Goal: Task Accomplishment & Management: Use online tool/utility

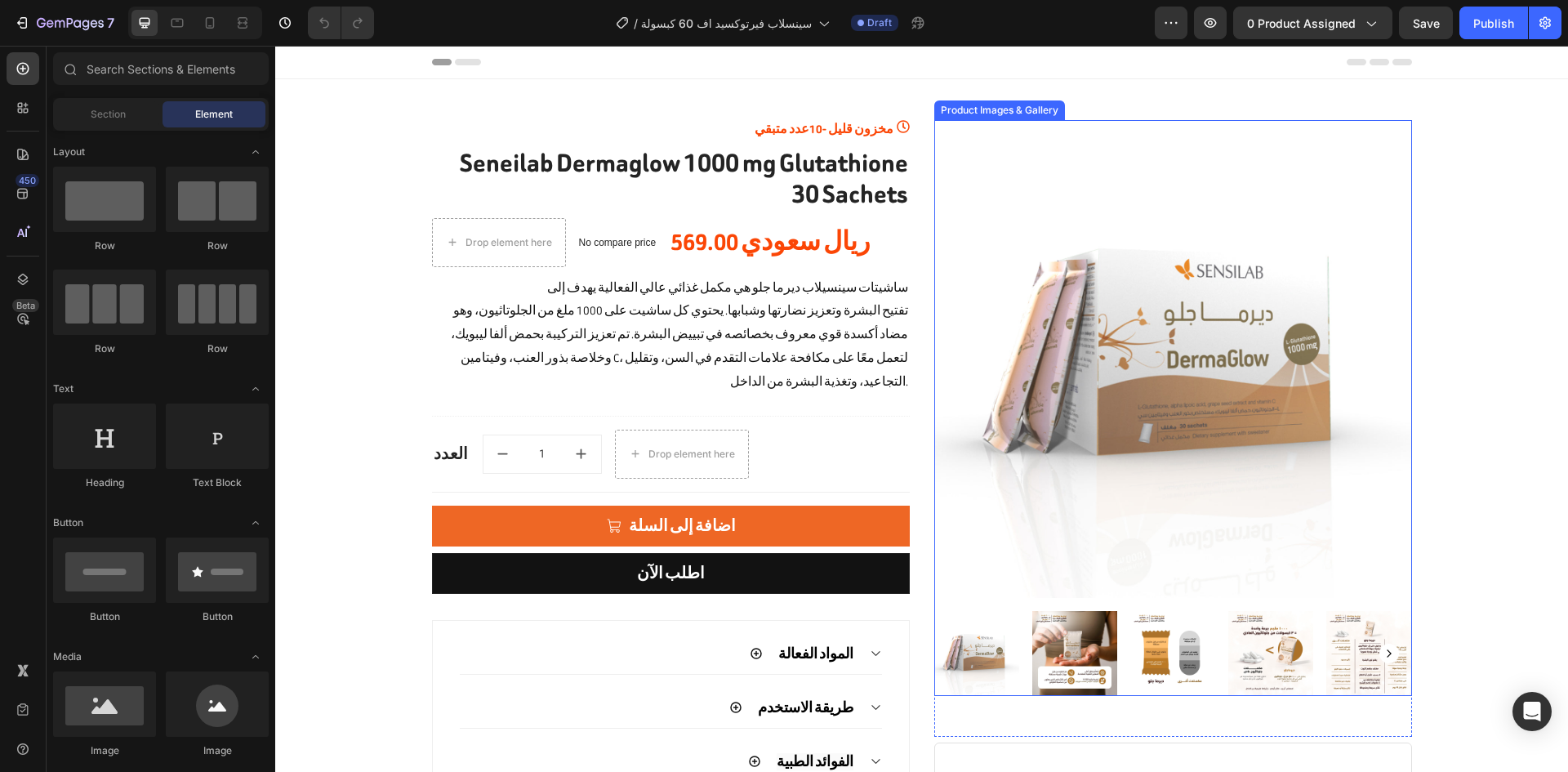
click at [1030, 317] on img at bounding box center [1173, 359] width 478 height 478
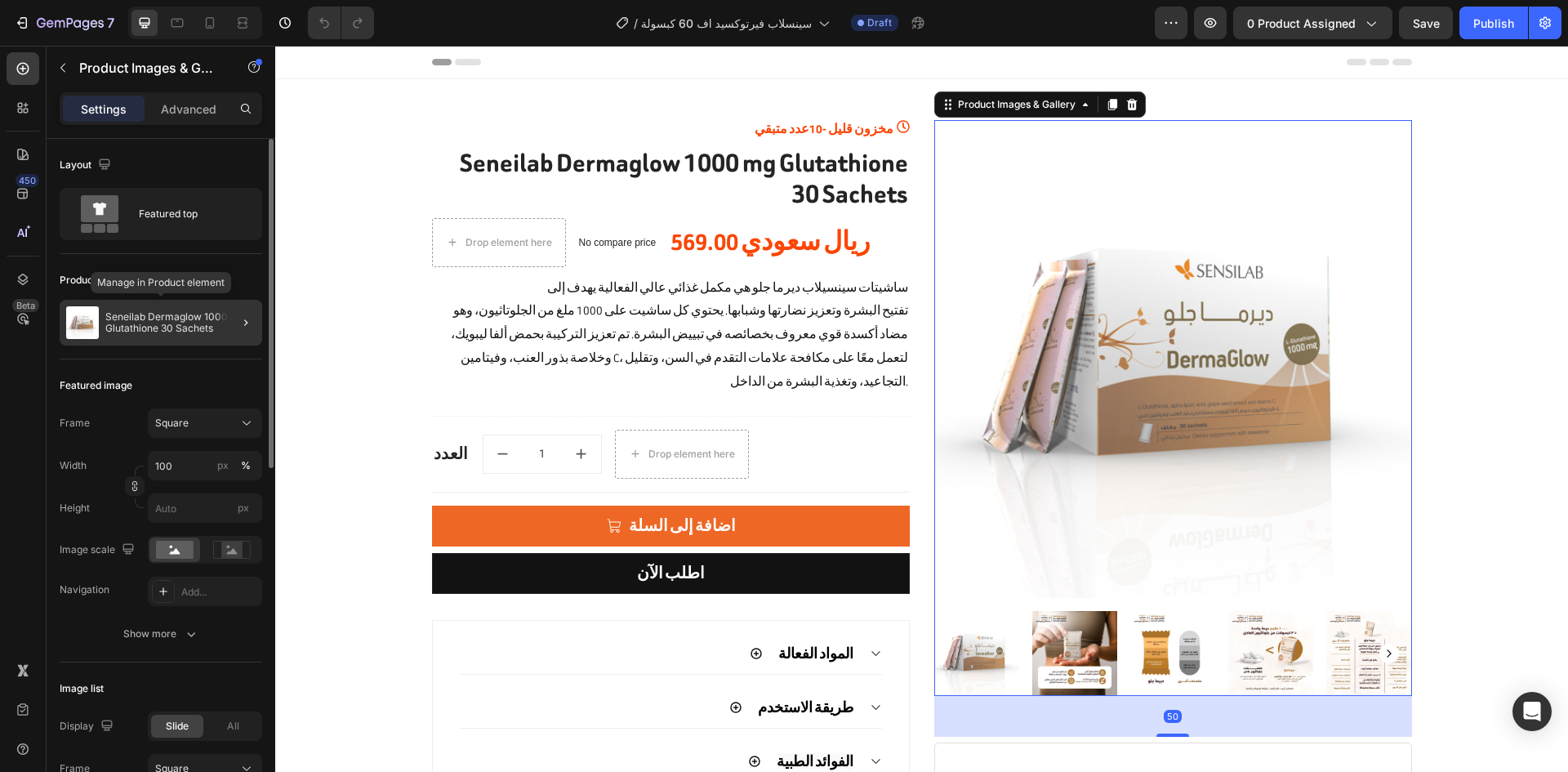
click at [167, 324] on p "Seneilab Dermaglow 1000 mg Glutathione 30 Sachets" at bounding box center [180, 322] width 150 height 23
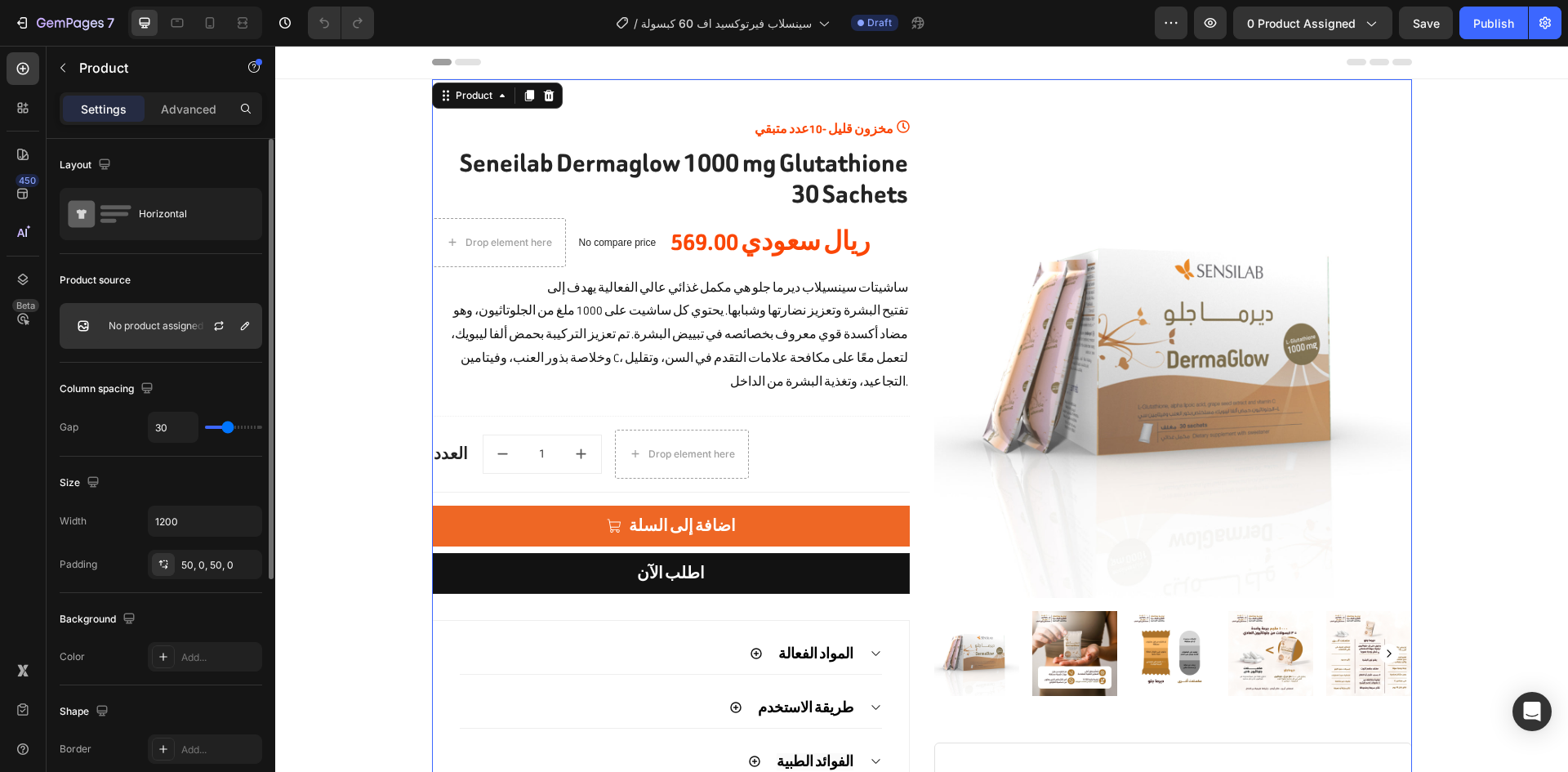
click at [204, 339] on div at bounding box center [225, 326] width 72 height 44
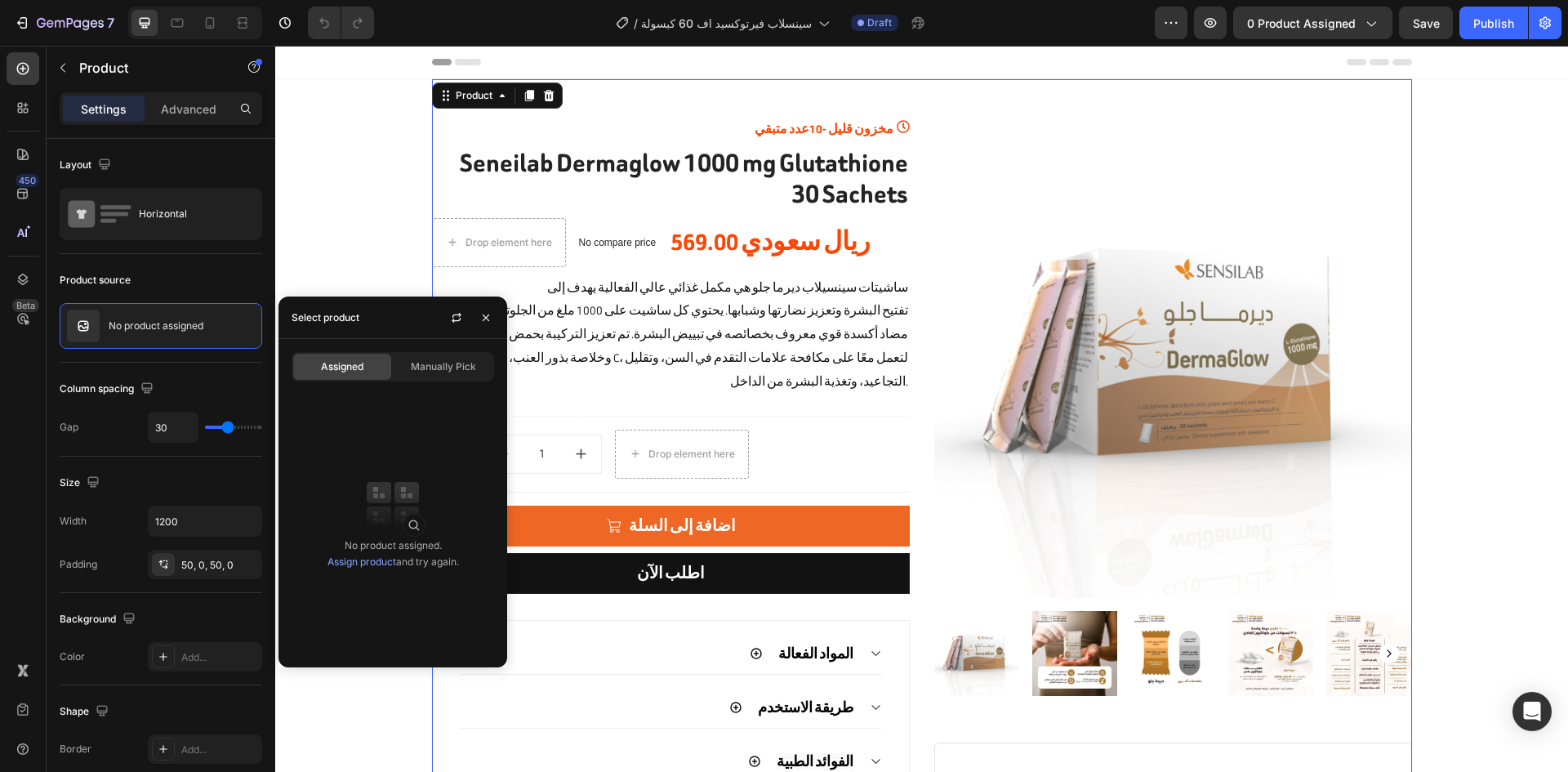
click at [350, 565] on link "Assign product" at bounding box center [361, 561] width 69 height 12
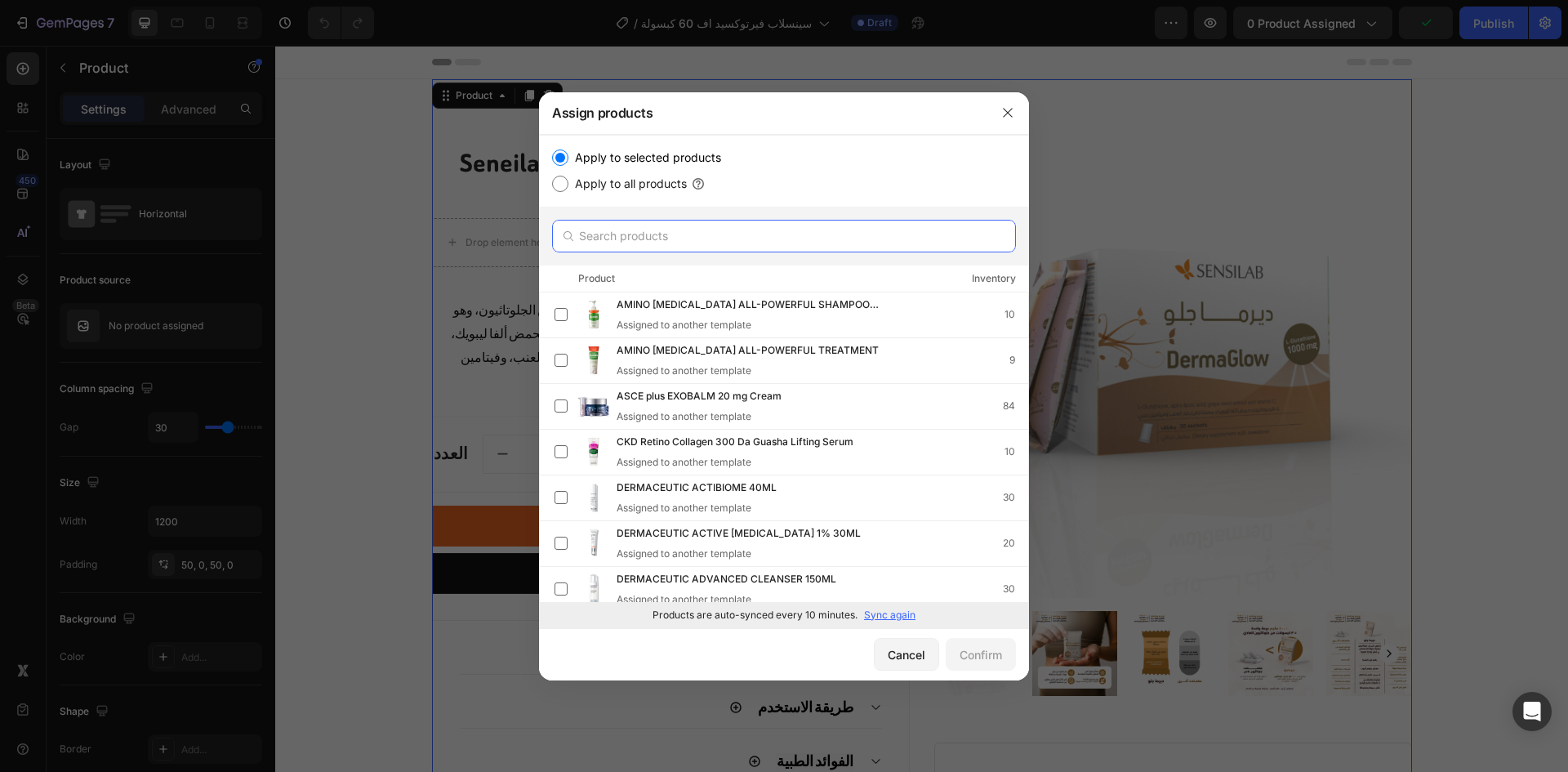
click at [688, 225] on input "text" at bounding box center [784, 236] width 464 height 33
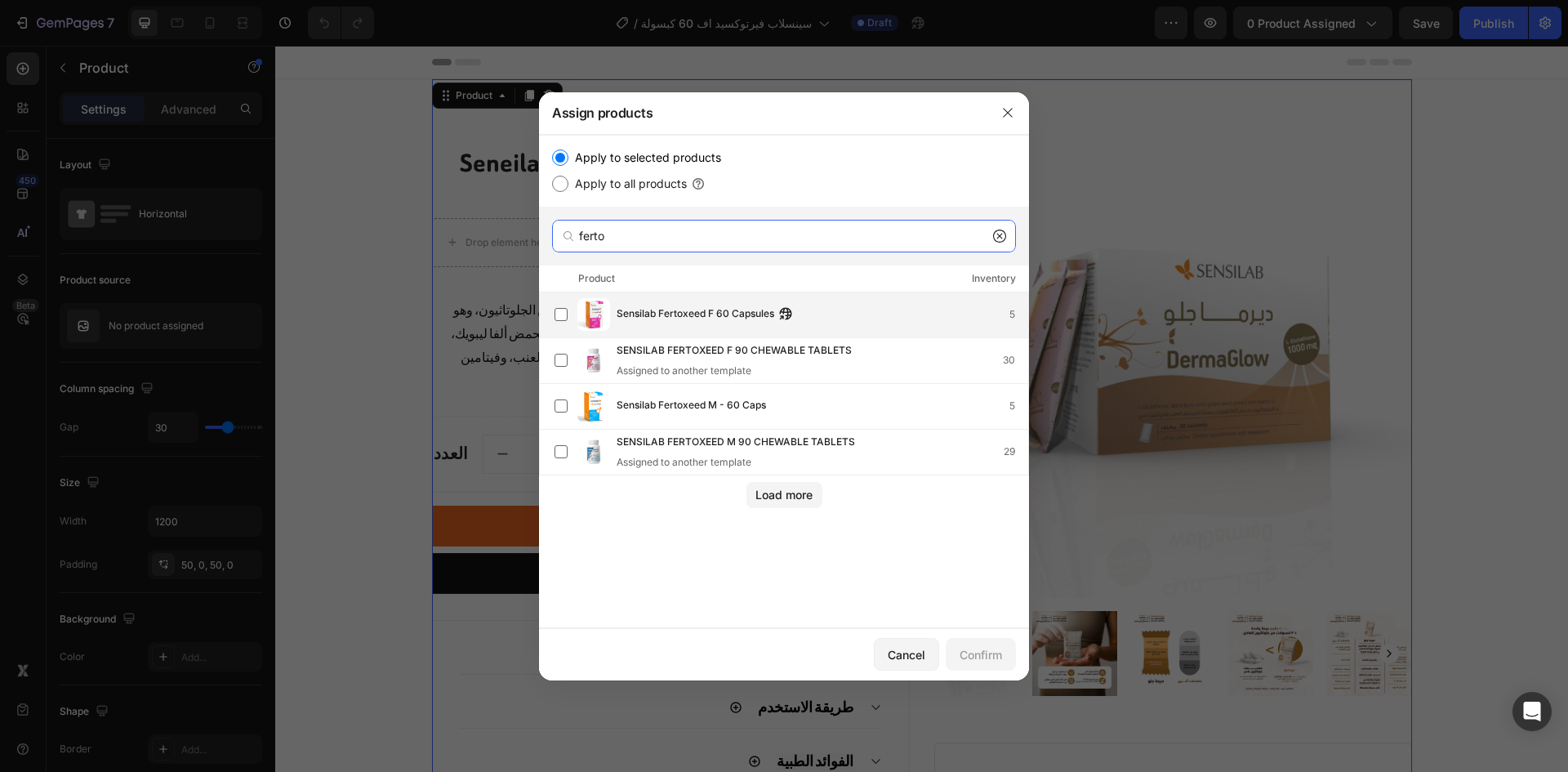
type input "ferto"
click at [733, 322] on span "Sensilab Fertoxeed F 60 Capsules" at bounding box center [695, 314] width 158 height 18
click at [972, 656] on div "Confirm" at bounding box center [980, 654] width 42 height 17
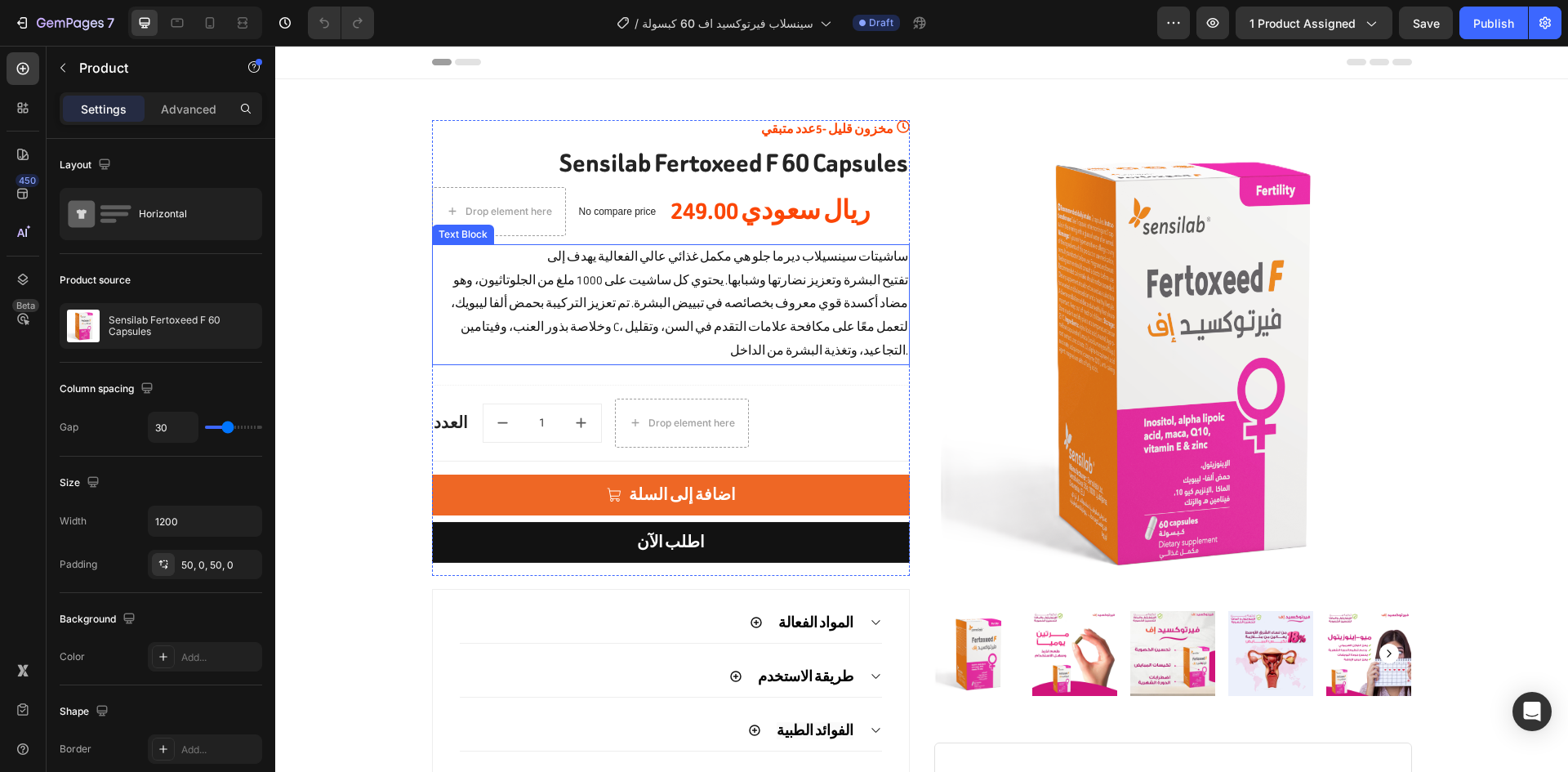
click at [691, 255] on p "ساشيتات سينسيلاب ديرما جلو هي مكمل غذائي عالي الفعالية يهدف إلى" at bounding box center [671, 258] width 474 height 24
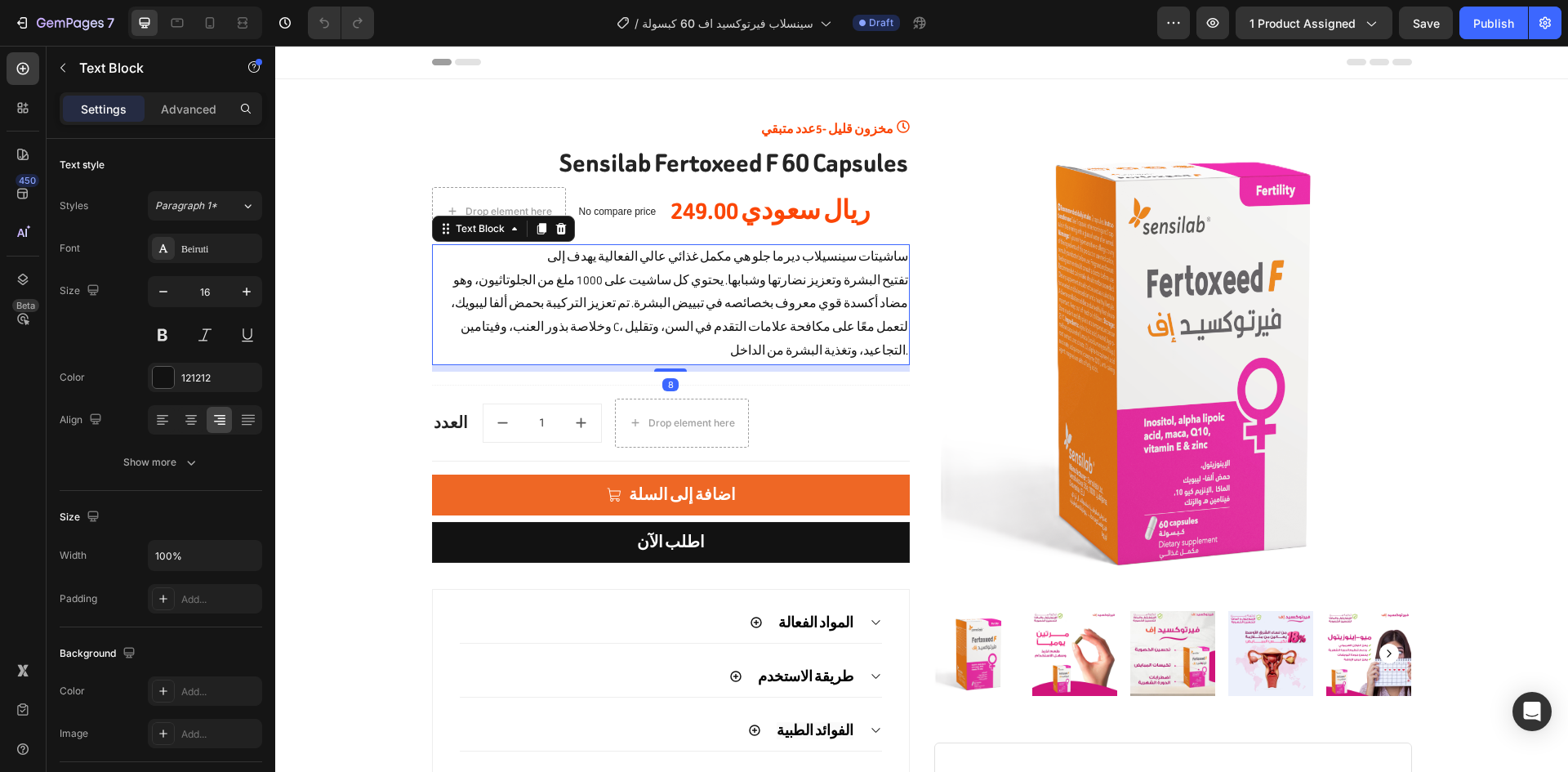
click at [533, 267] on p "ساشيتات سينسيلاب ديرما جلو هي مكمل غذائي عالي الفعالية يهدف إلى" at bounding box center [671, 258] width 474 height 24
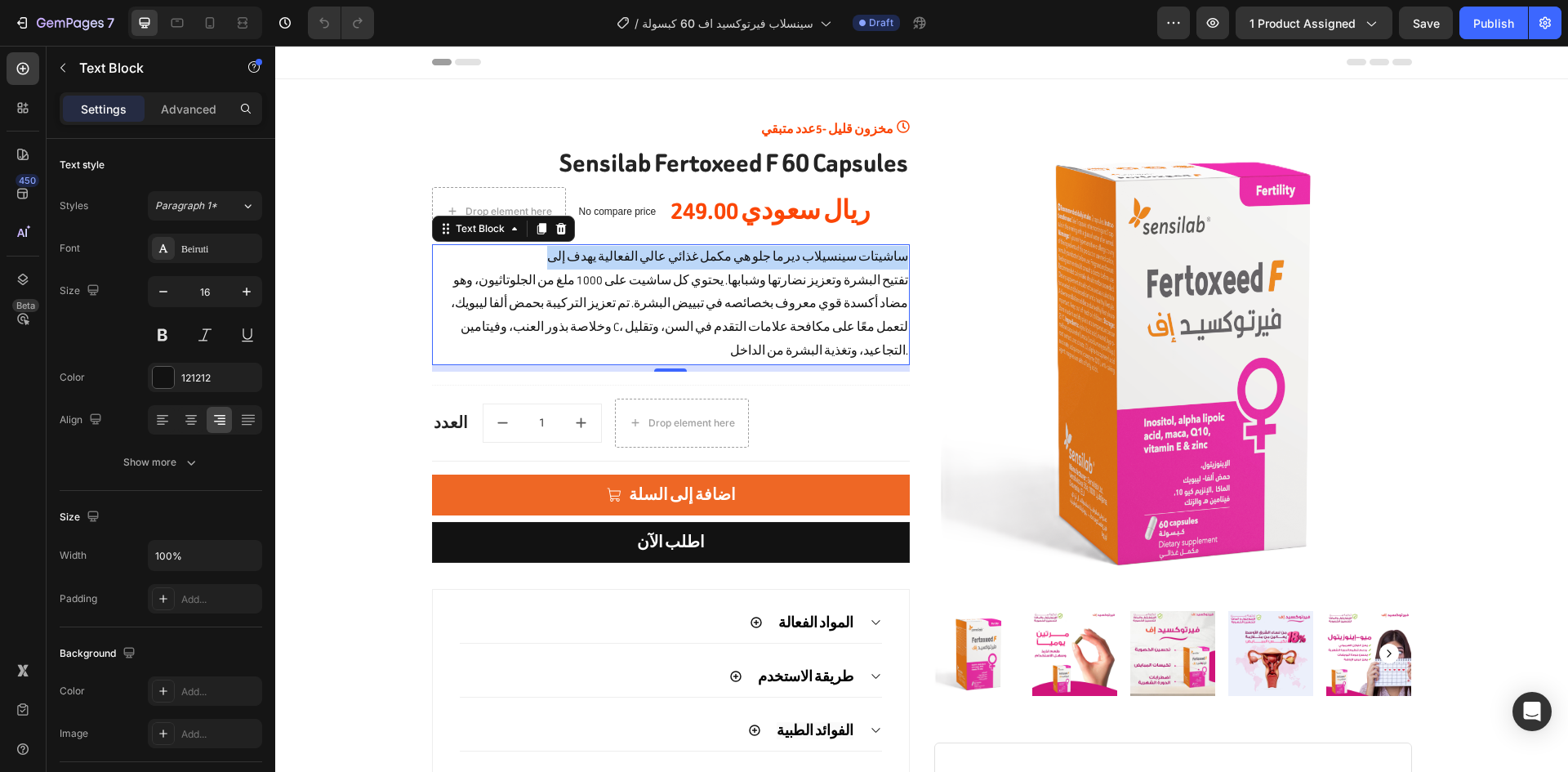
click at [533, 267] on p "ساشيتات سينسيلاب ديرما جلو هي مكمل غذائي عالي الفعالية يهدف إلى" at bounding box center [671, 258] width 474 height 24
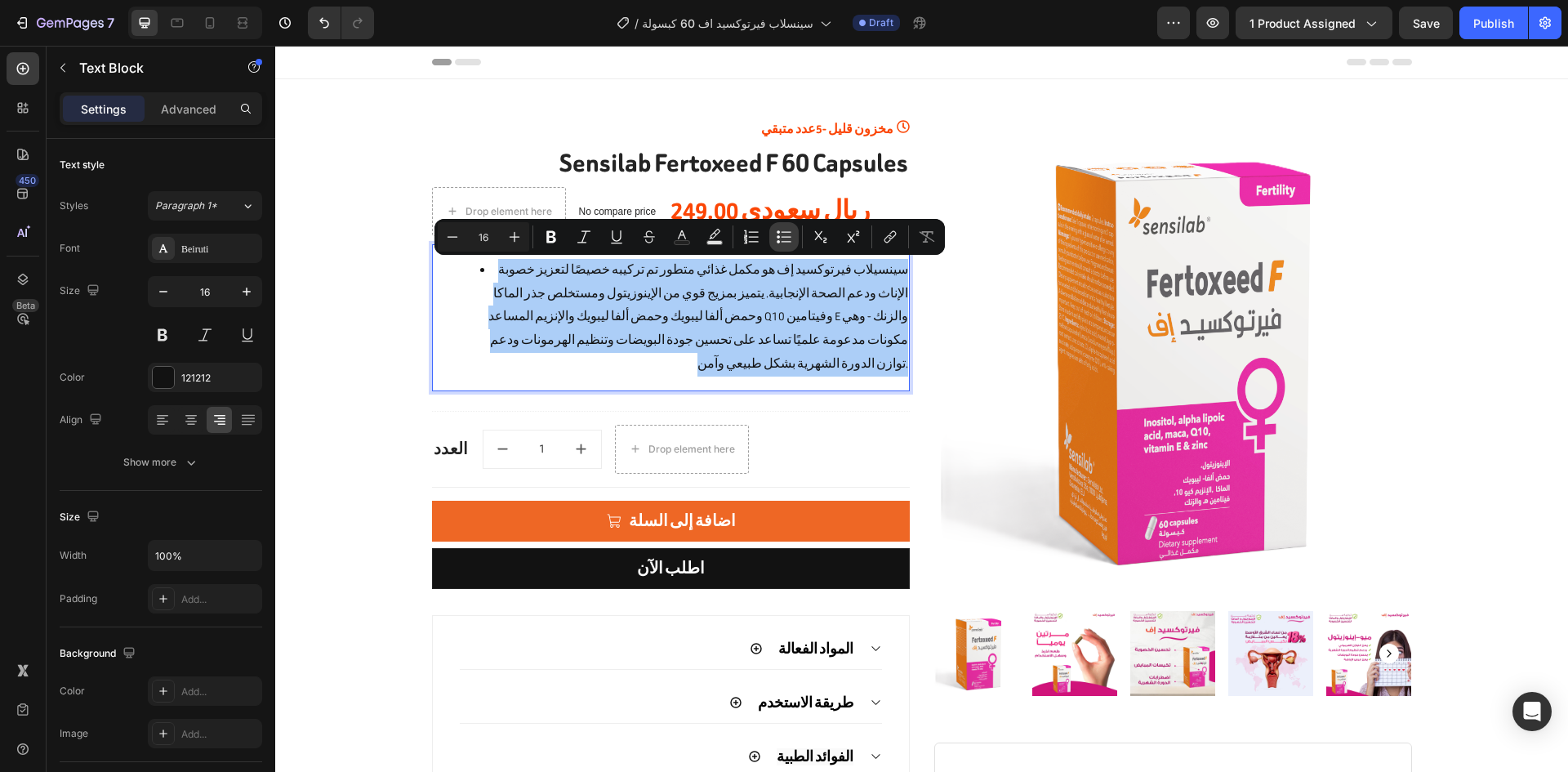
click at [779, 243] on icon "Editor contextual toolbar" at bounding box center [784, 237] width 16 height 16
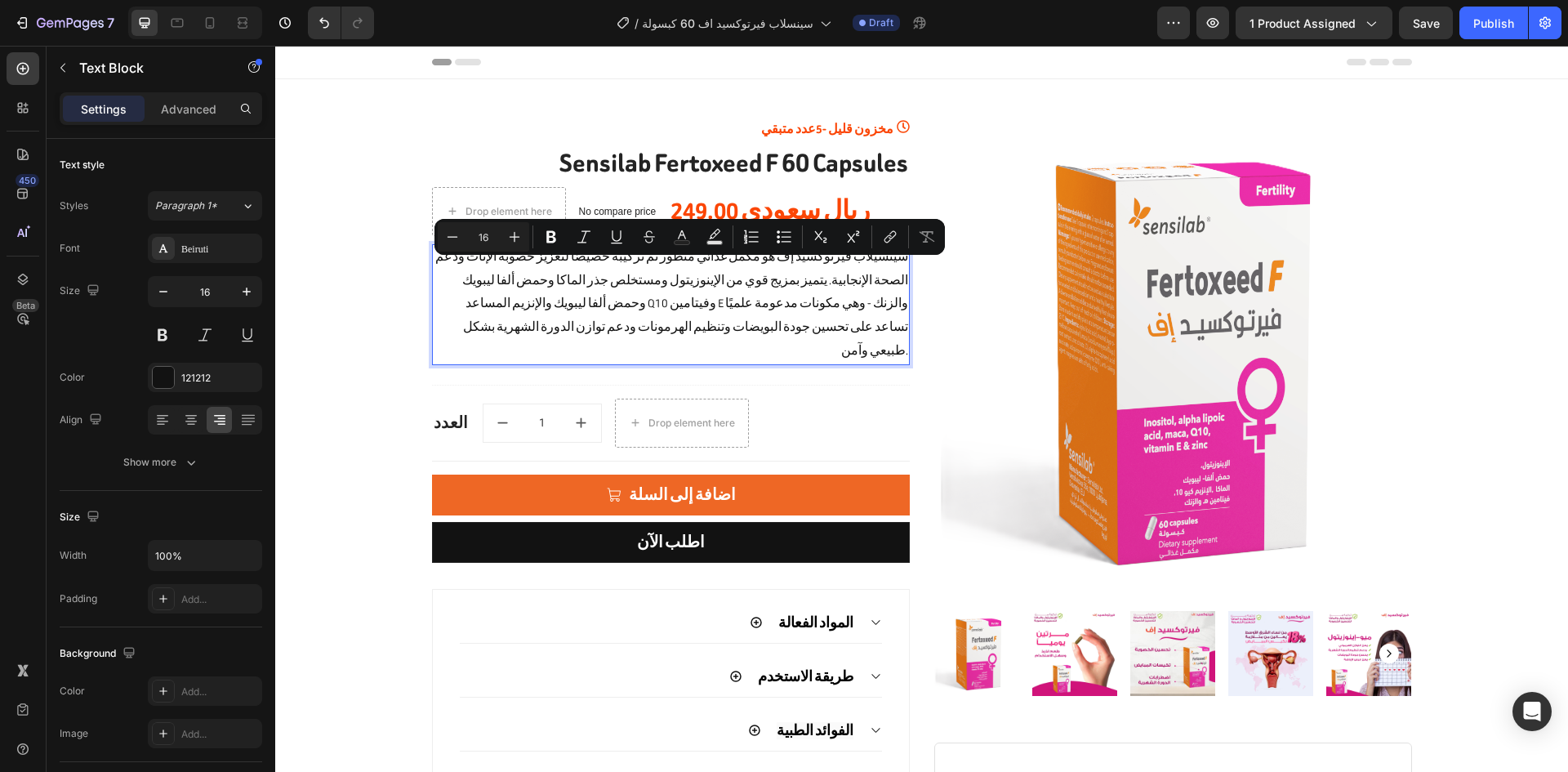
click at [770, 309] on p "سينسيلاب فيرتوكسيد إف هو مكمل غذائي متطور تم تركيبه خصيصًا لتعزيز خصوبة الإناث …" at bounding box center [671, 305] width 474 height 118
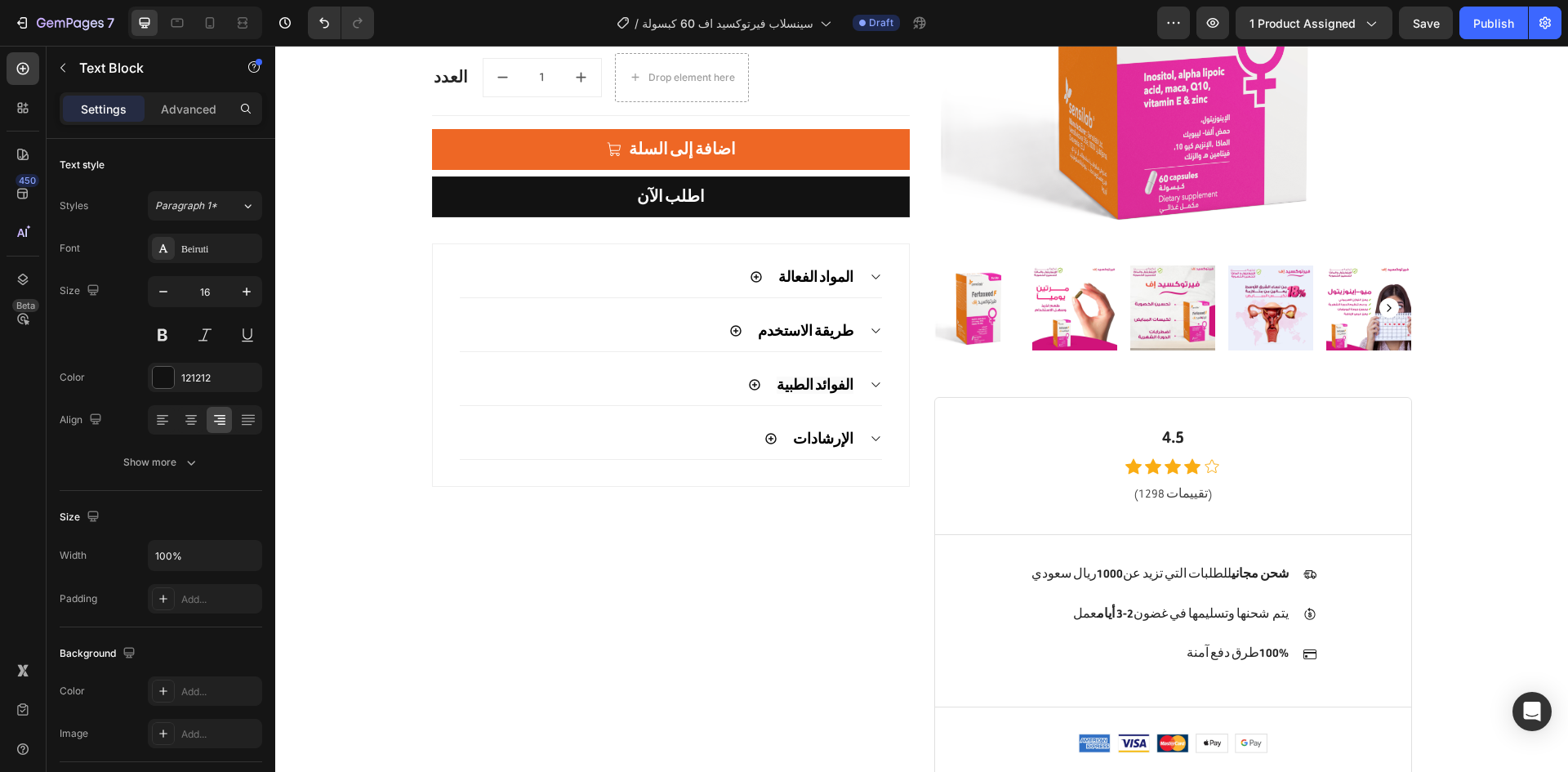
scroll to position [356, 0]
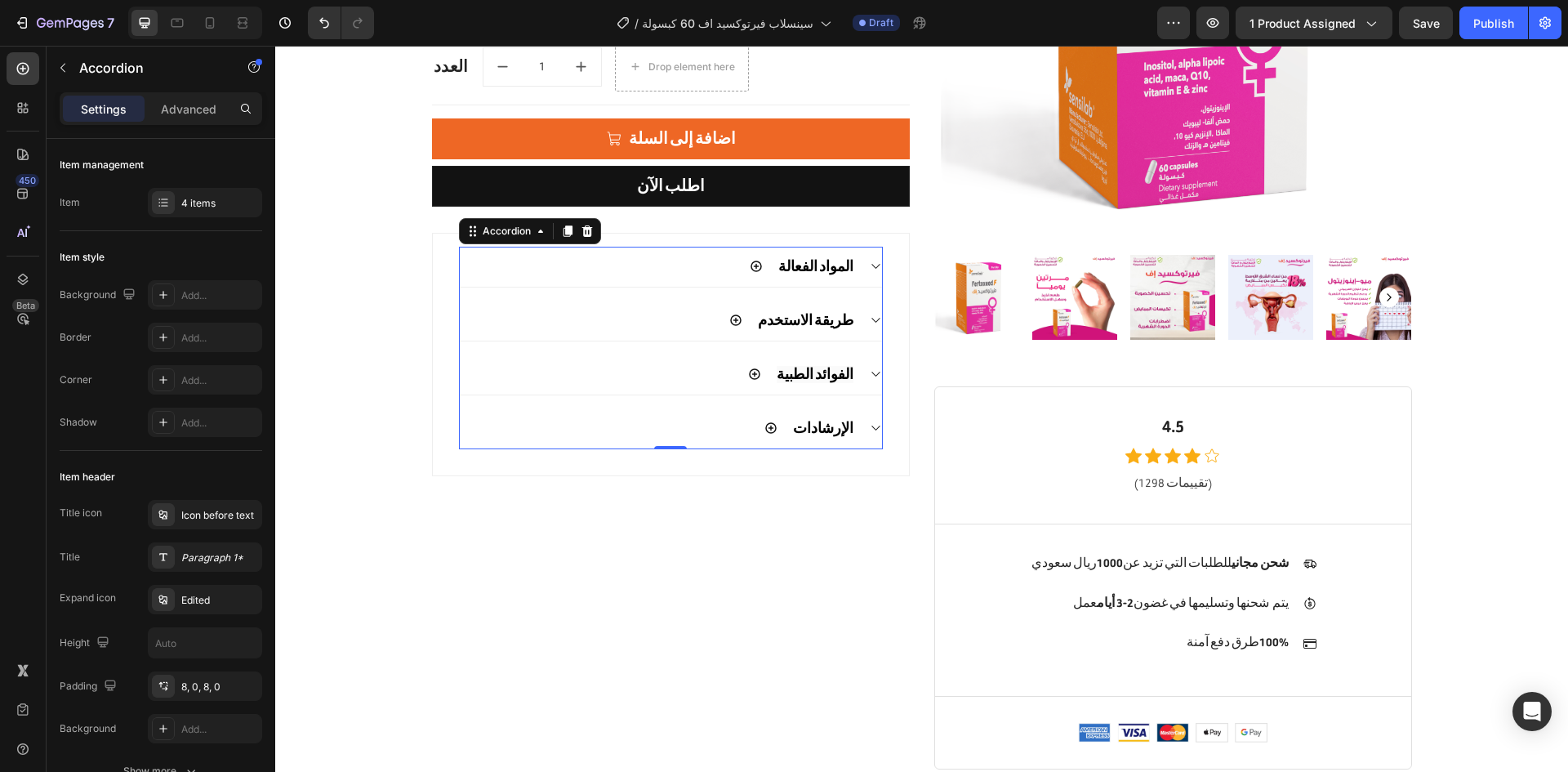
click at [869, 260] on div at bounding box center [875, 266] width 13 height 13
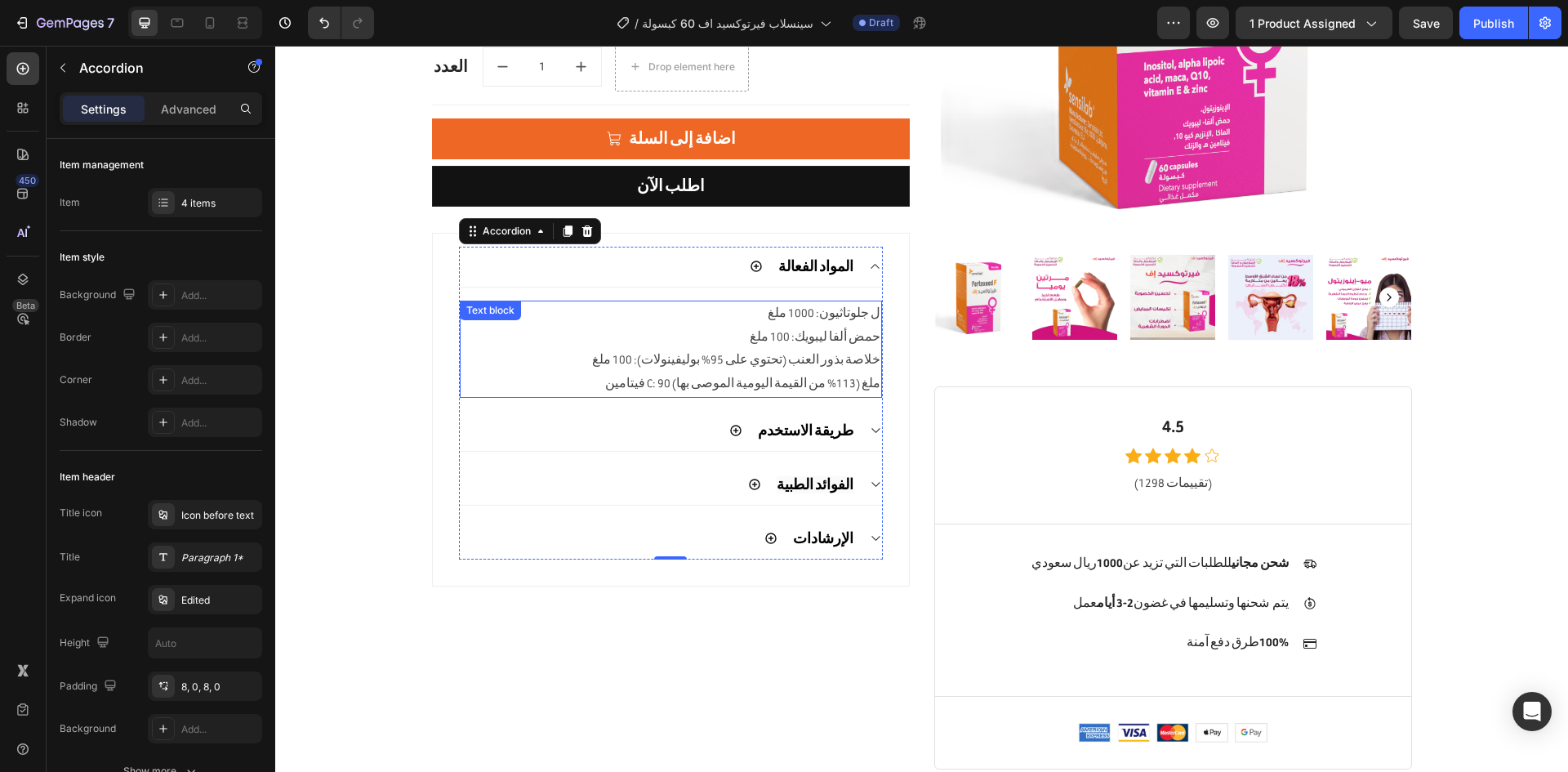
click at [792, 349] on p "خلاصة بذور العنب (تحتوي على 95% بوليفينولات): 100 ملغ" at bounding box center [670, 361] width 419 height 24
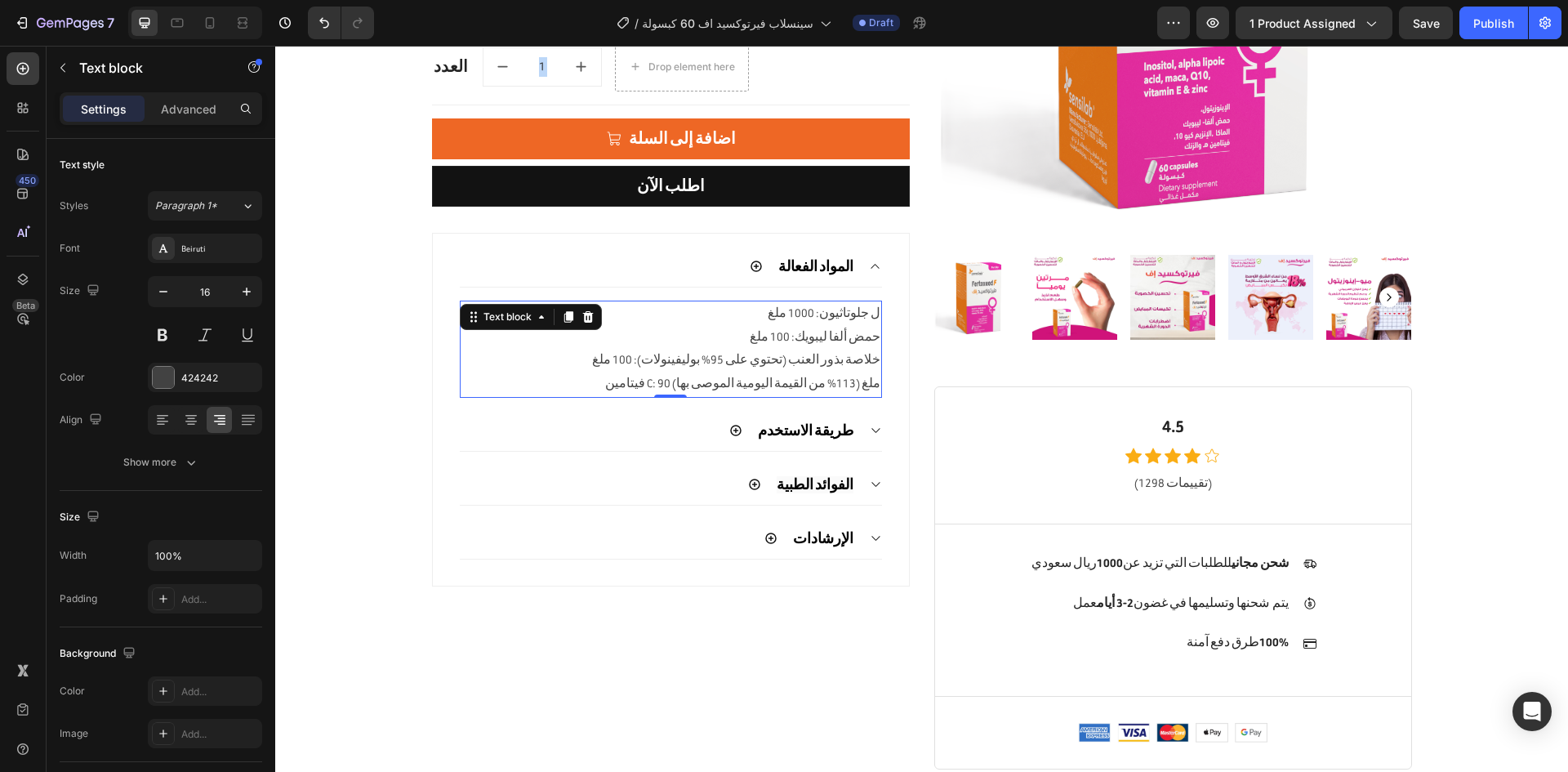
click at [792, 349] on p "خلاصة بذور العنب (تحتوي على 95% بوليفينولات): 100 ملغ" at bounding box center [670, 361] width 419 height 24
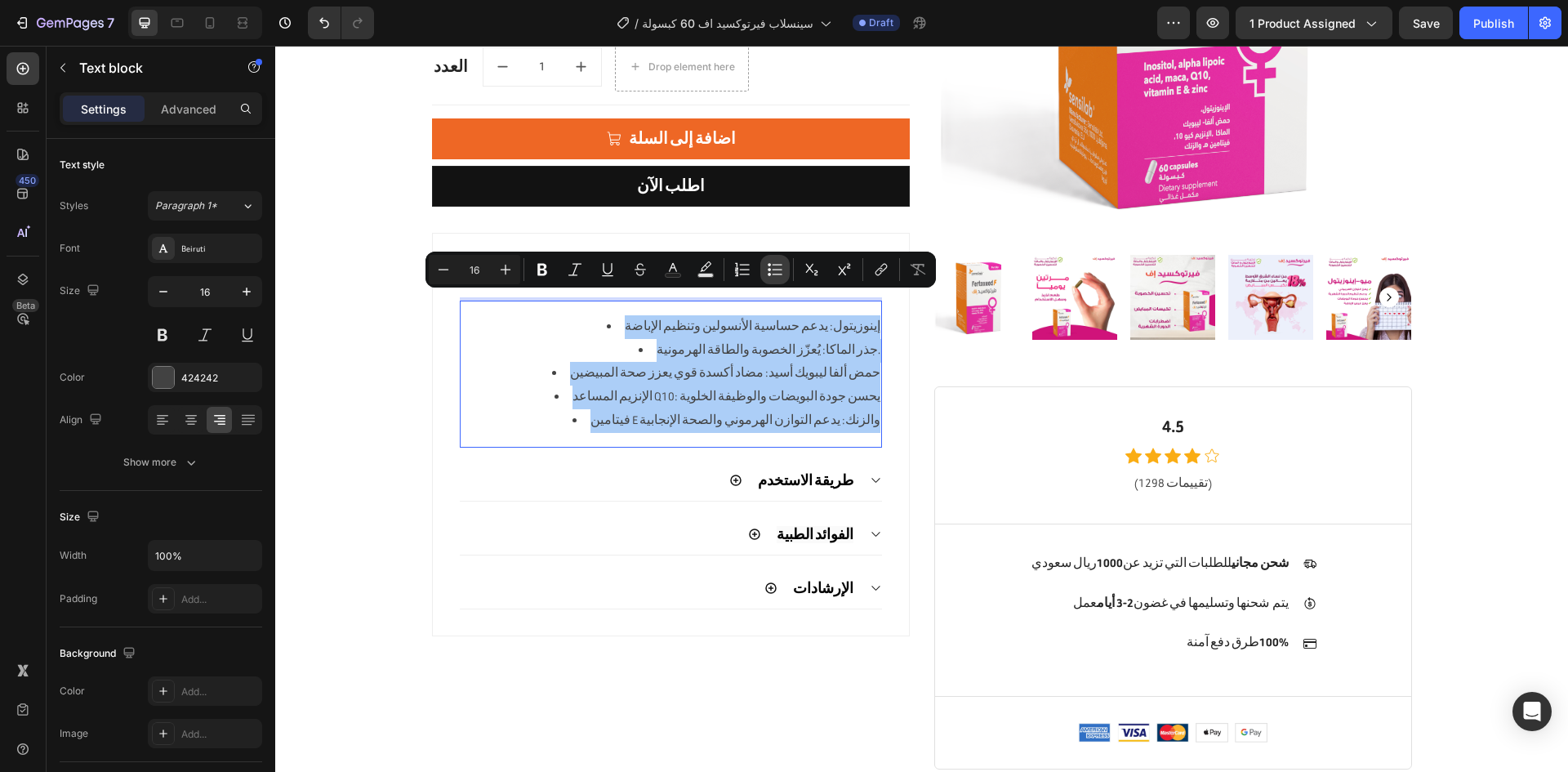
click at [778, 268] on icon "Editor contextual toolbar" at bounding box center [775, 269] width 16 height 16
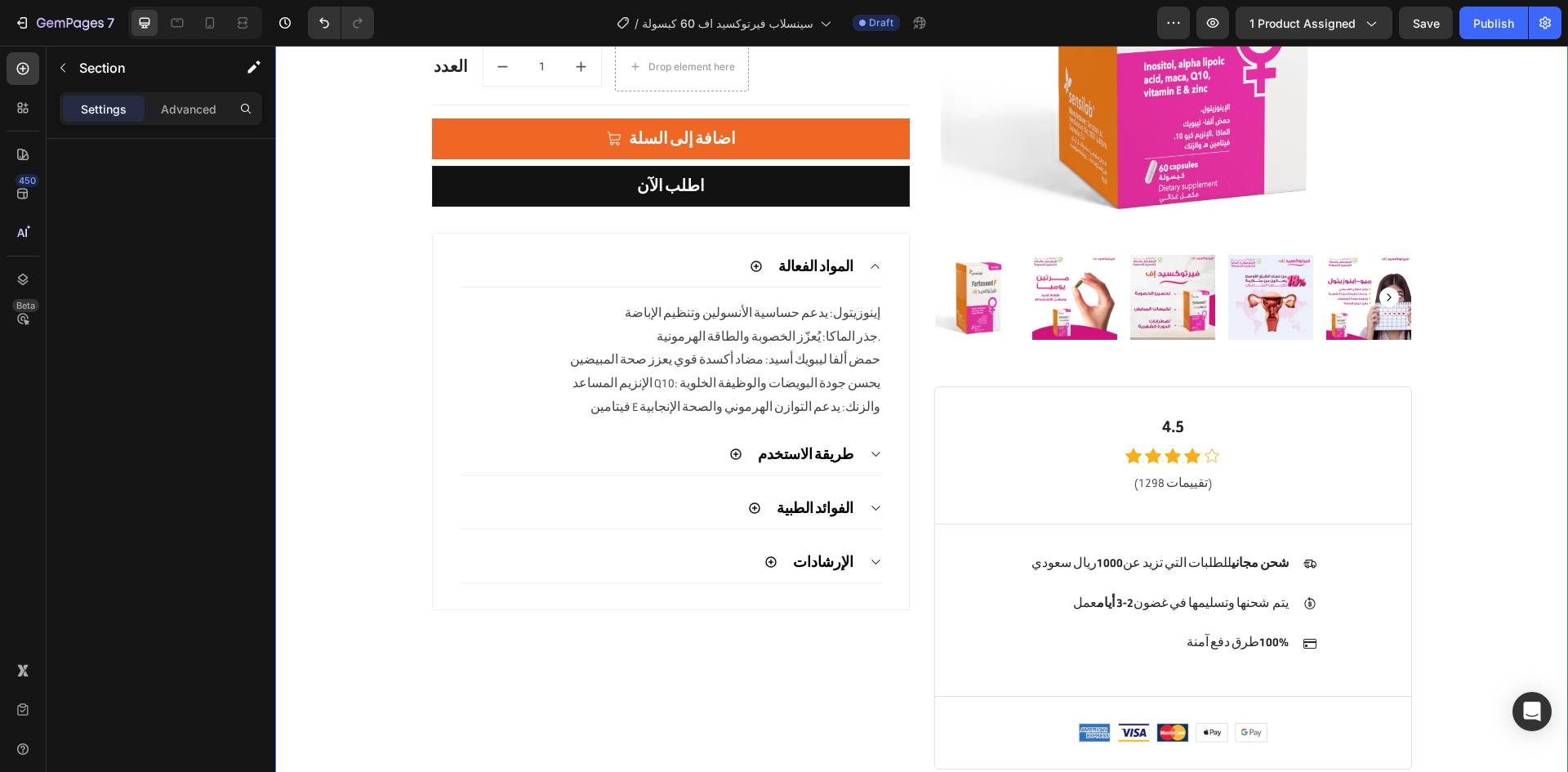
click at [390, 488] on div "Product Images & Gallery Row 4.5 Heading Icon Icon Icon Icon Icon Icon List Hoz…" at bounding box center [921, 266] width 1268 height 1087
click at [871, 434] on div "طريقة الاستخدم" at bounding box center [671, 454] width 422 height 41
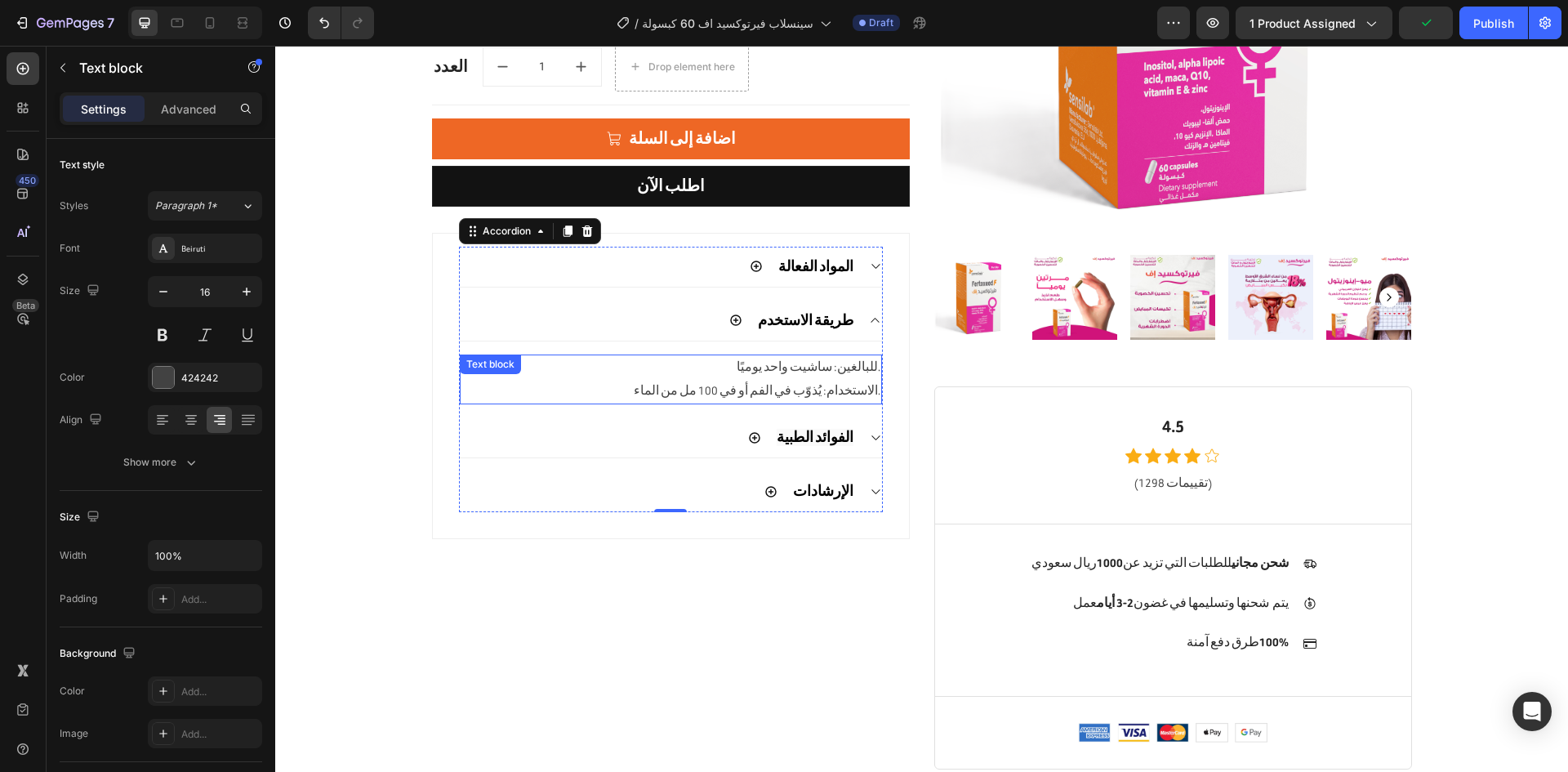
click at [797, 380] on p "الاستخدام: يُذوّب في الفم أو في 100 مل من الماء." at bounding box center [670, 392] width 419 height 24
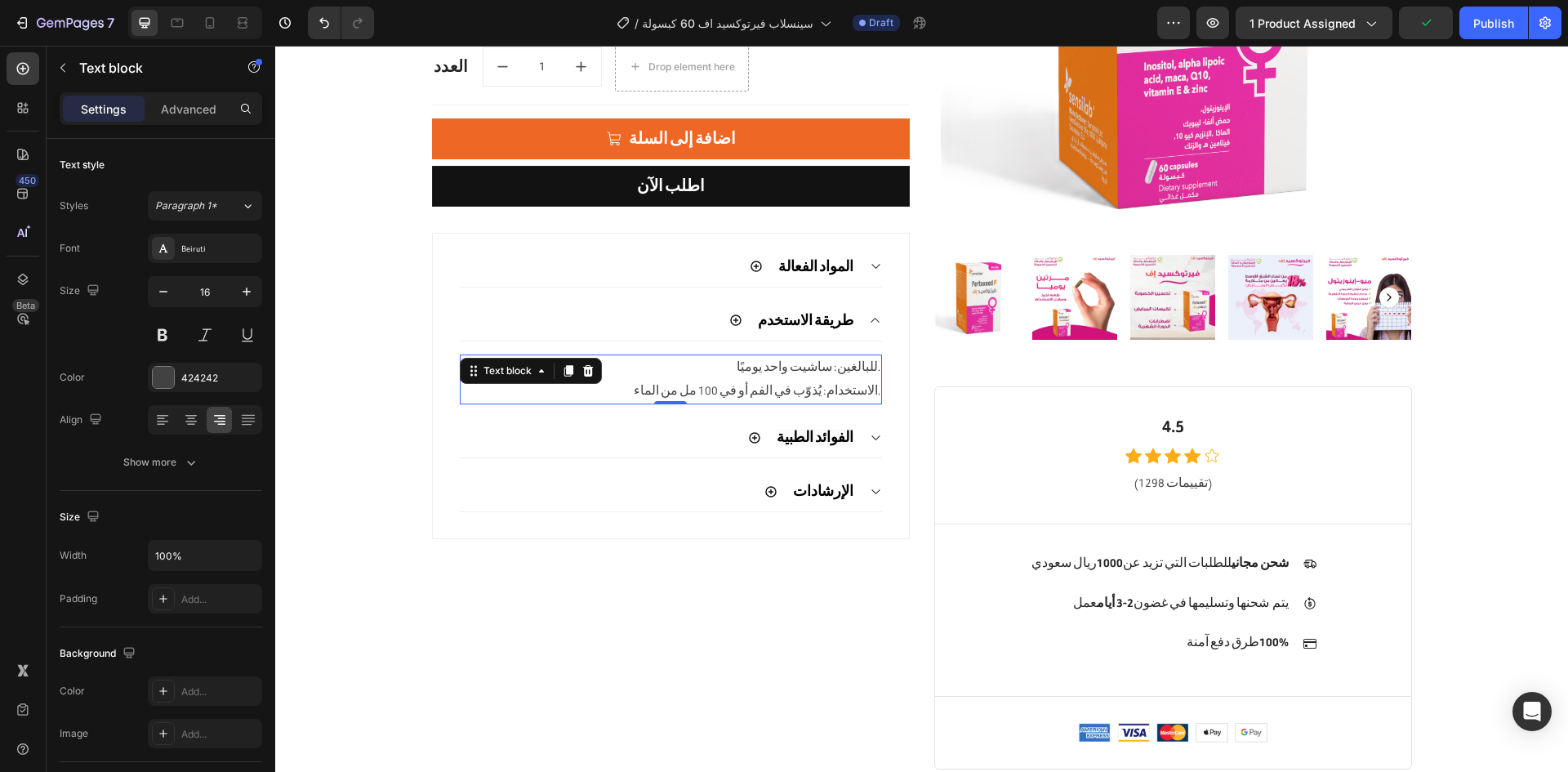
click at [797, 380] on p "الاستخدام: يُذوّب في الفم أو في 100 مل من الماء." at bounding box center [670, 392] width 419 height 24
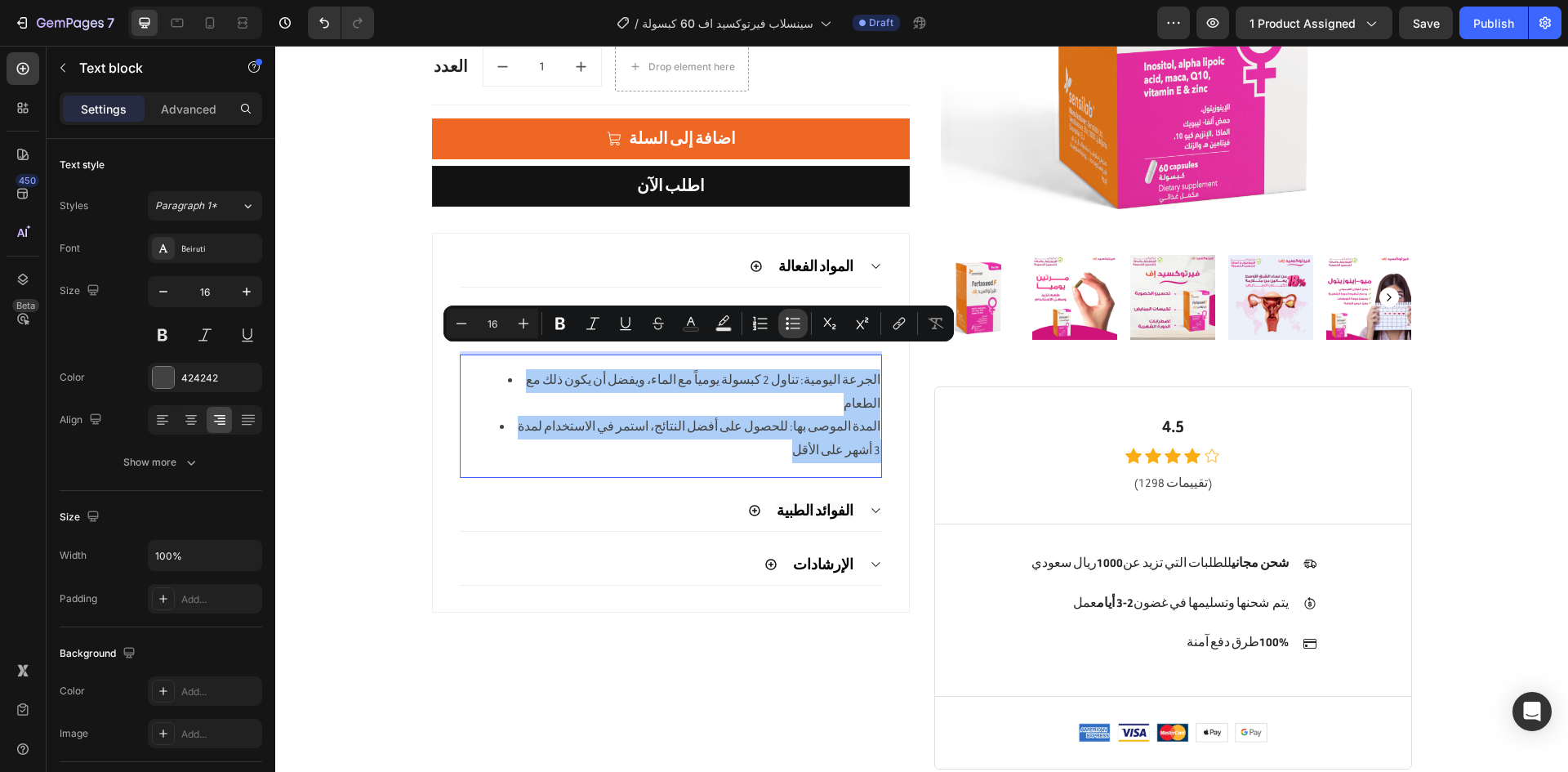
click at [794, 327] on icon "Editor contextual toolbar" at bounding box center [793, 323] width 16 height 16
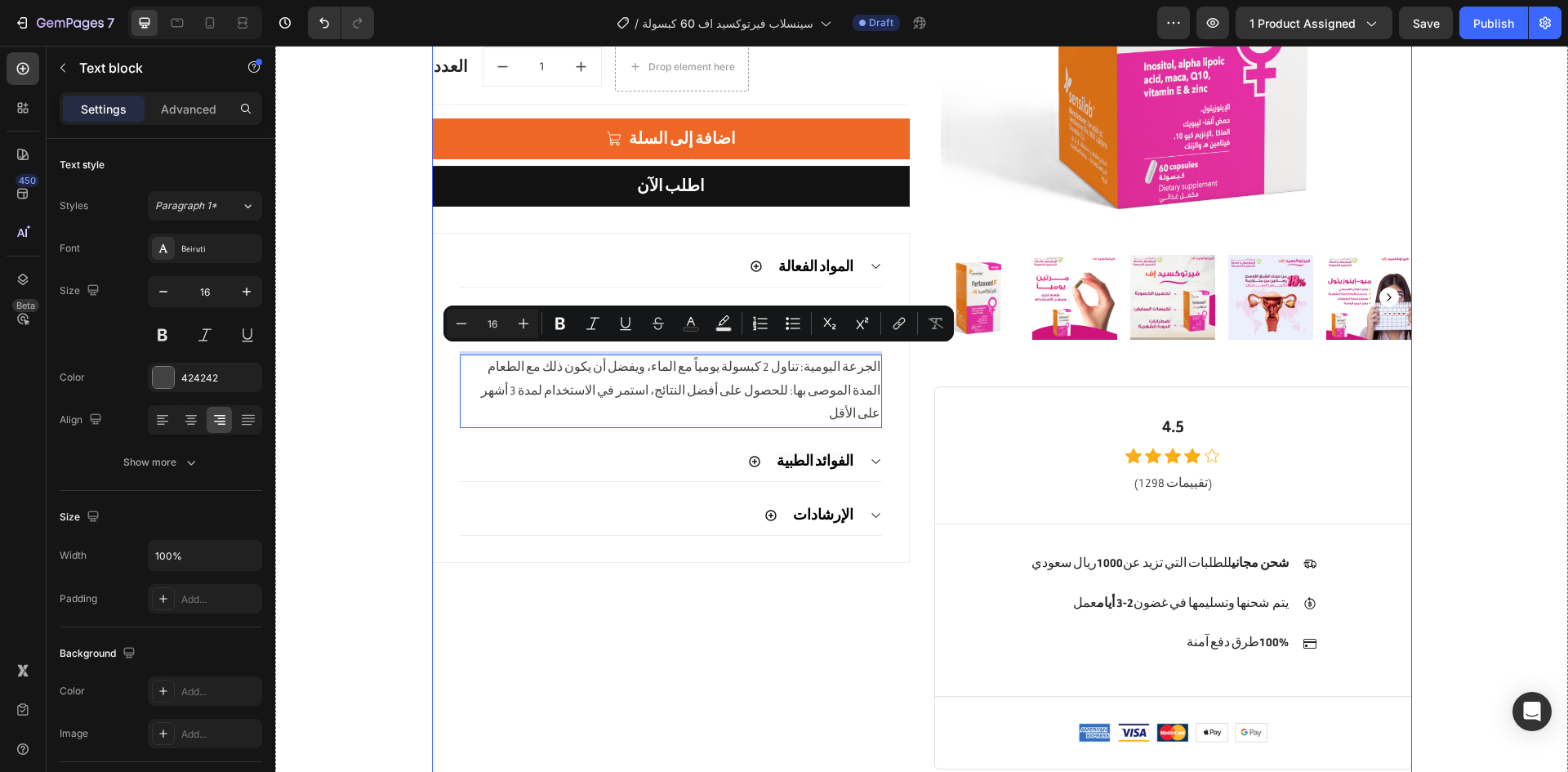
click at [603, 667] on div "مخزون قليل - 5 عدد متبقي (P) Stock Counter Sensilab Fertoxeed F 60 Capsules (P)…" at bounding box center [671, 266] width 478 height 1005
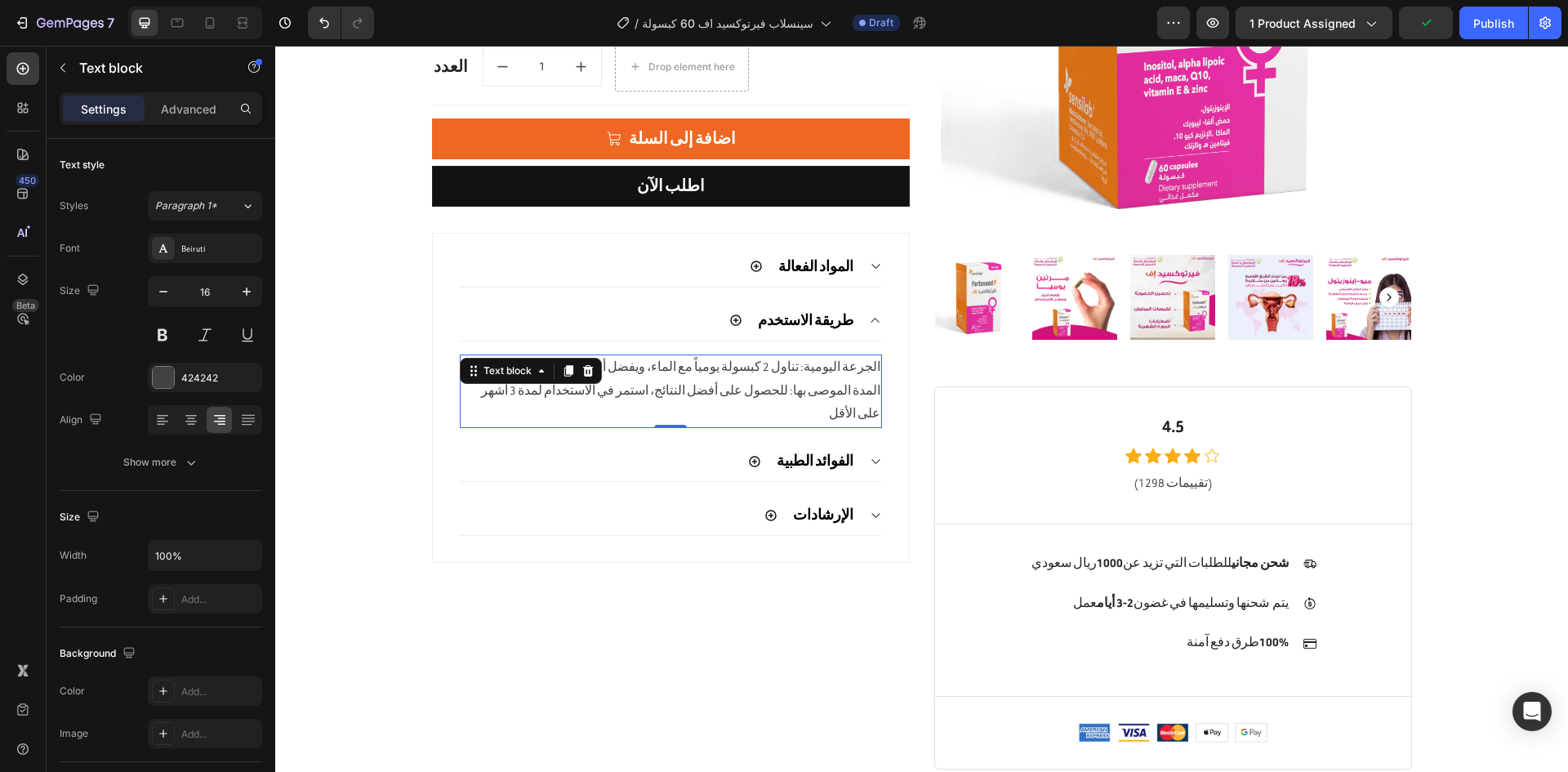
click at [775, 356] on p "الجرعة اليومية: تناول 2 كبسولة يومياً مع الماء، ويفضل أن يكون ذلك مع الطعام" at bounding box center [670, 368] width 419 height 24
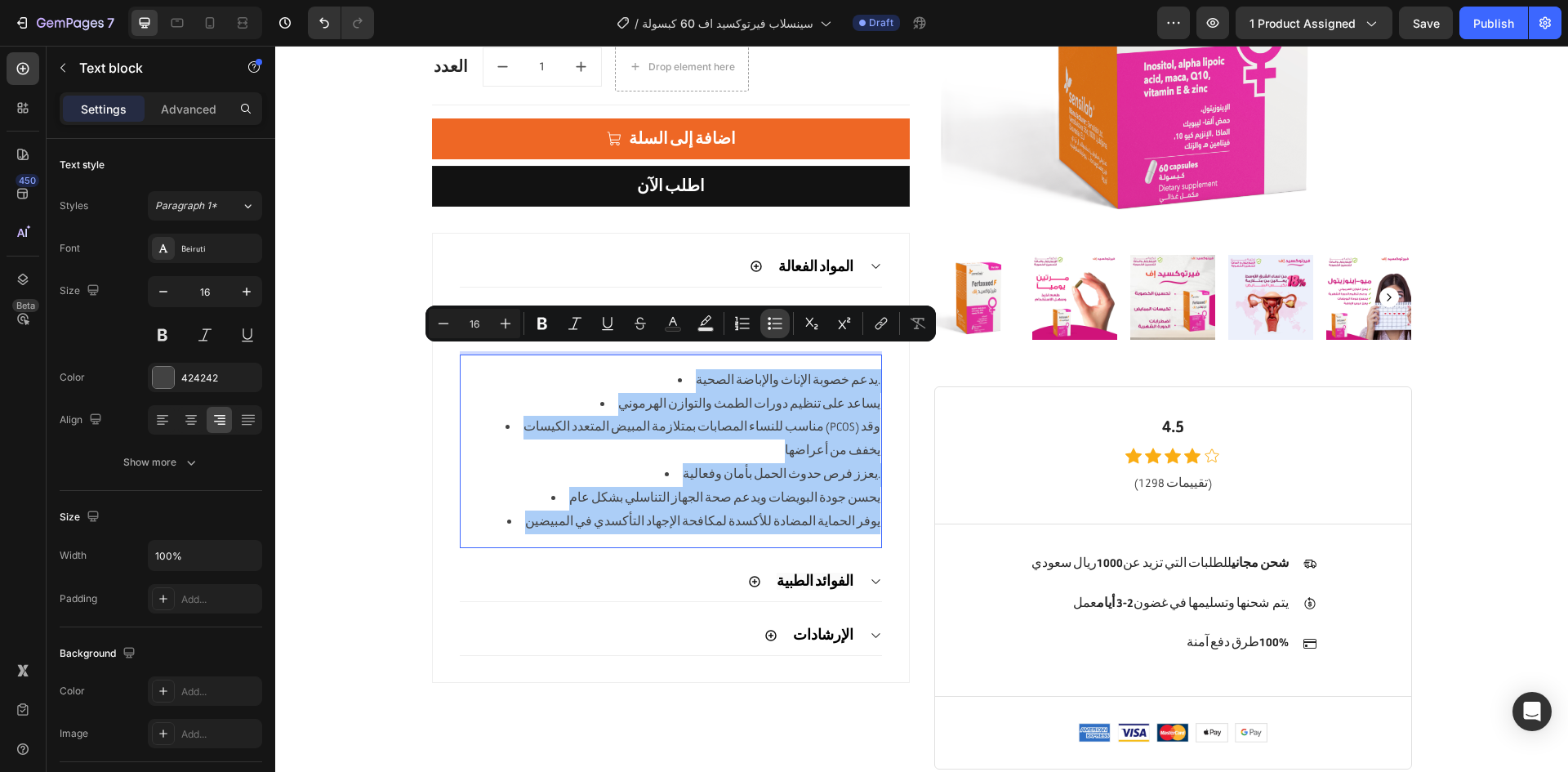
click at [762, 332] on button "Bulleted List" at bounding box center [774, 323] width 29 height 29
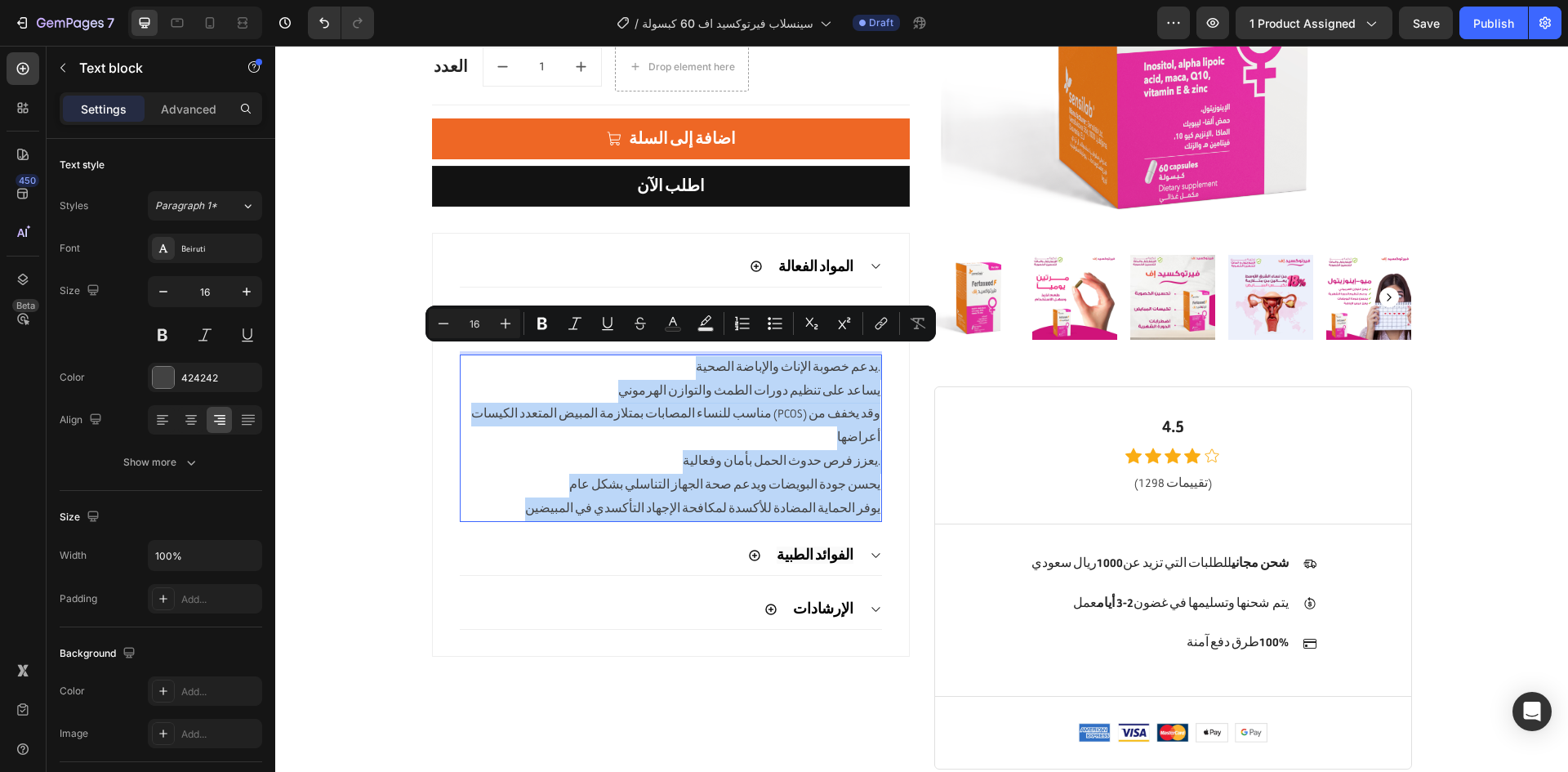
click at [728, 403] on p "مناسب للنساء المصابات بمتلازمة المبيض المتعدد الكيسات (PCOS) وقد يخفف من أعراضها" at bounding box center [670, 426] width 419 height 47
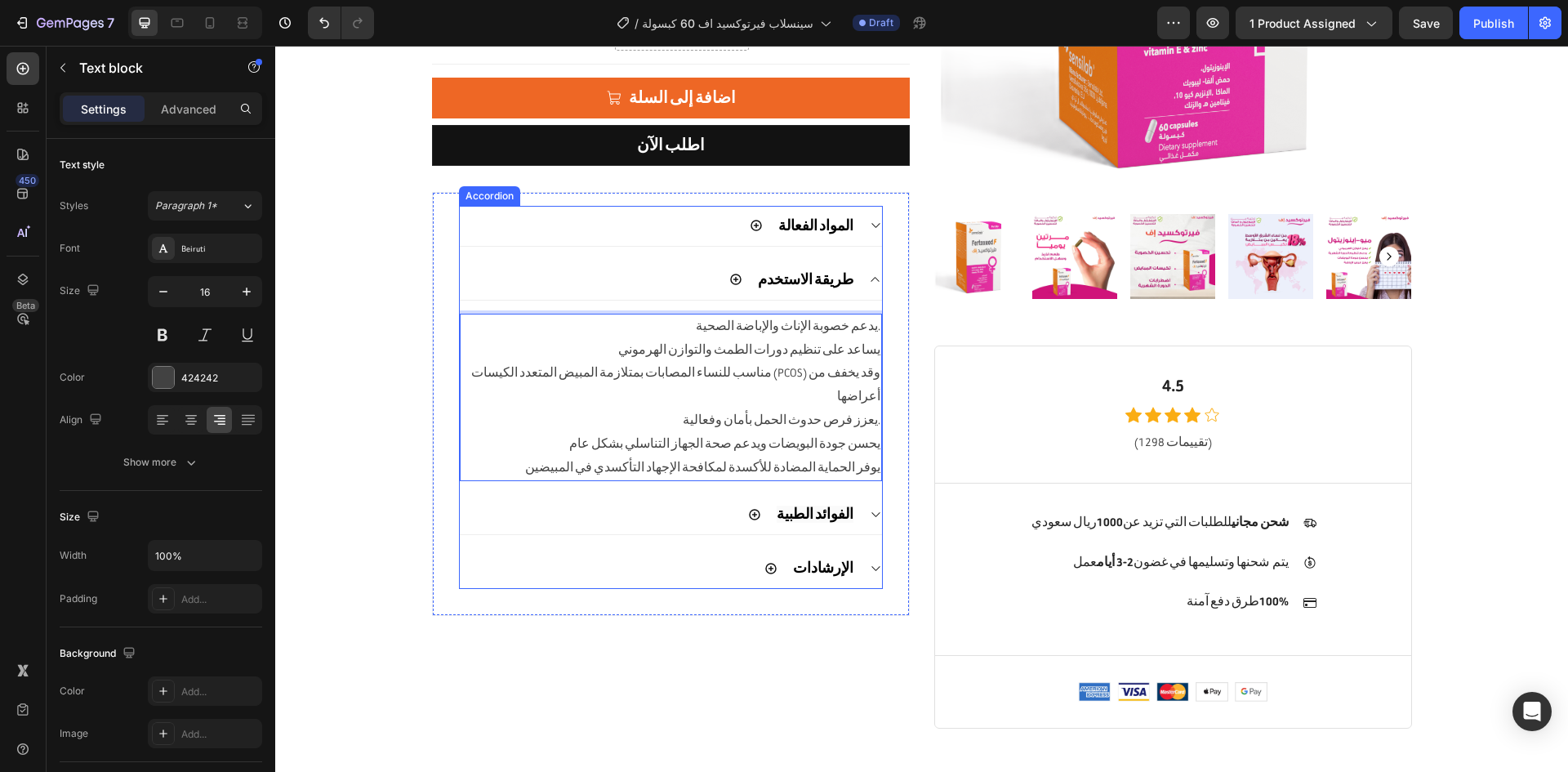
scroll to position [398, 0]
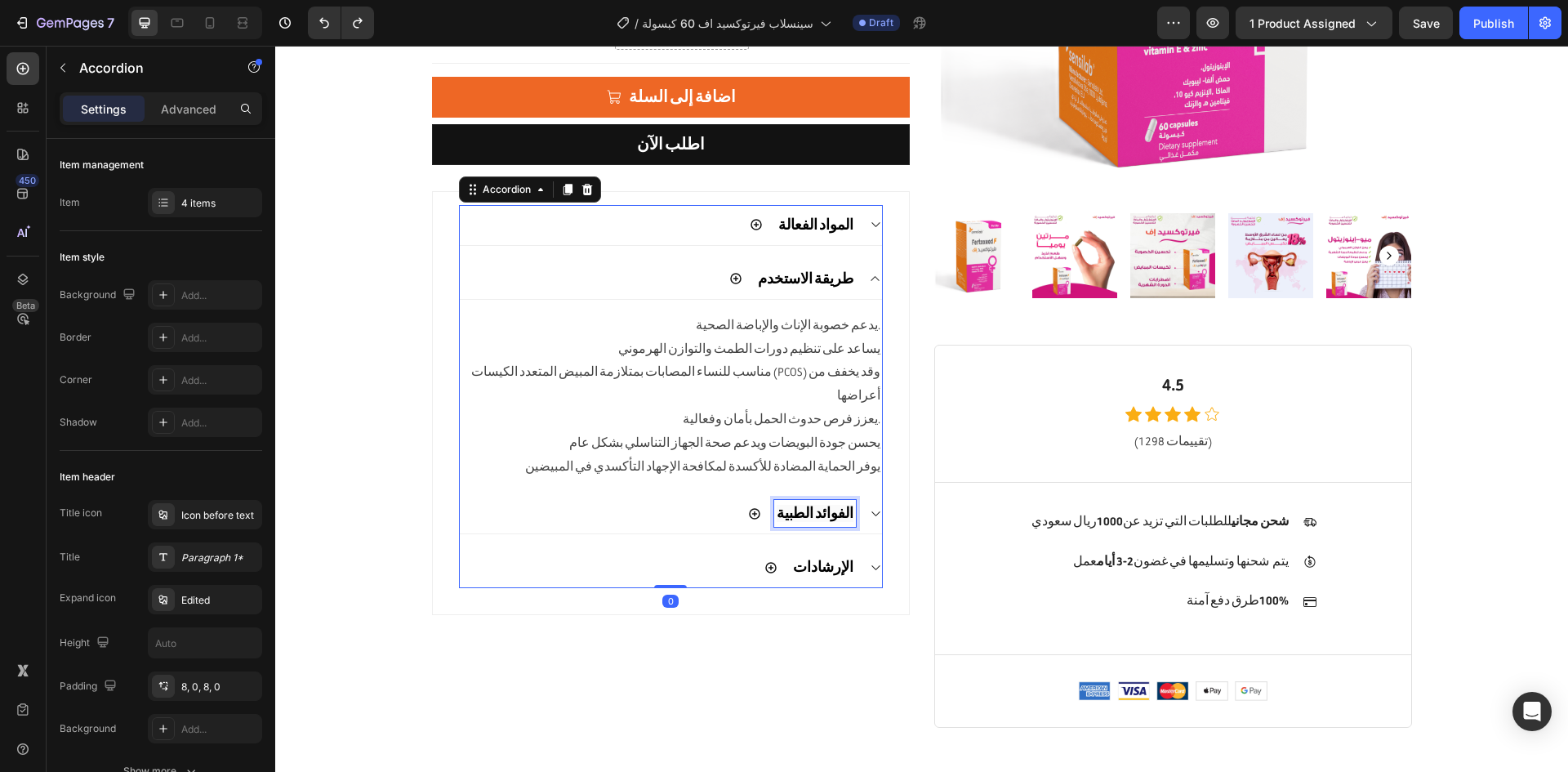
click at [823, 505] on strong "الفوائد الطبية" at bounding box center [814, 513] width 77 height 17
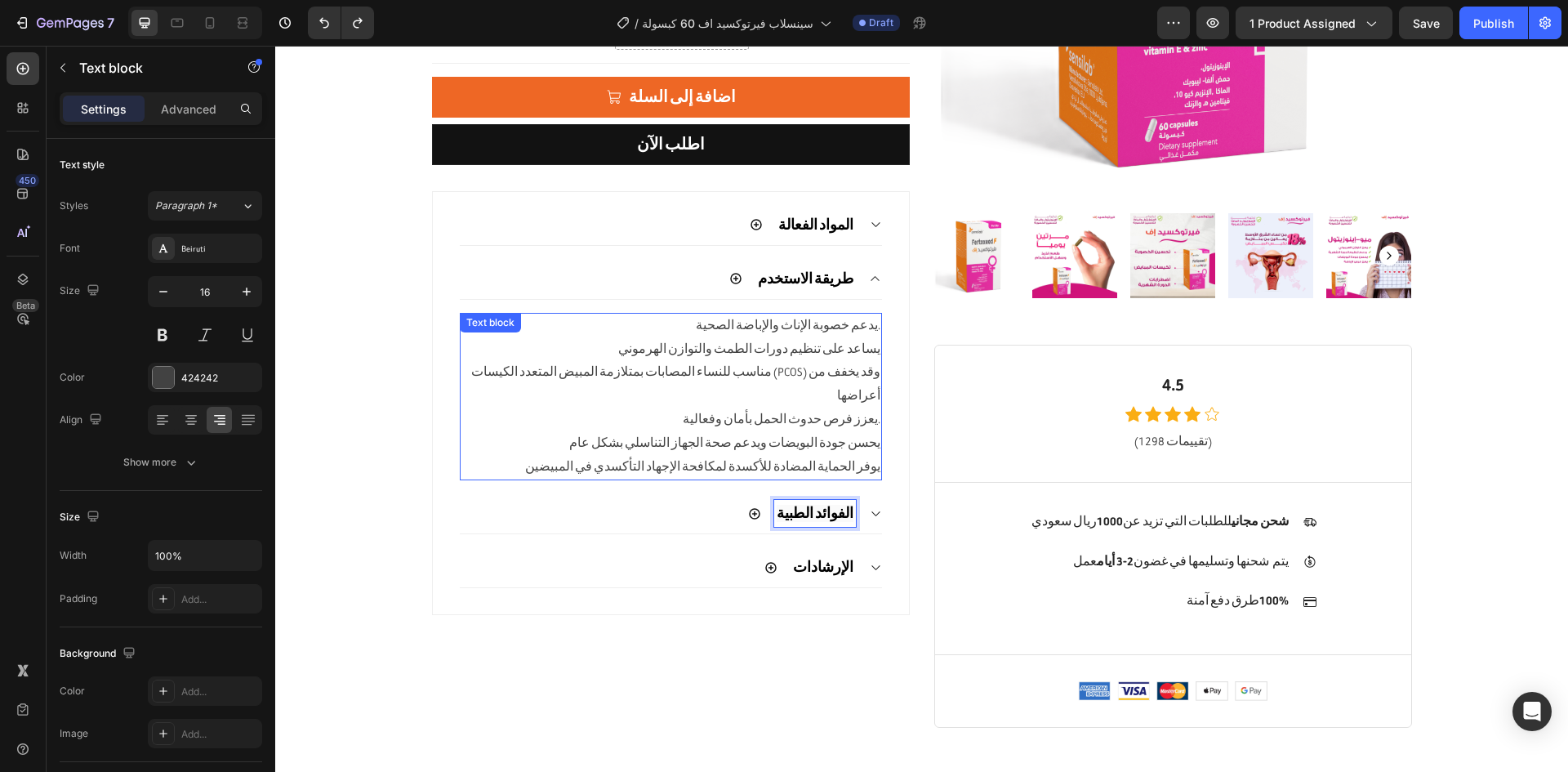
click at [815, 432] on p "يحسن جودة البويضات ويدعم صحة الجهاز التناسلي بشكل عام" at bounding box center [670, 444] width 419 height 24
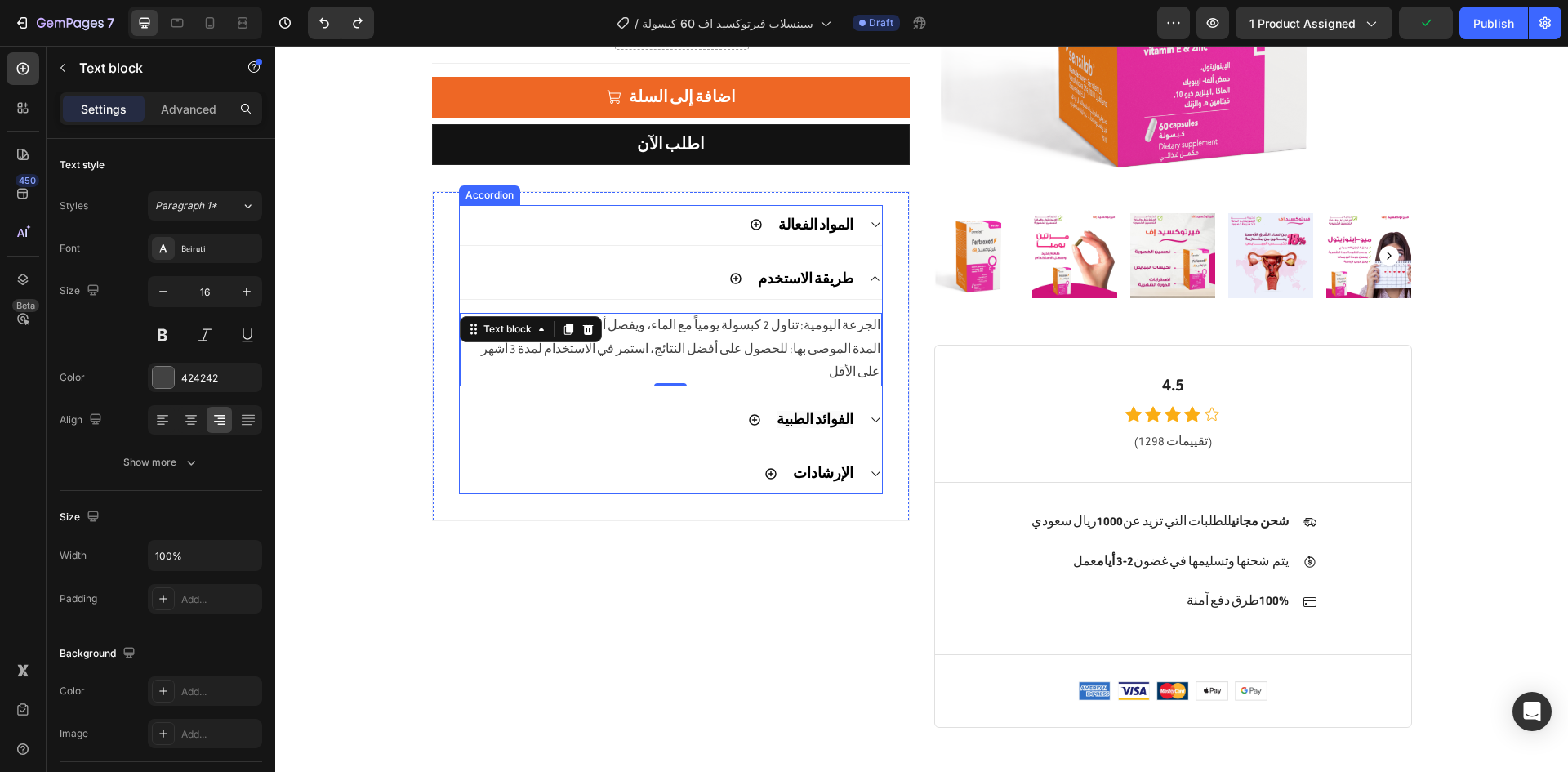
click at [852, 399] on div "الفوائد الطبية" at bounding box center [671, 419] width 422 height 41
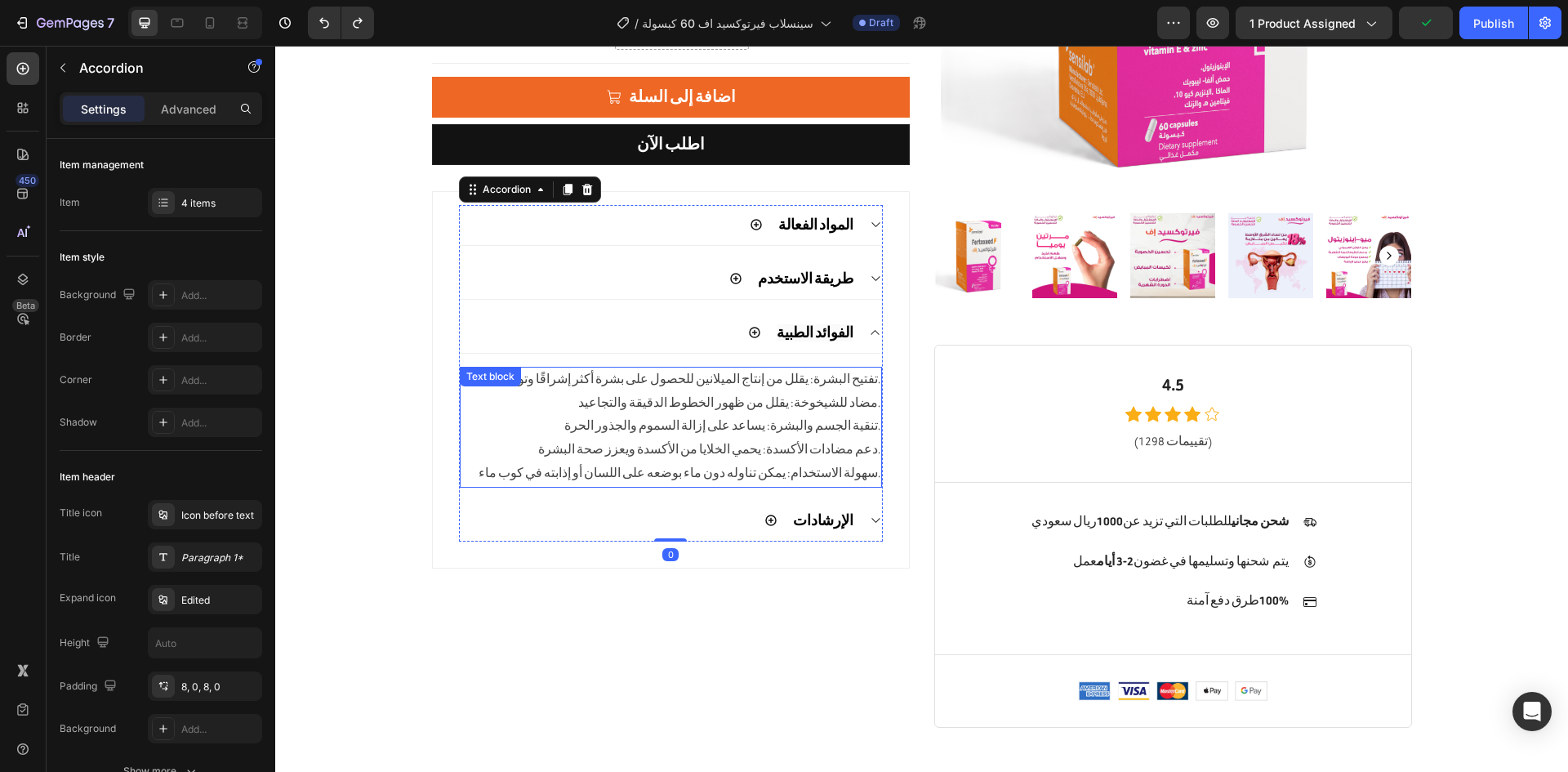
click at [833, 415] on p "تنقية الجسم والبشرة: يساعد على إزالة السموم والجذور الحرة." at bounding box center [670, 427] width 419 height 24
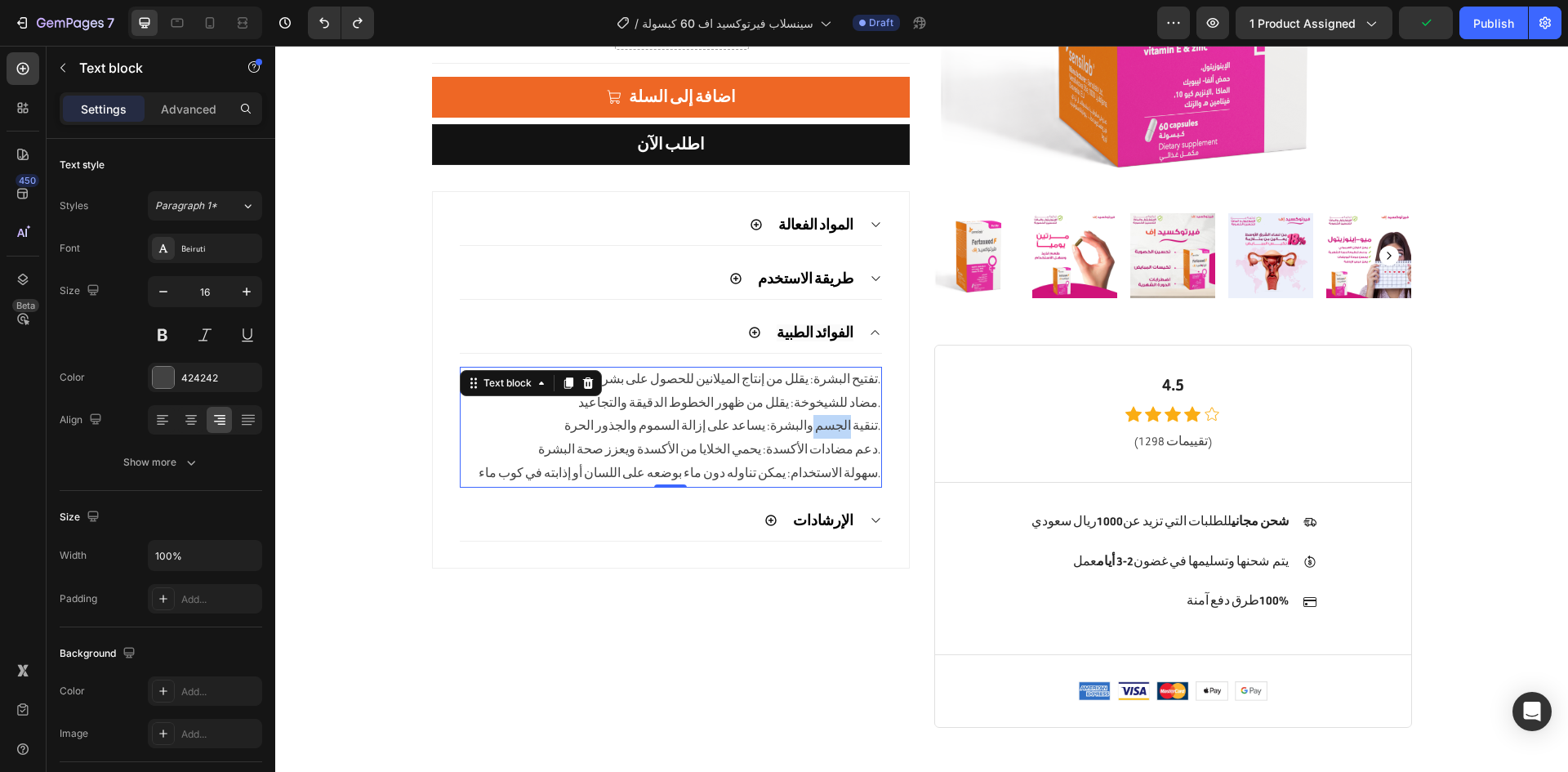
click at [833, 415] on p "تنقية الجسم والبشرة: يساعد على إزالة السموم والجذور الحرة." at bounding box center [670, 427] width 419 height 24
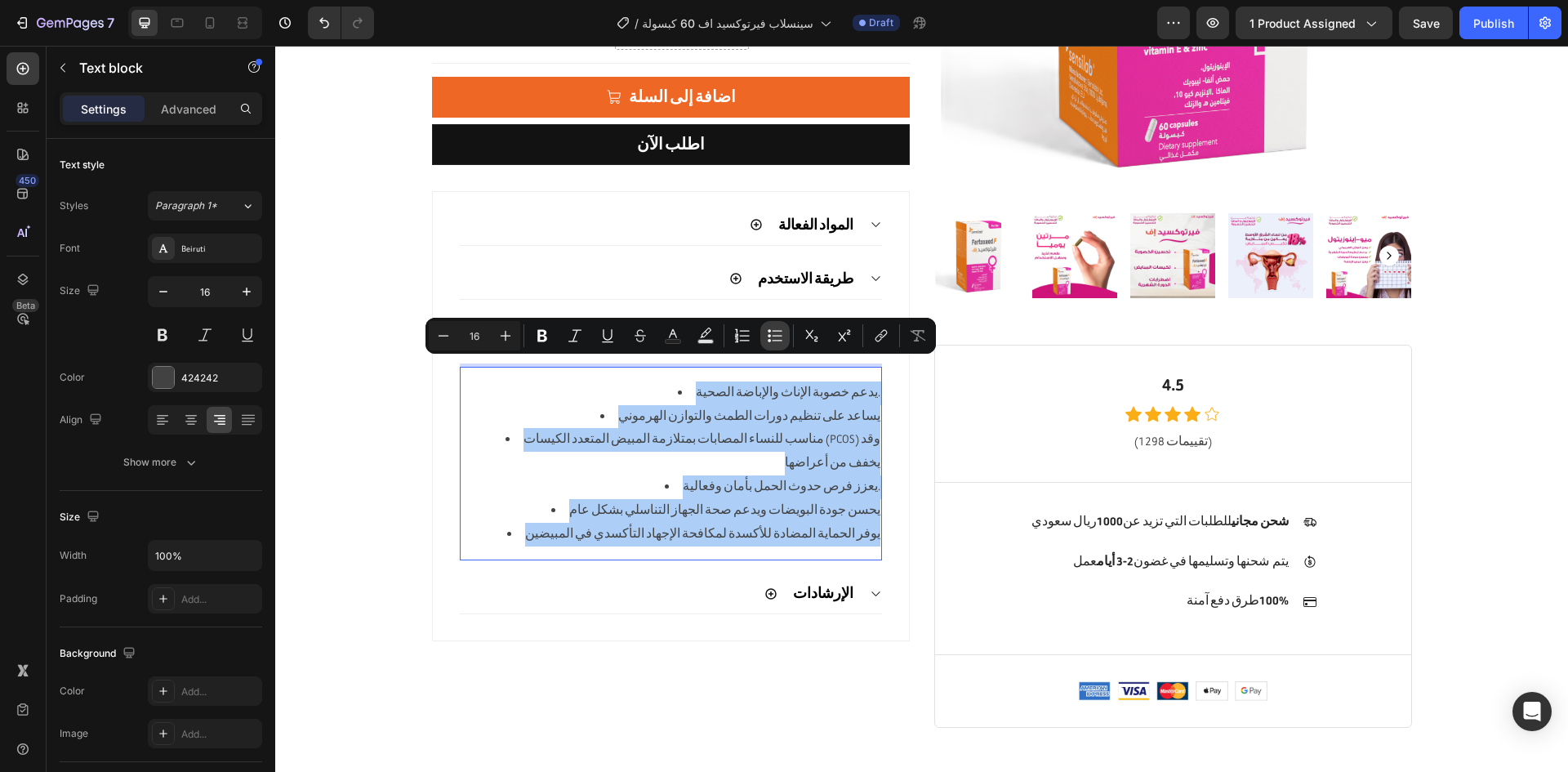
click at [783, 329] on button "Bulleted List" at bounding box center [774, 335] width 29 height 29
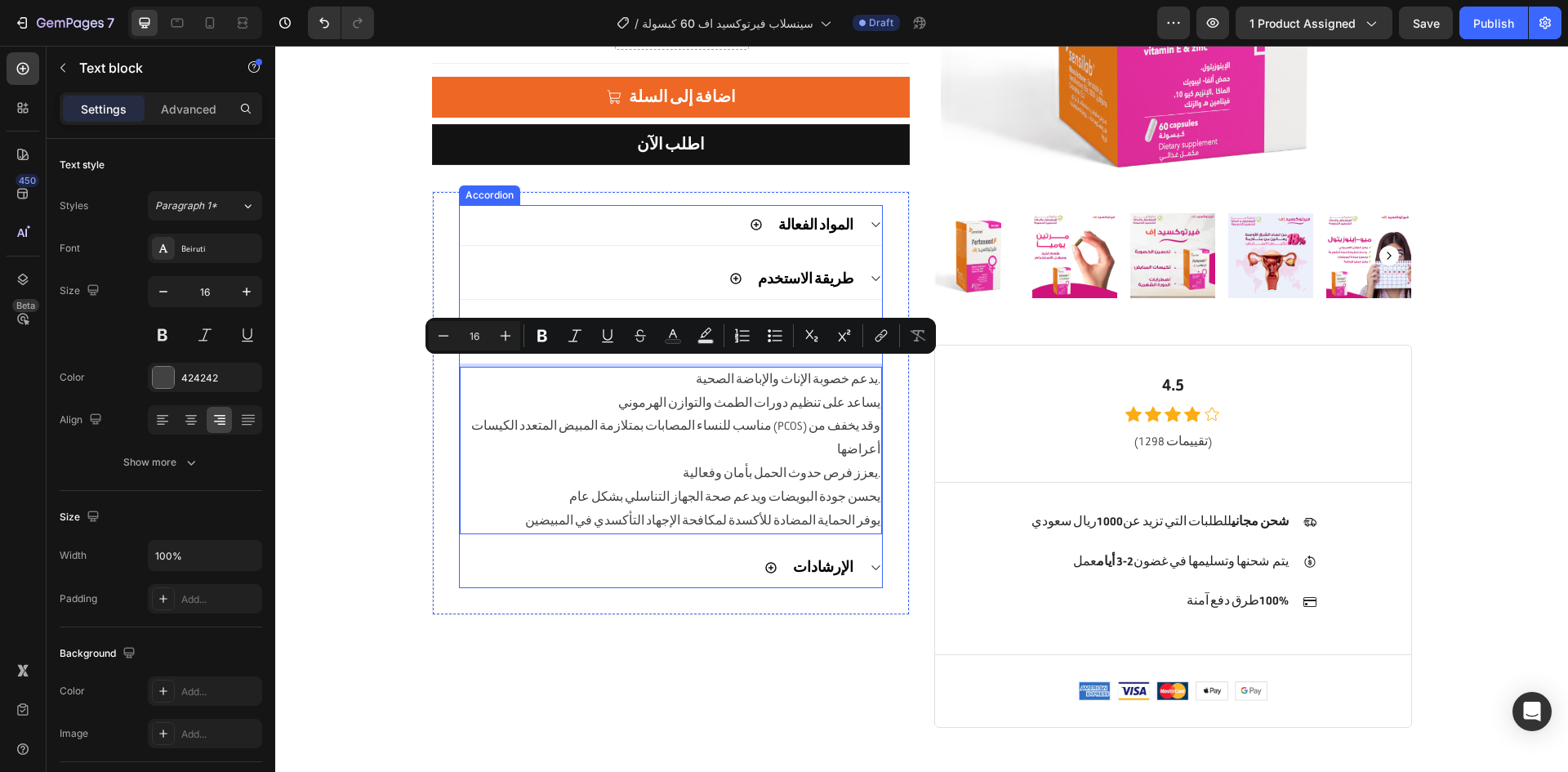
click at [848, 554] on div "الإرشادات" at bounding box center [822, 567] width 65 height 27
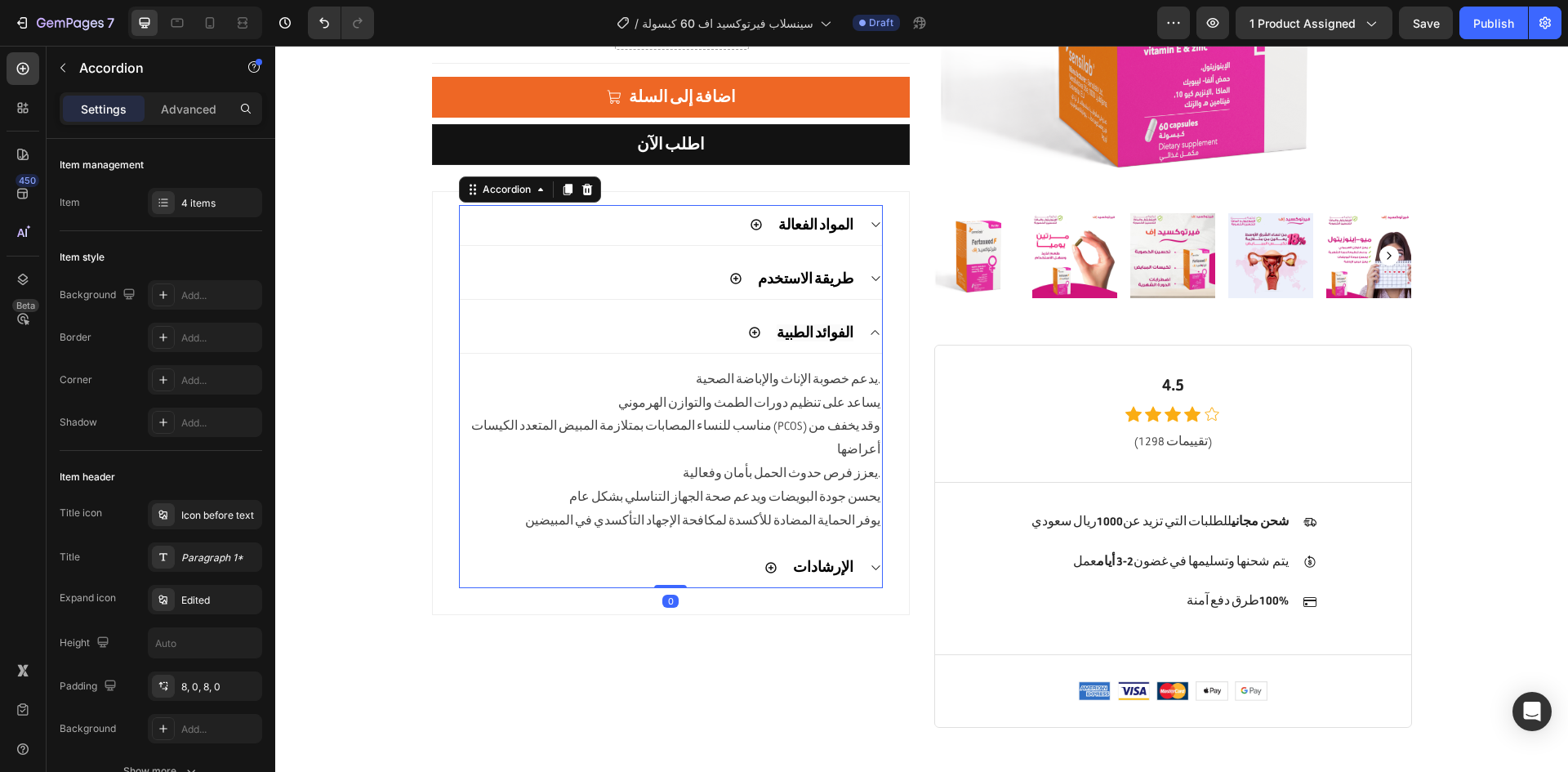
click at [861, 547] on div "الإرشادات" at bounding box center [671, 567] width 422 height 41
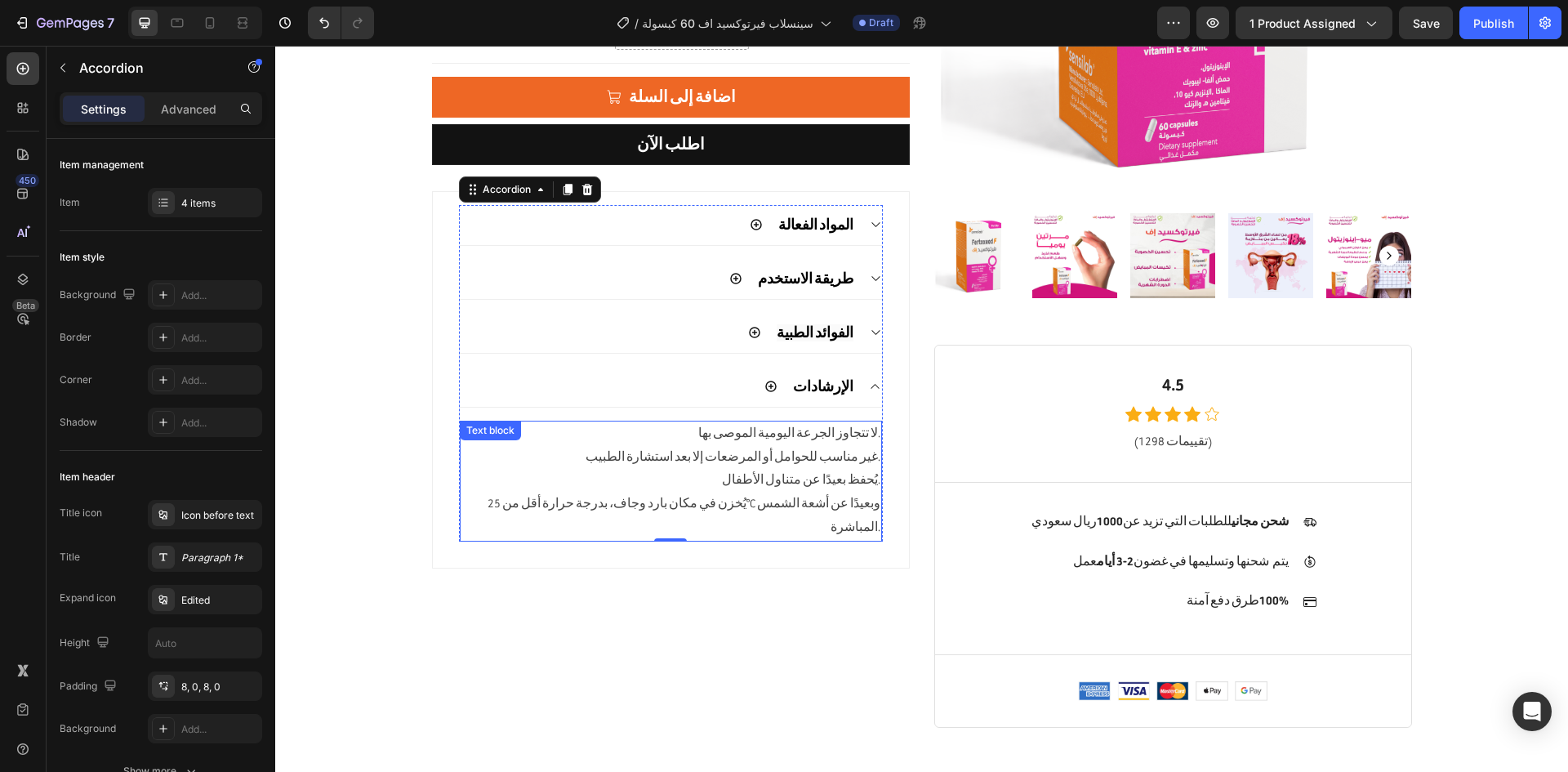
click at [784, 420] on div "لا تتجاوز الجرعة اليومية الموصى بها. غير مناسب للحوامل أو المرضعات إلا بعد استش…" at bounding box center [671, 480] width 422 height 121
click at [784, 422] on p "لا تتجاوز الجرعة اليومية الموصى بها." at bounding box center [670, 434] width 419 height 24
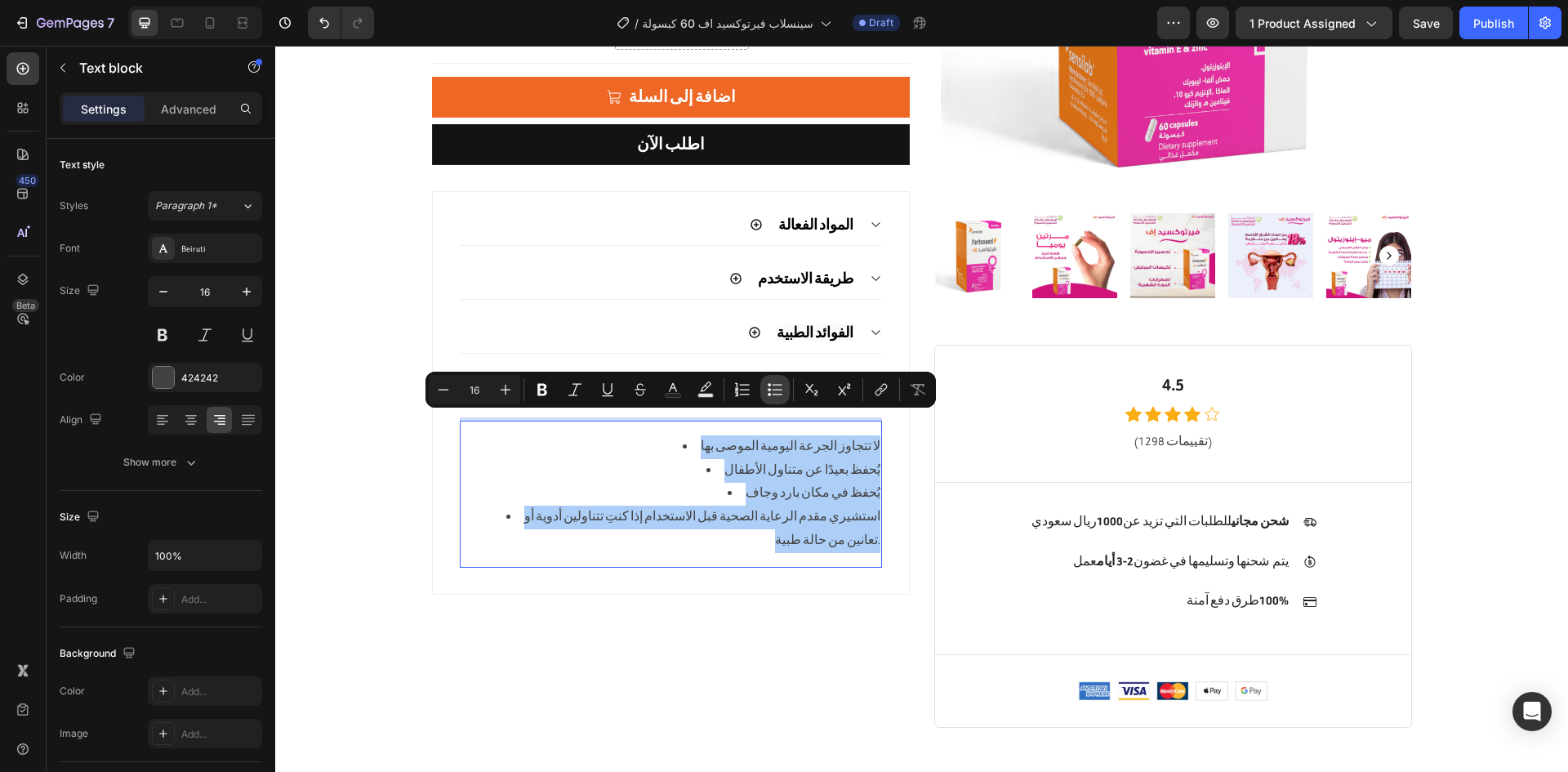
click at [770, 392] on icon "Editor contextual toolbar" at bounding box center [775, 389] width 16 height 16
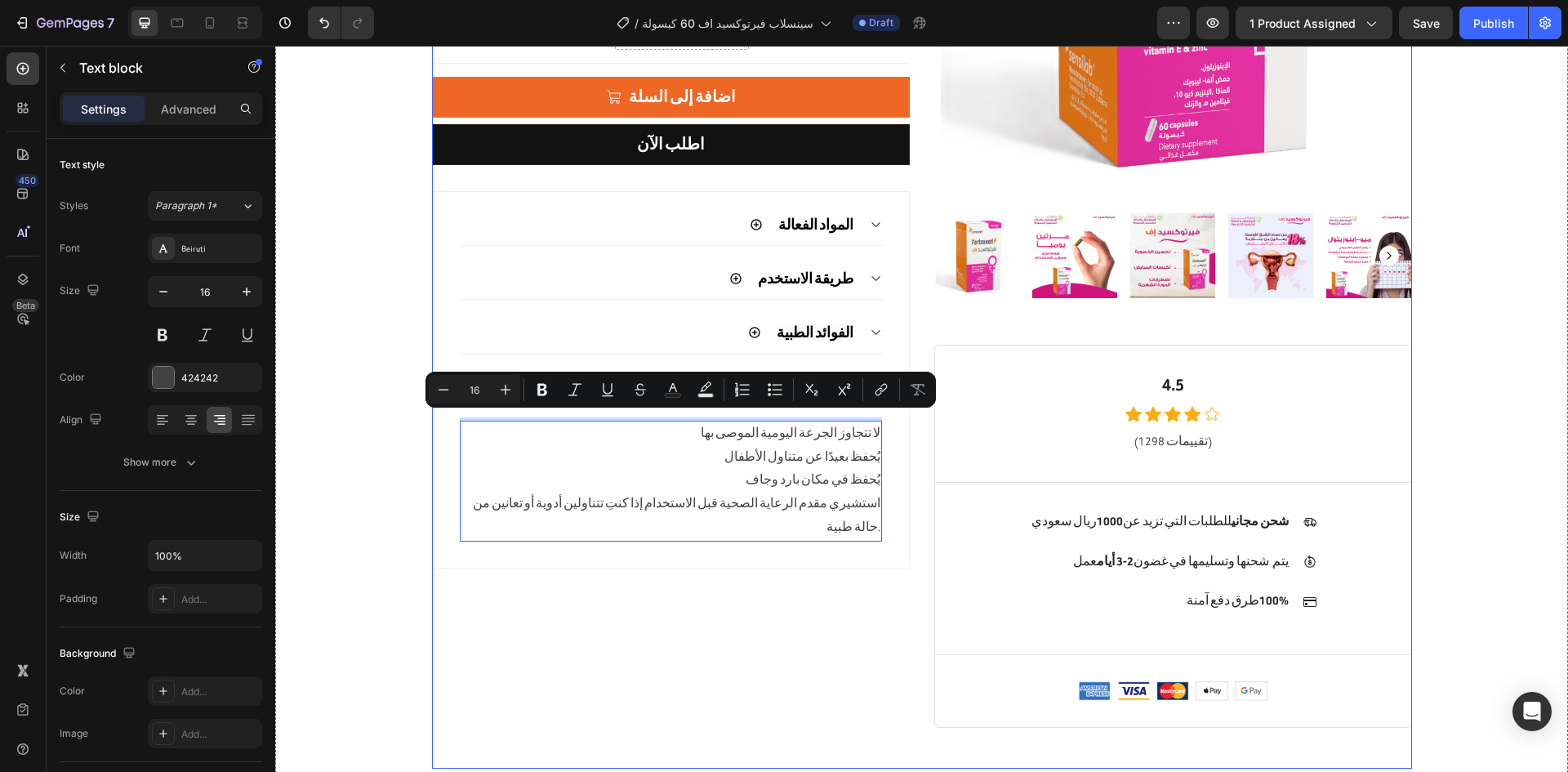
click at [518, 560] on div "مخزون قليل - 5 عدد متبقي (P) Stock Counter Sensilab Fertoxeed F 60 Capsules (P)…" at bounding box center [671, 224] width 478 height 1005
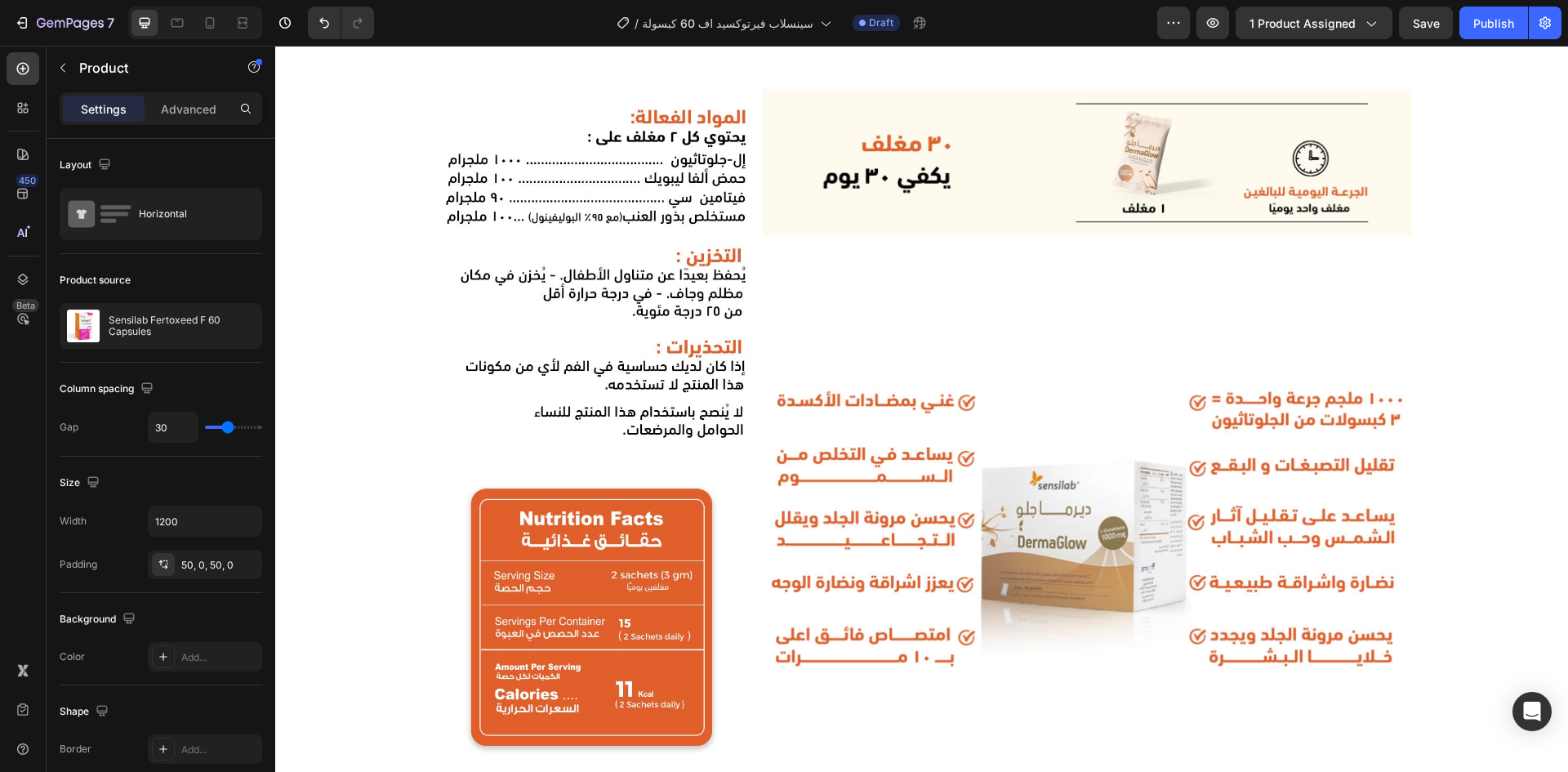
scroll to position [1126, 0]
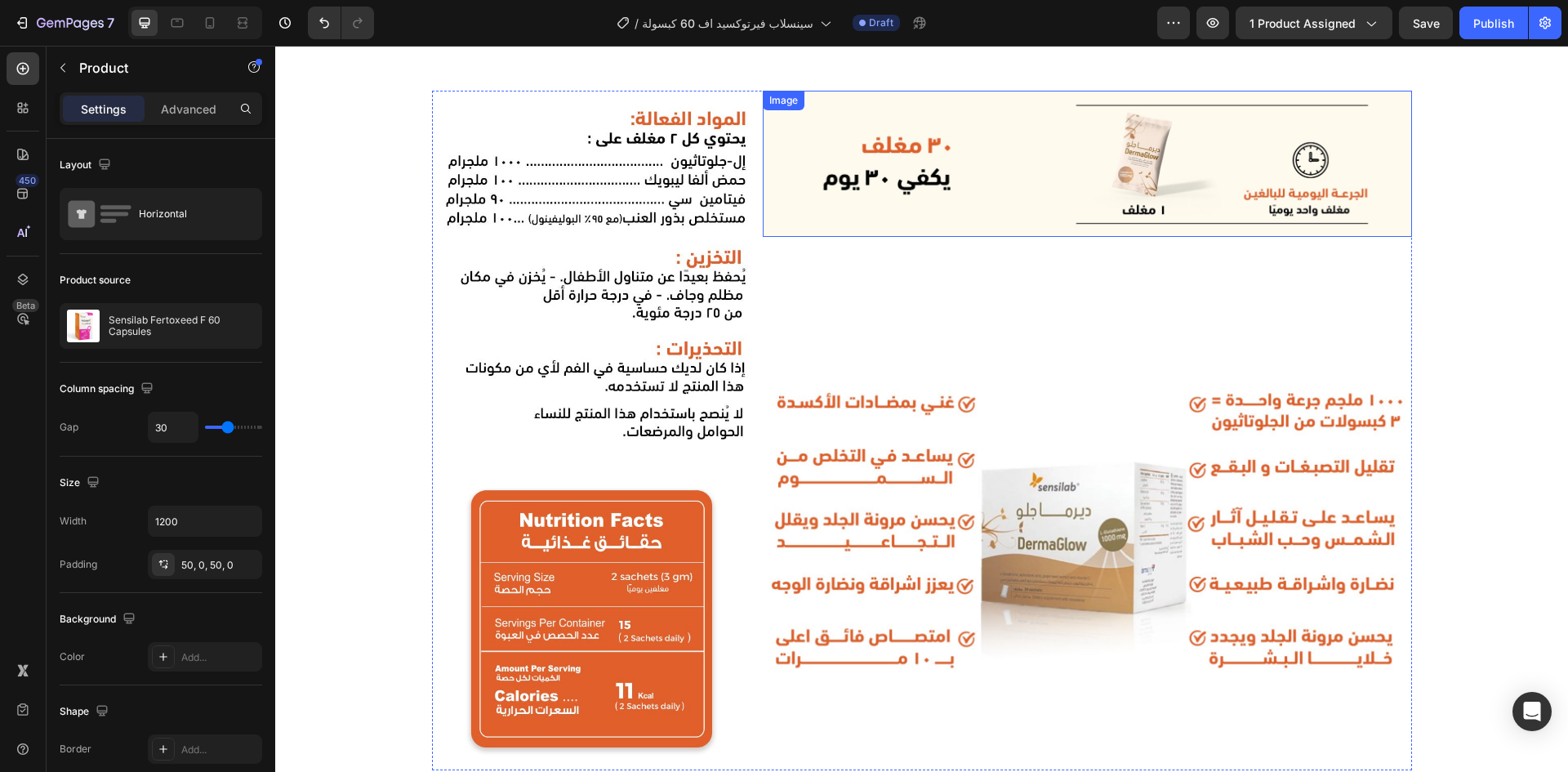
click at [962, 197] on img at bounding box center [1087, 164] width 649 height 146
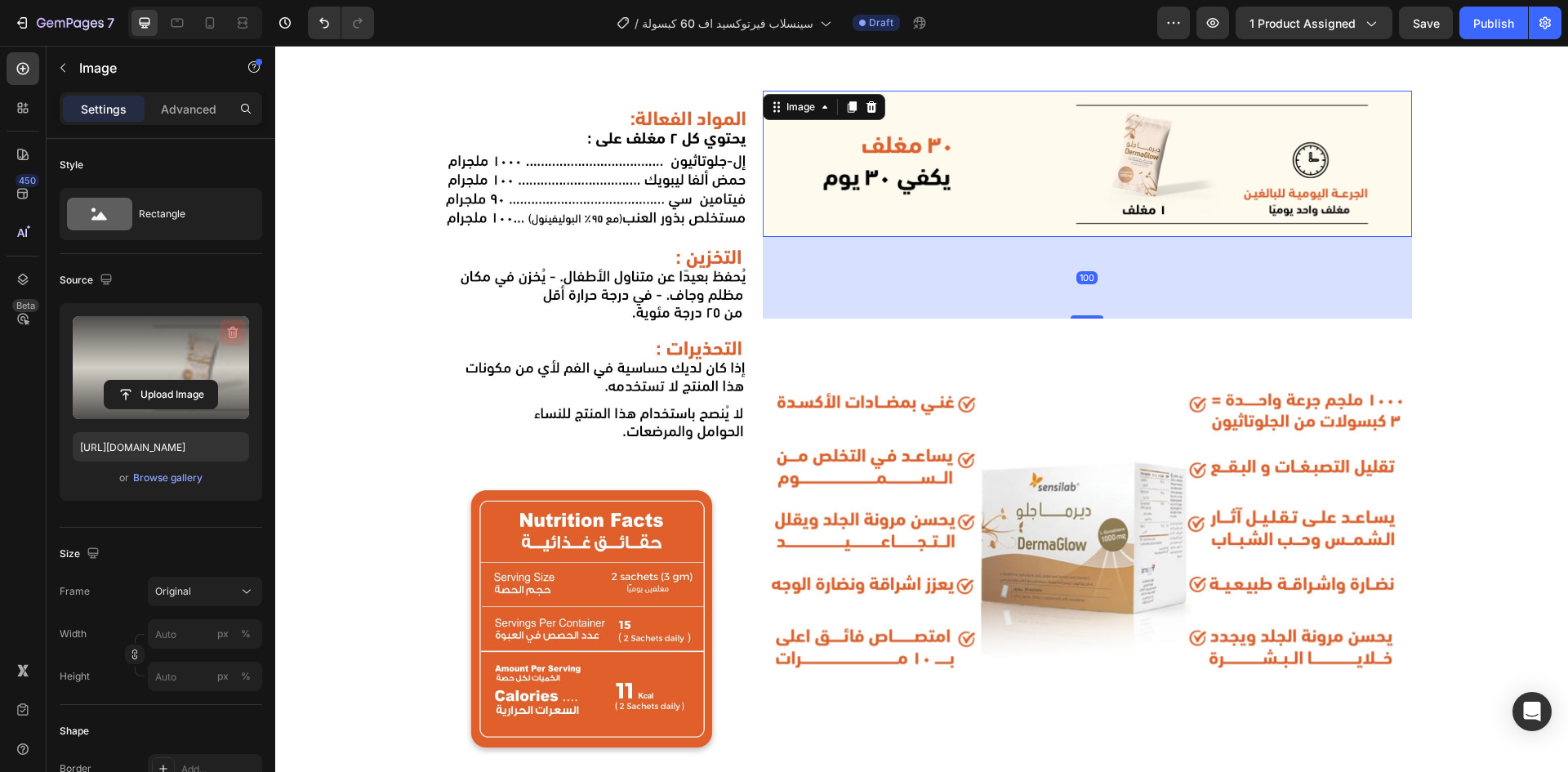
click at [230, 322] on button "button" at bounding box center [233, 332] width 26 height 26
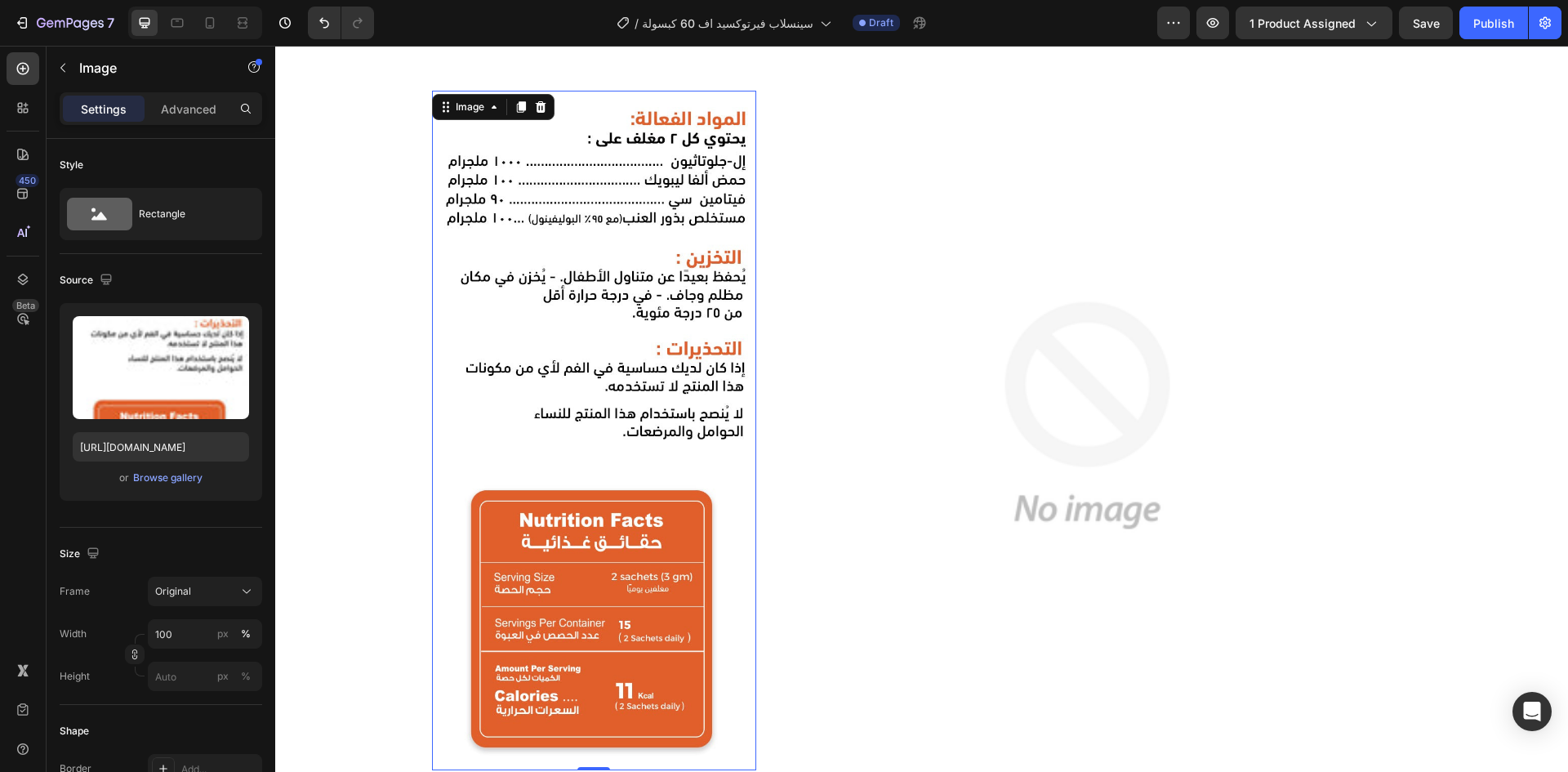
click at [546, 296] on img at bounding box center [594, 430] width 324 height 679
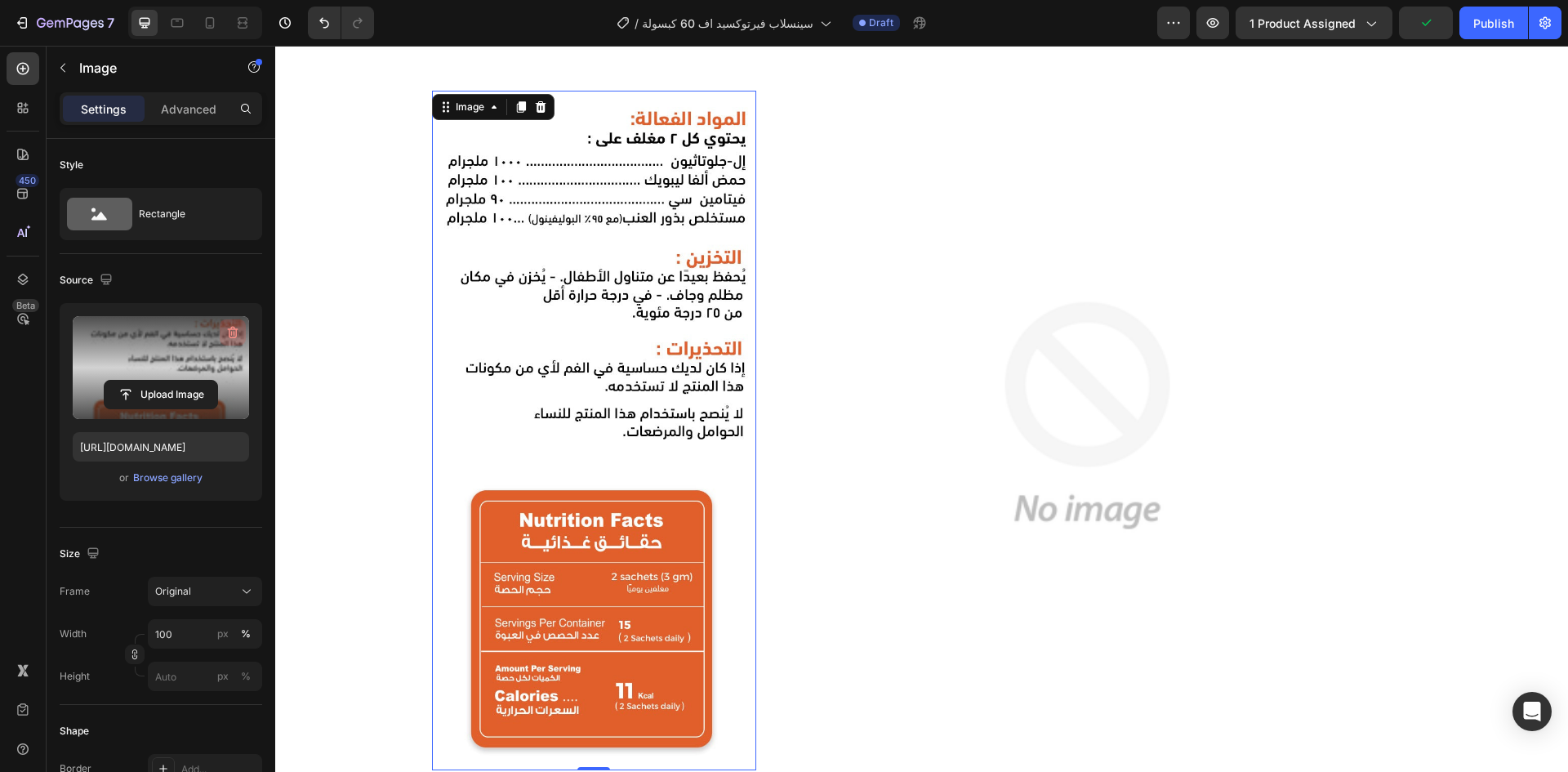
click at [238, 327] on icon "button" at bounding box center [233, 332] width 16 height 16
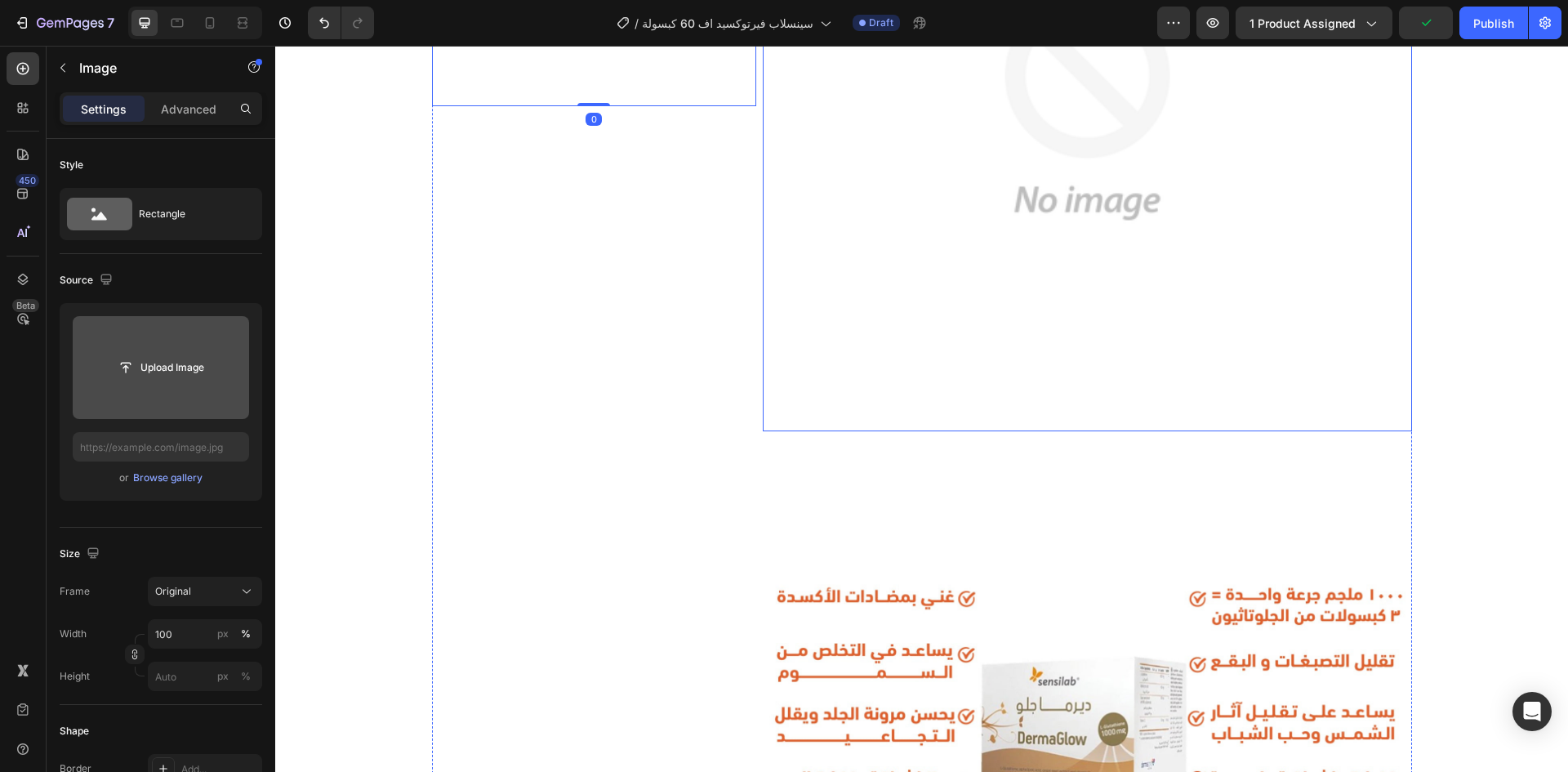
scroll to position [1436, 0]
click at [1062, 606] on img at bounding box center [1087, 696] width 649 height 371
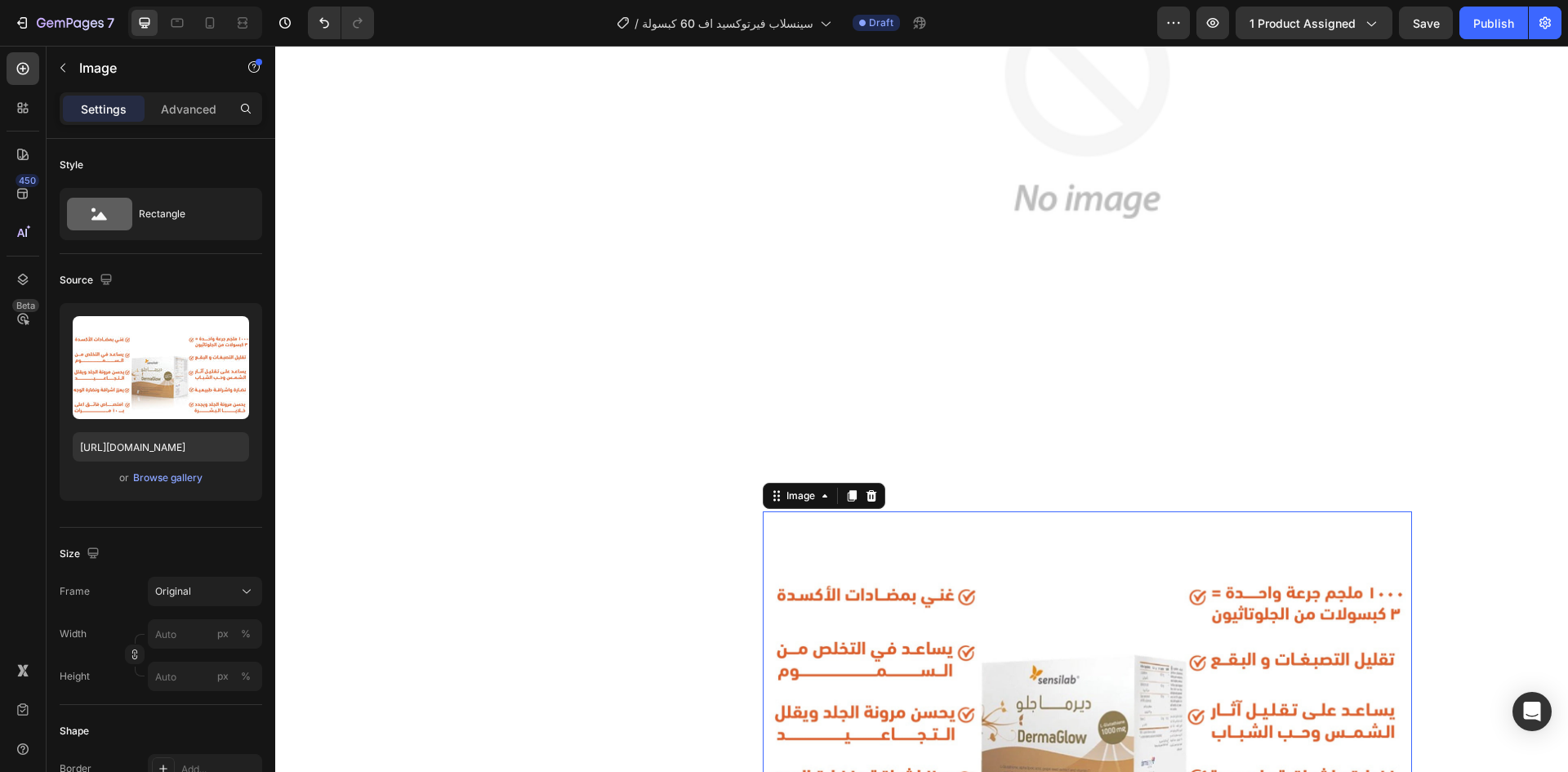
click at [875, 493] on div "Image" at bounding box center [824, 496] width 122 height 26
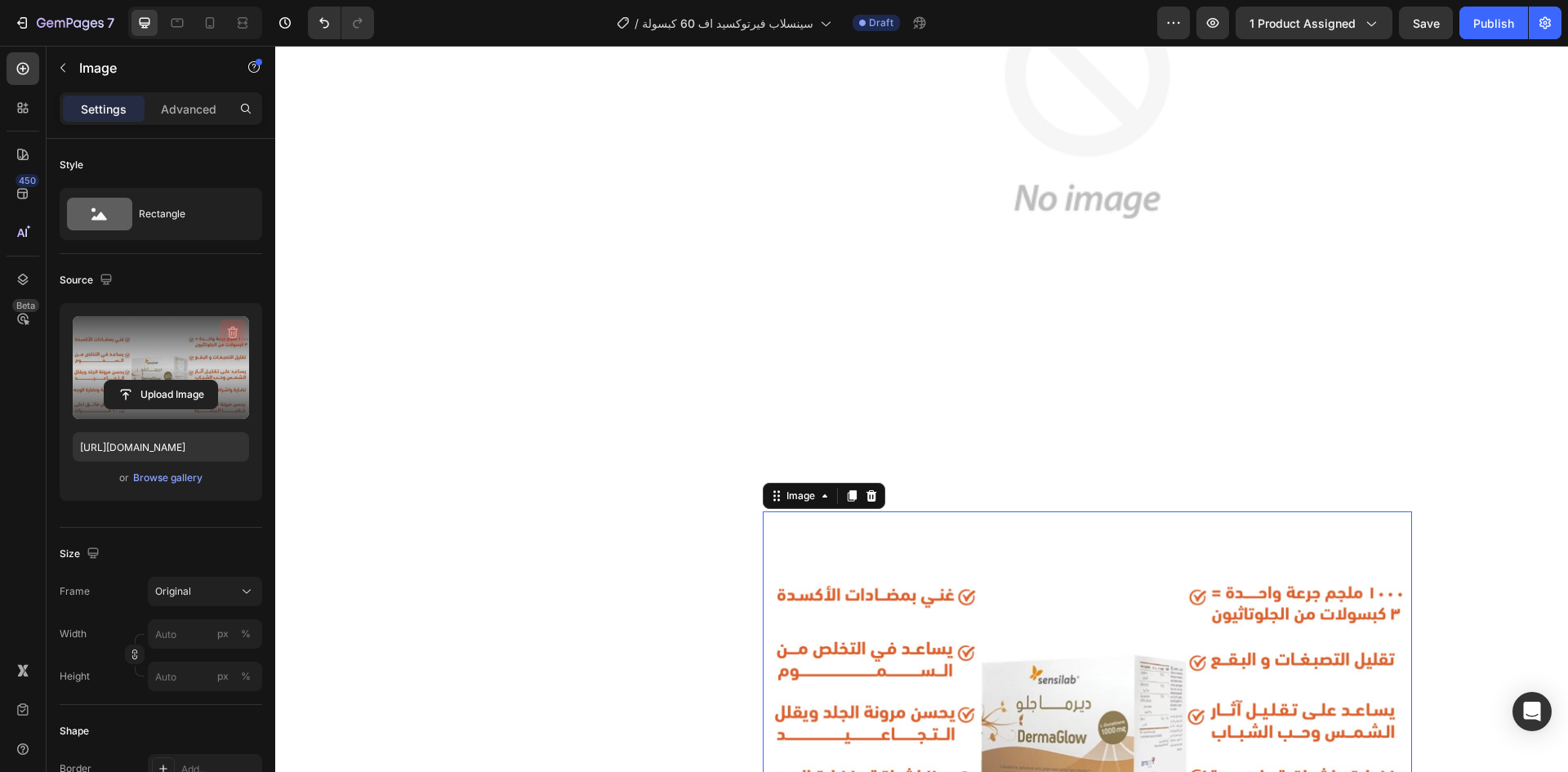
click at [232, 330] on icon "button" at bounding box center [233, 332] width 16 height 16
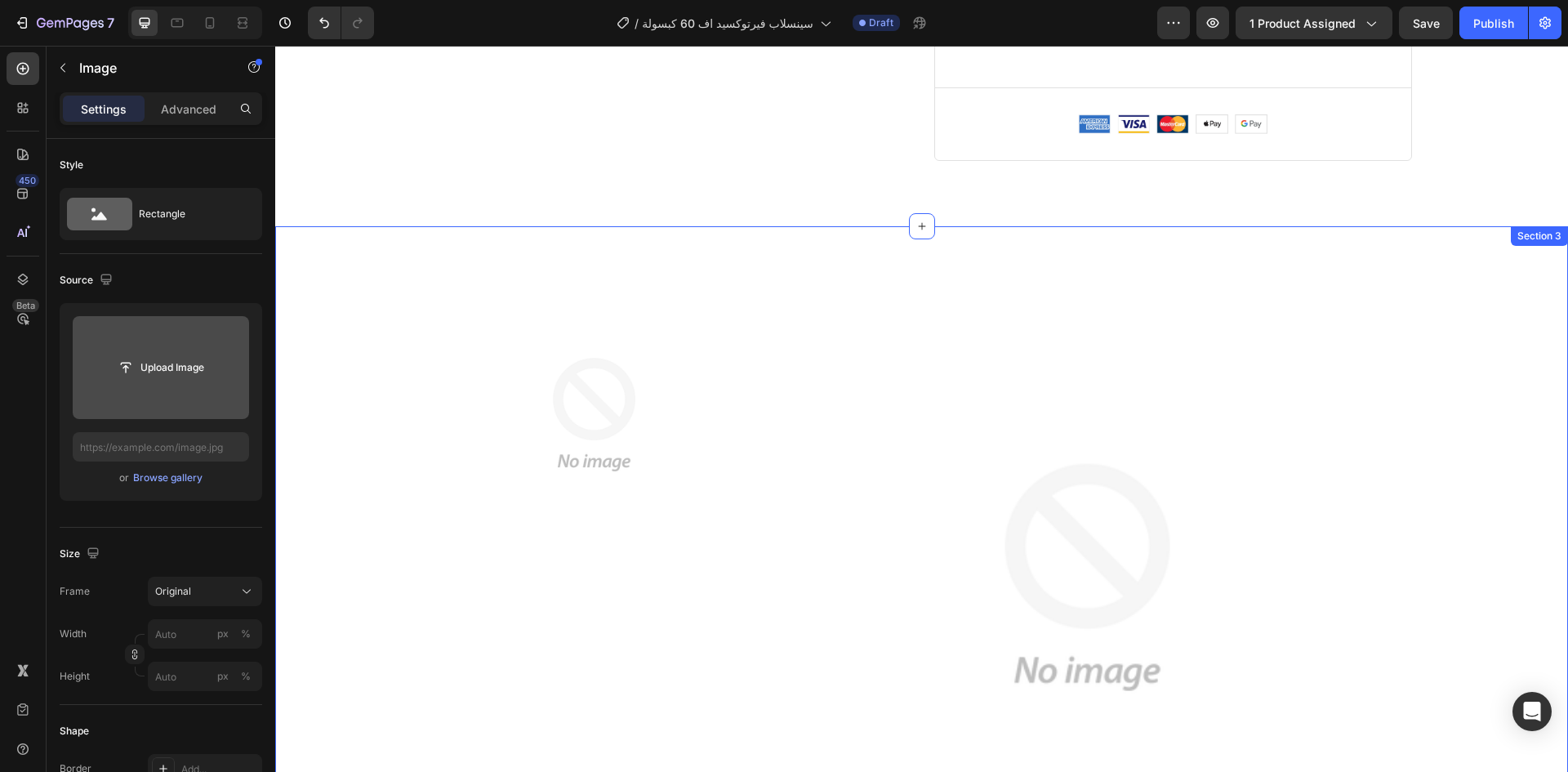
scroll to position [963, 0]
click at [534, 421] on img at bounding box center [594, 415] width 324 height 324
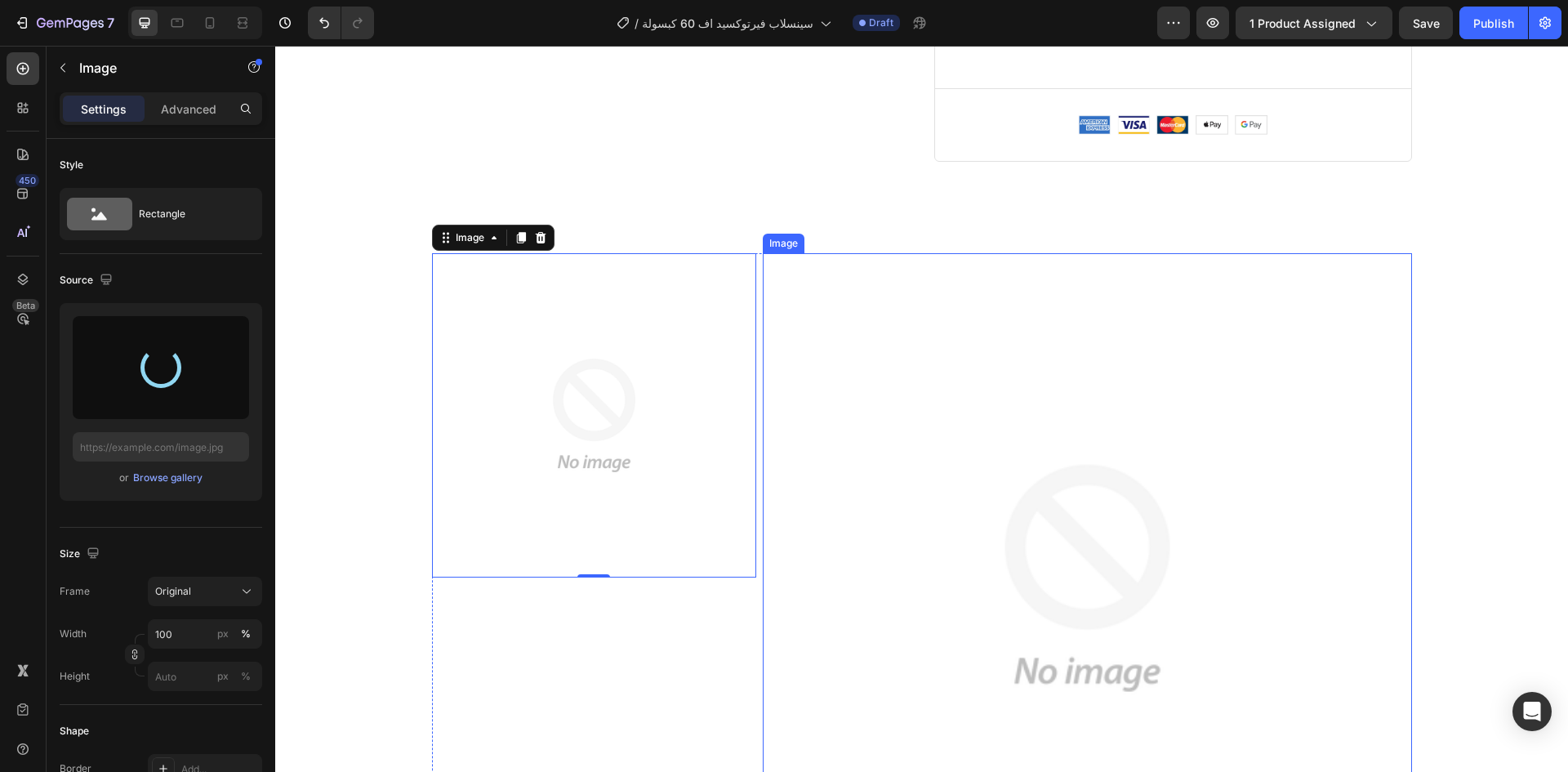
type input "[URL][DOMAIN_NAME]"
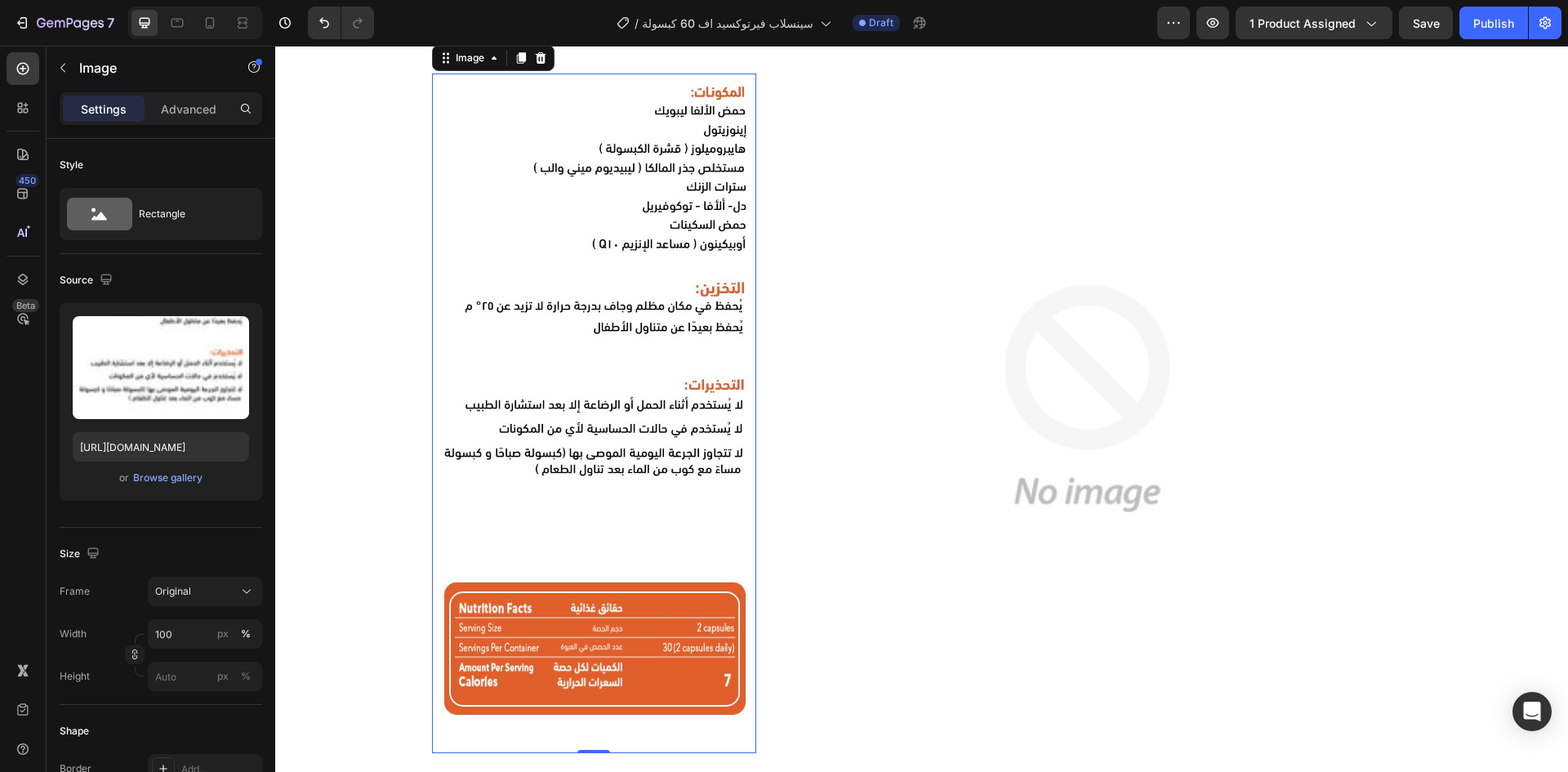
scroll to position [1144, 0]
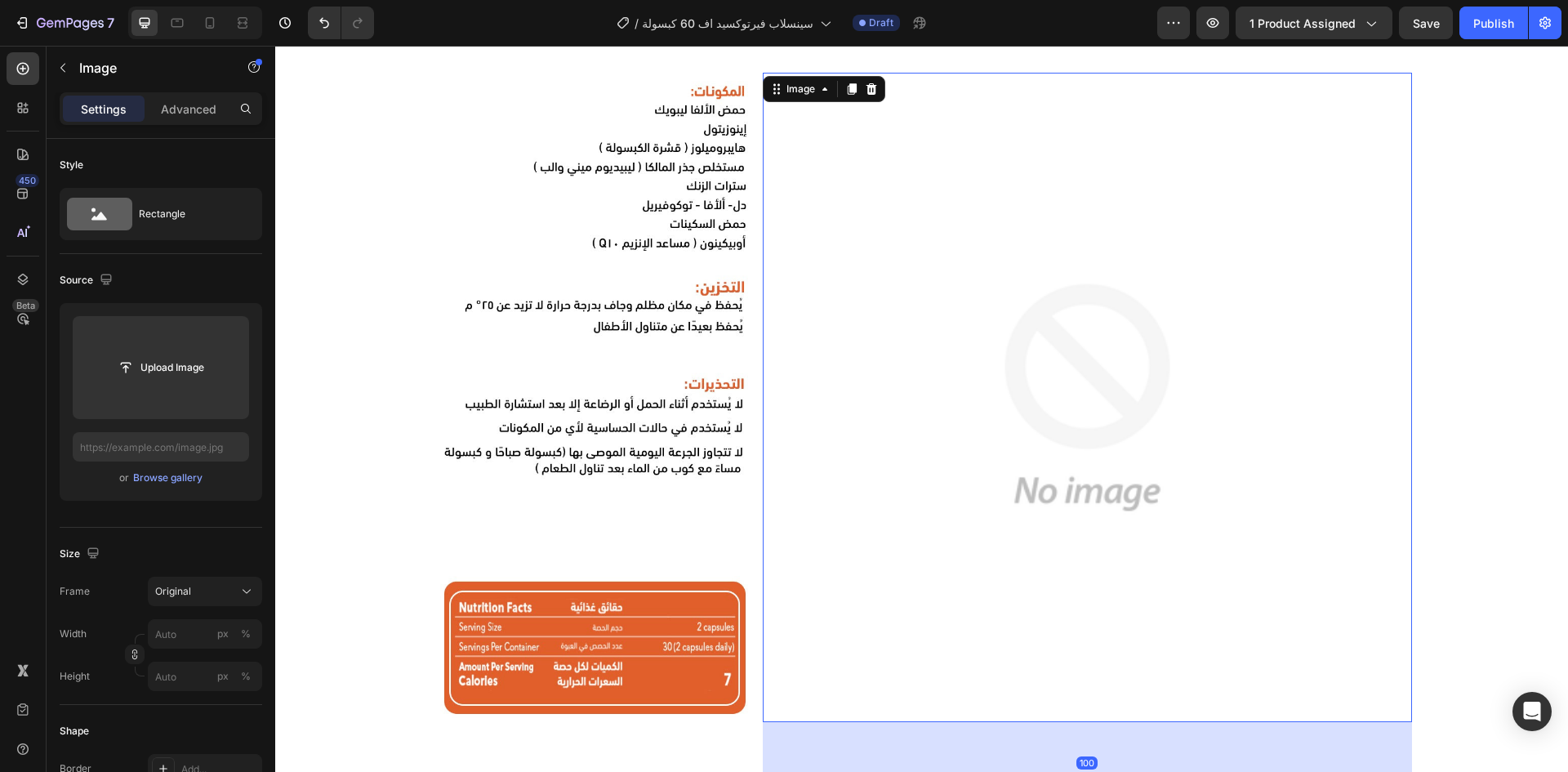
click at [874, 362] on img at bounding box center [1087, 397] width 649 height 649
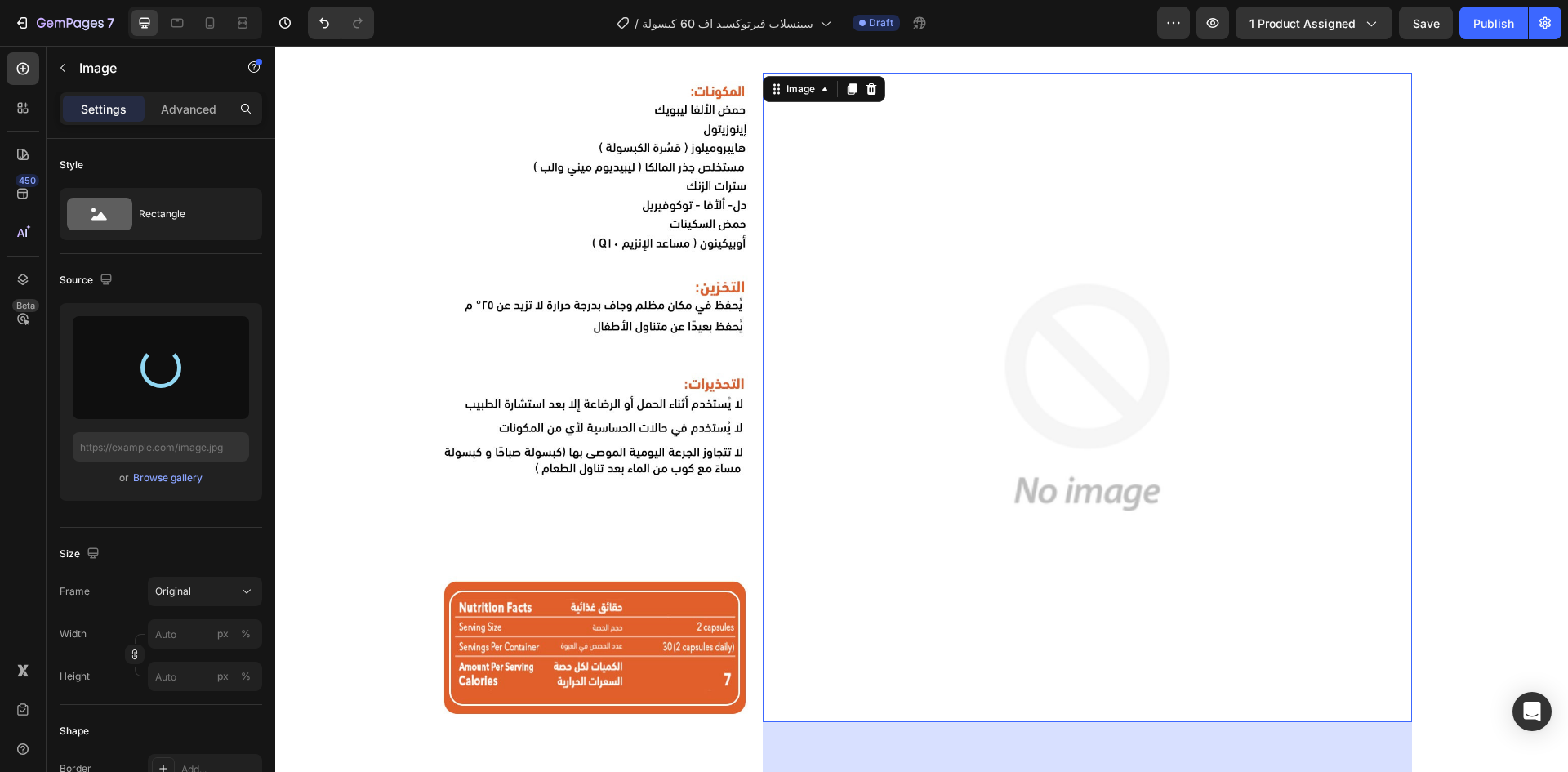
type input "[URL][DOMAIN_NAME]"
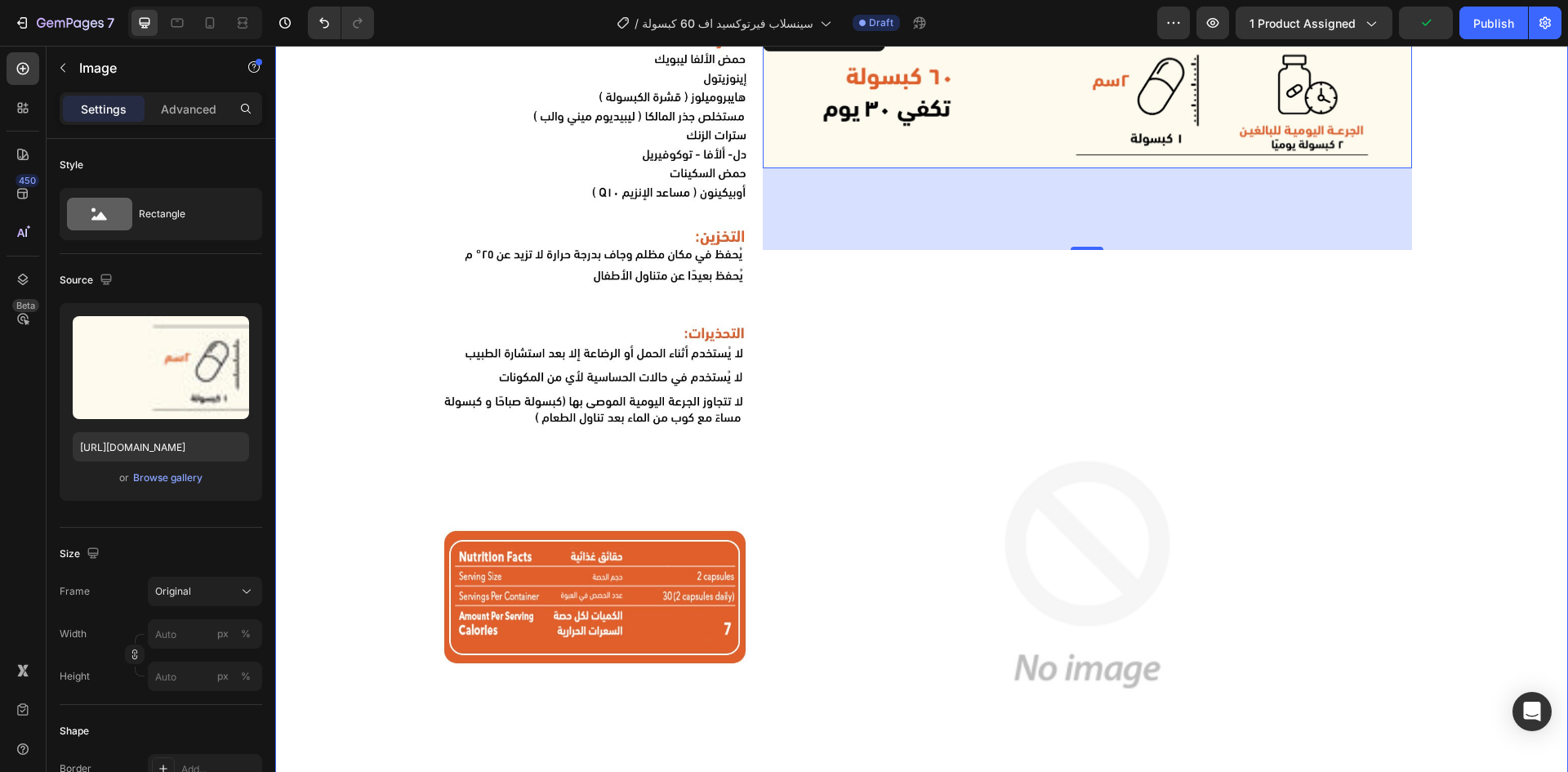
scroll to position [1343, 0]
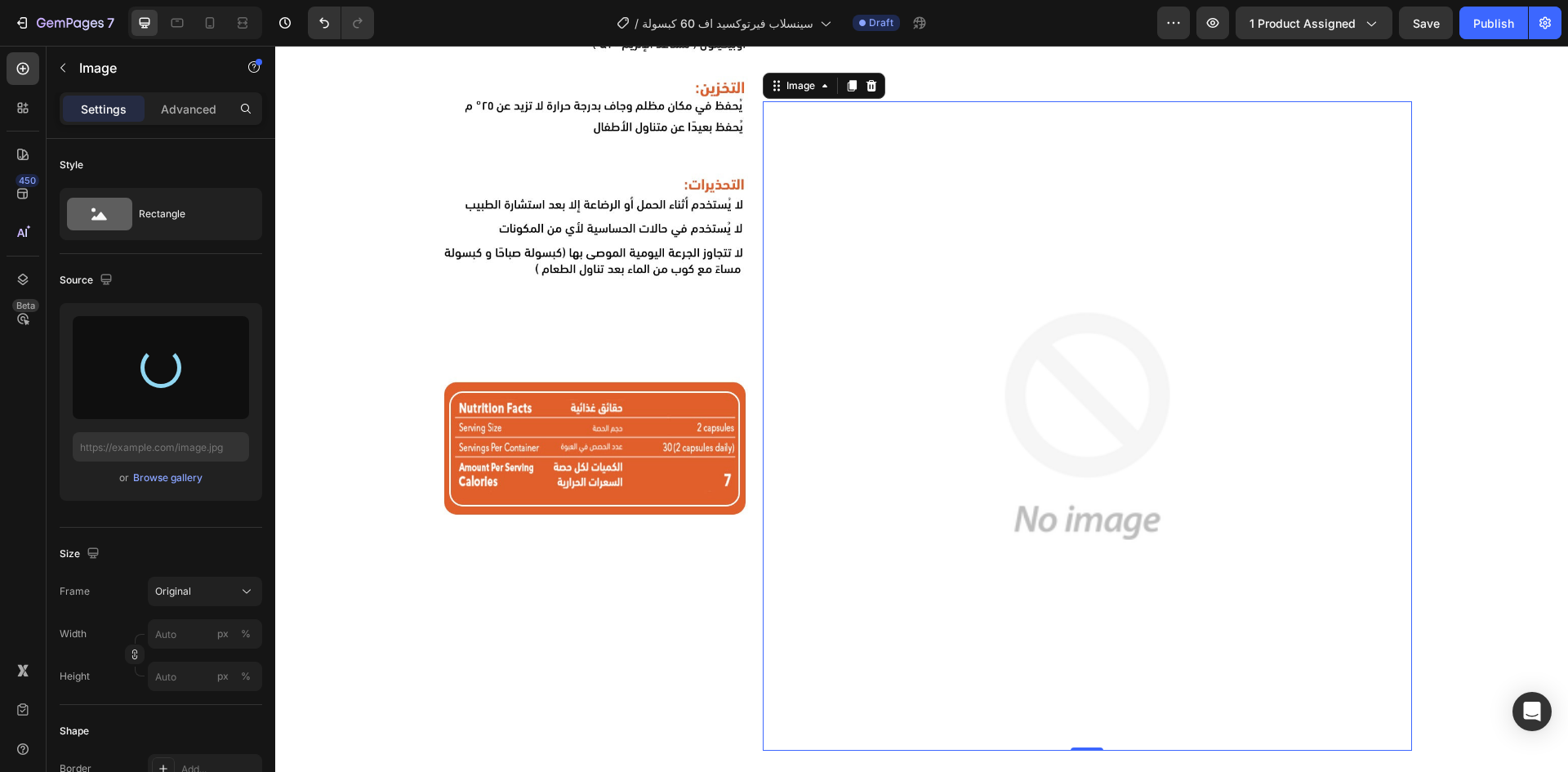
type input "[URL][DOMAIN_NAME]"
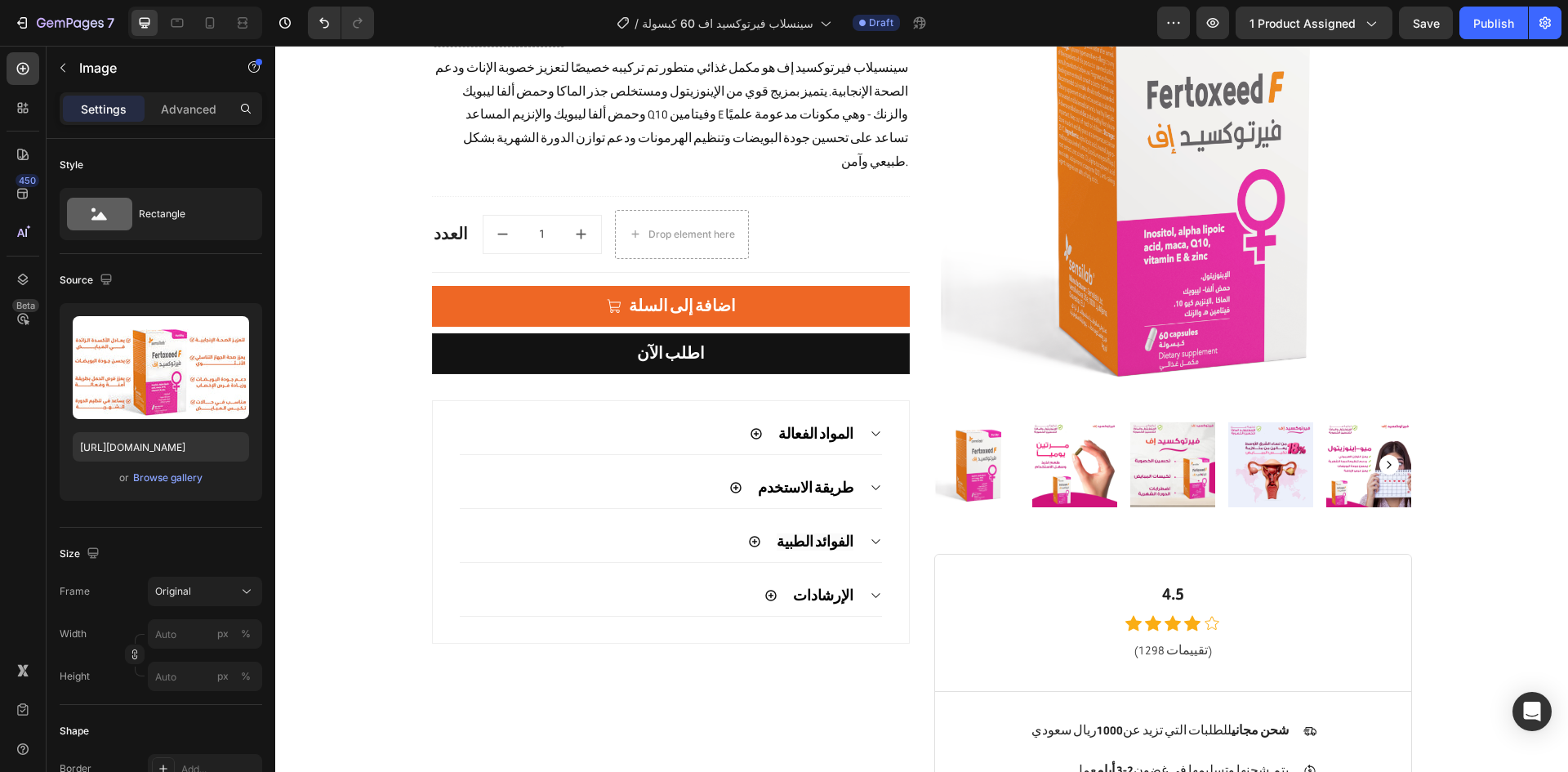
scroll to position [0, 0]
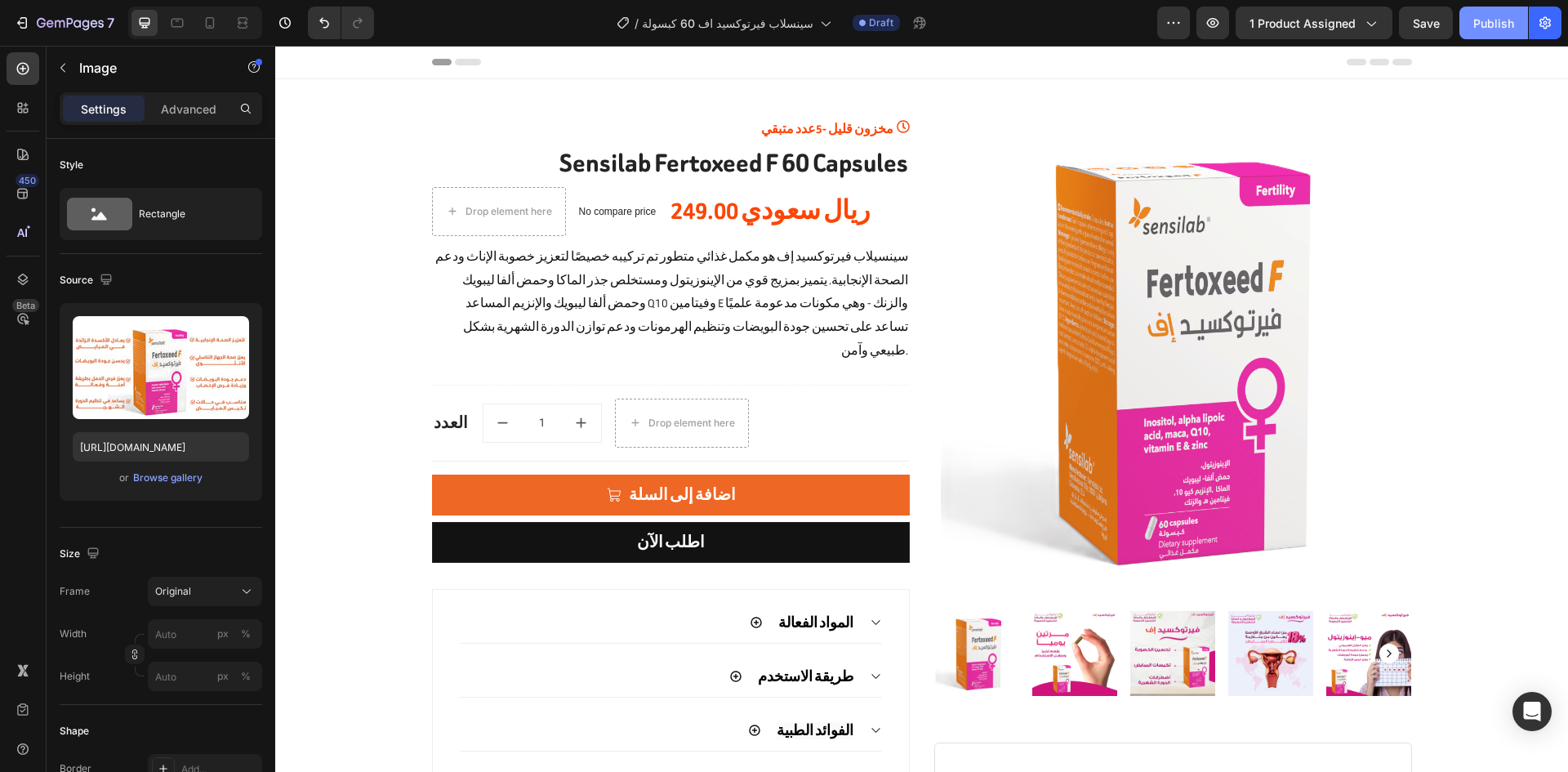
click at [1470, 17] on button "Publish" at bounding box center [1493, 23] width 69 height 33
click at [56, 21] on icon "button" at bounding box center [60, 23] width 10 height 7
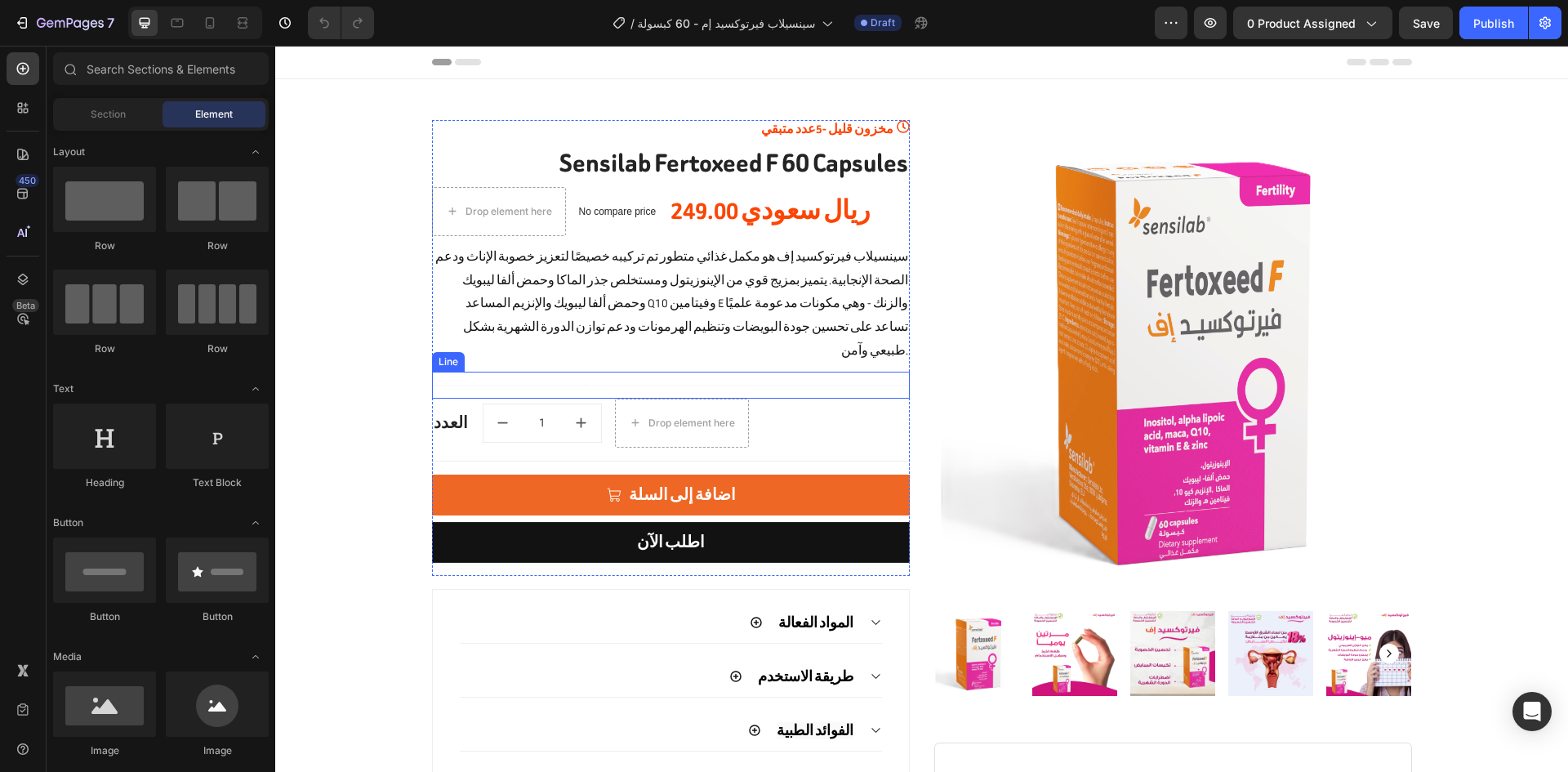
click at [1022, 370] on img at bounding box center [1173, 359] width 478 height 478
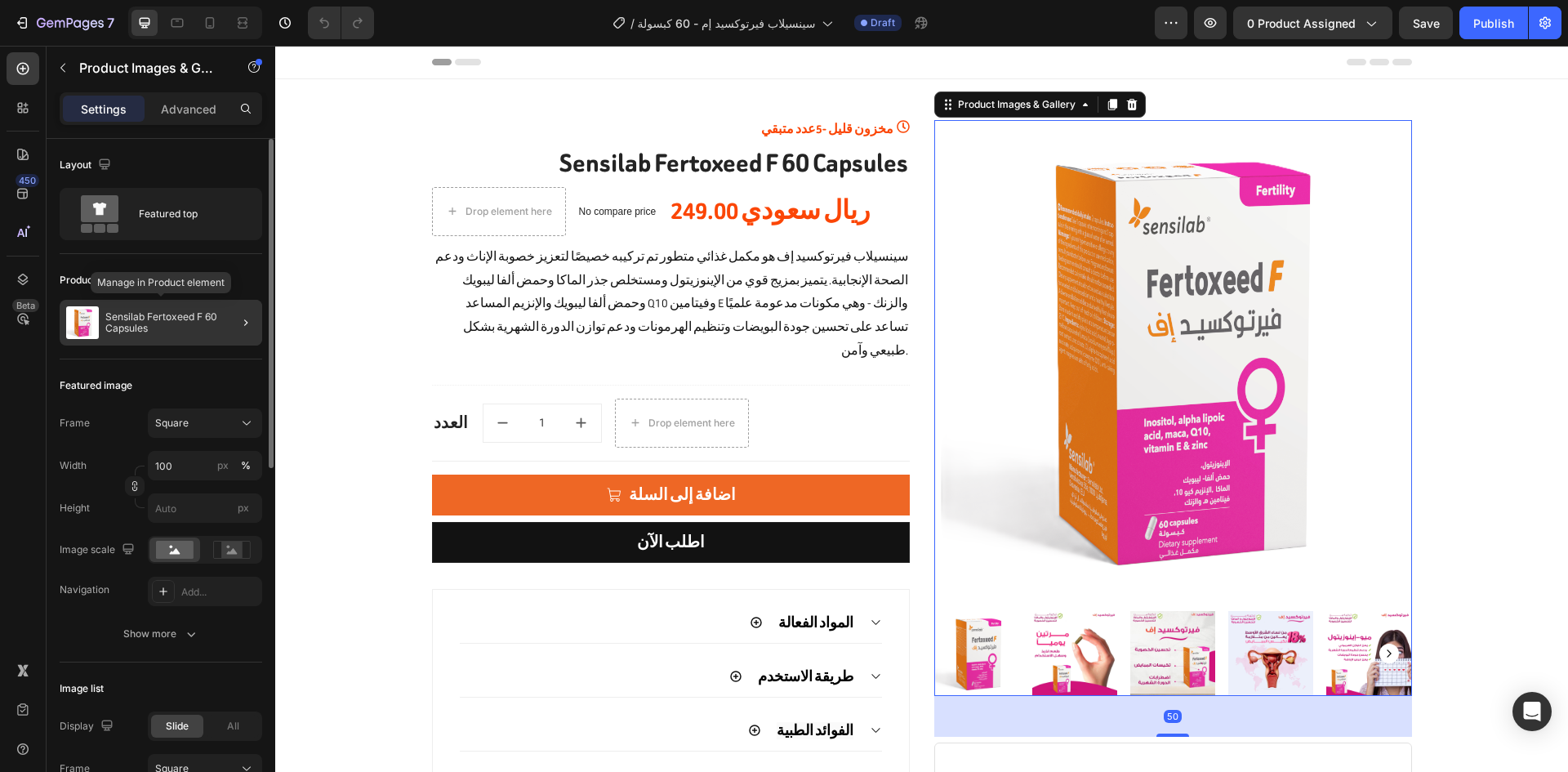
click at [202, 313] on p "Sensilab Fertoxeed F 60 Capsules" at bounding box center [180, 322] width 150 height 23
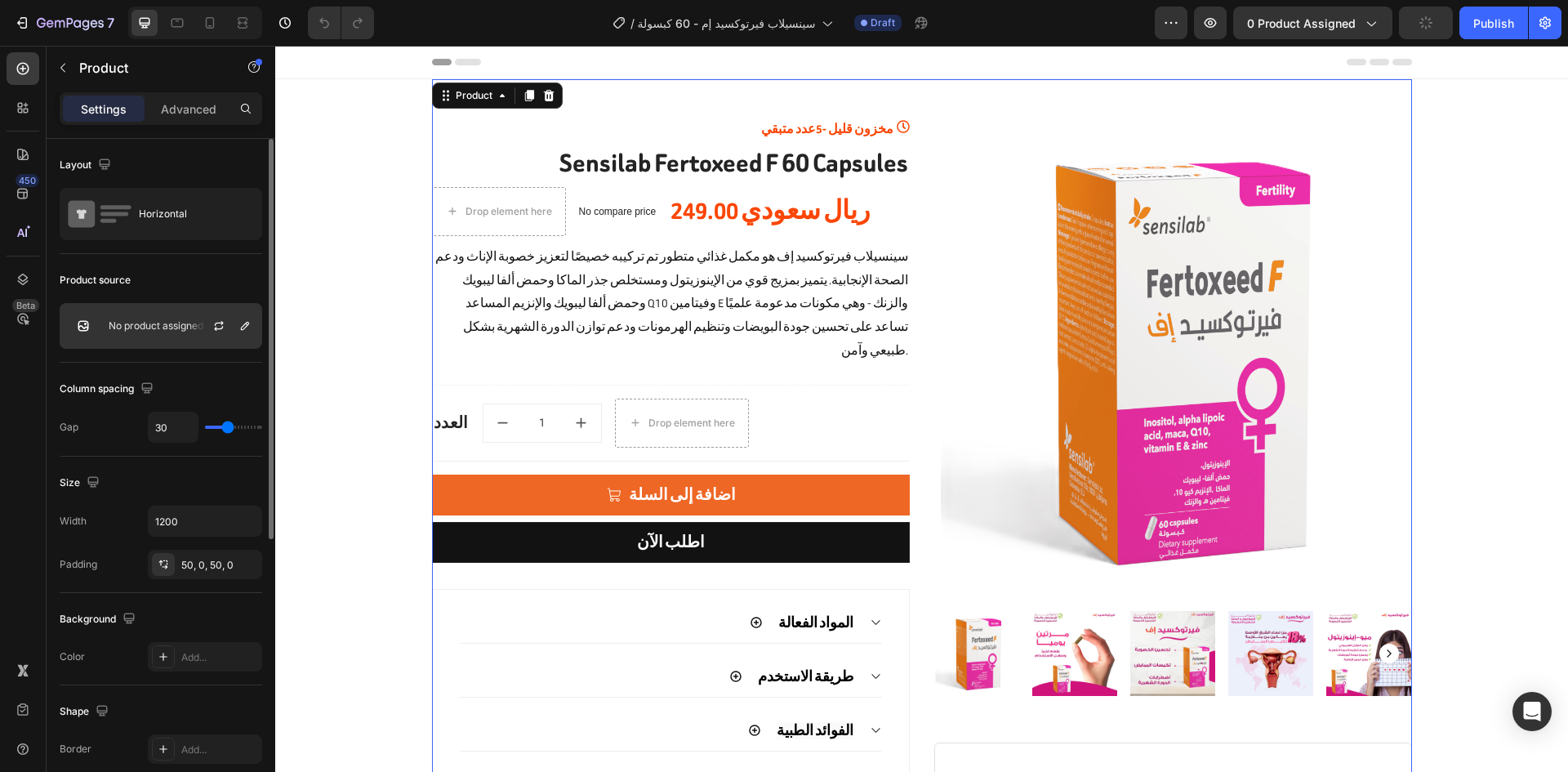
click at [150, 334] on div "No product assigned" at bounding box center [161, 326] width 202 height 46
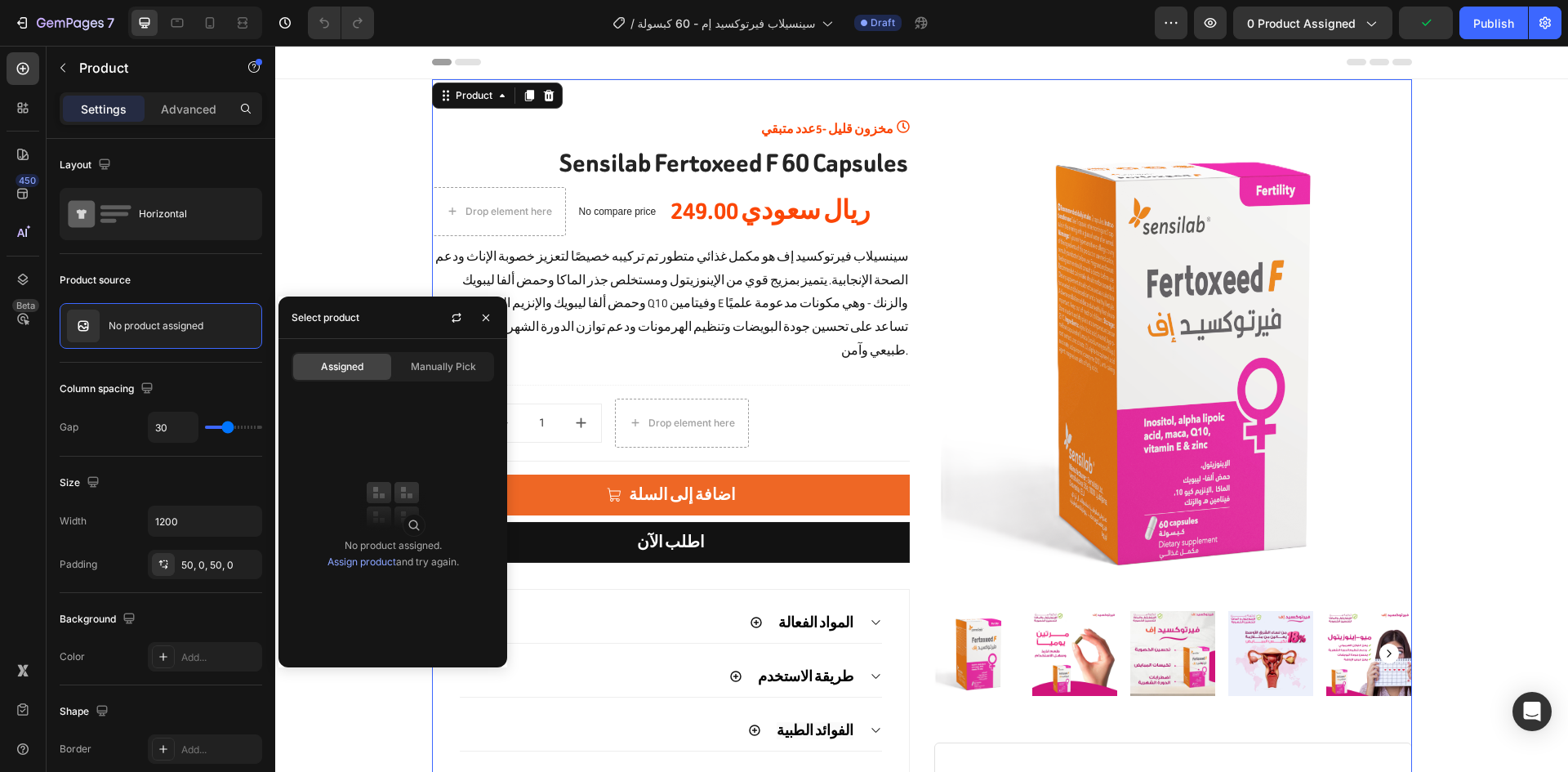
click at [362, 562] on link "Assign product" at bounding box center [361, 561] width 69 height 12
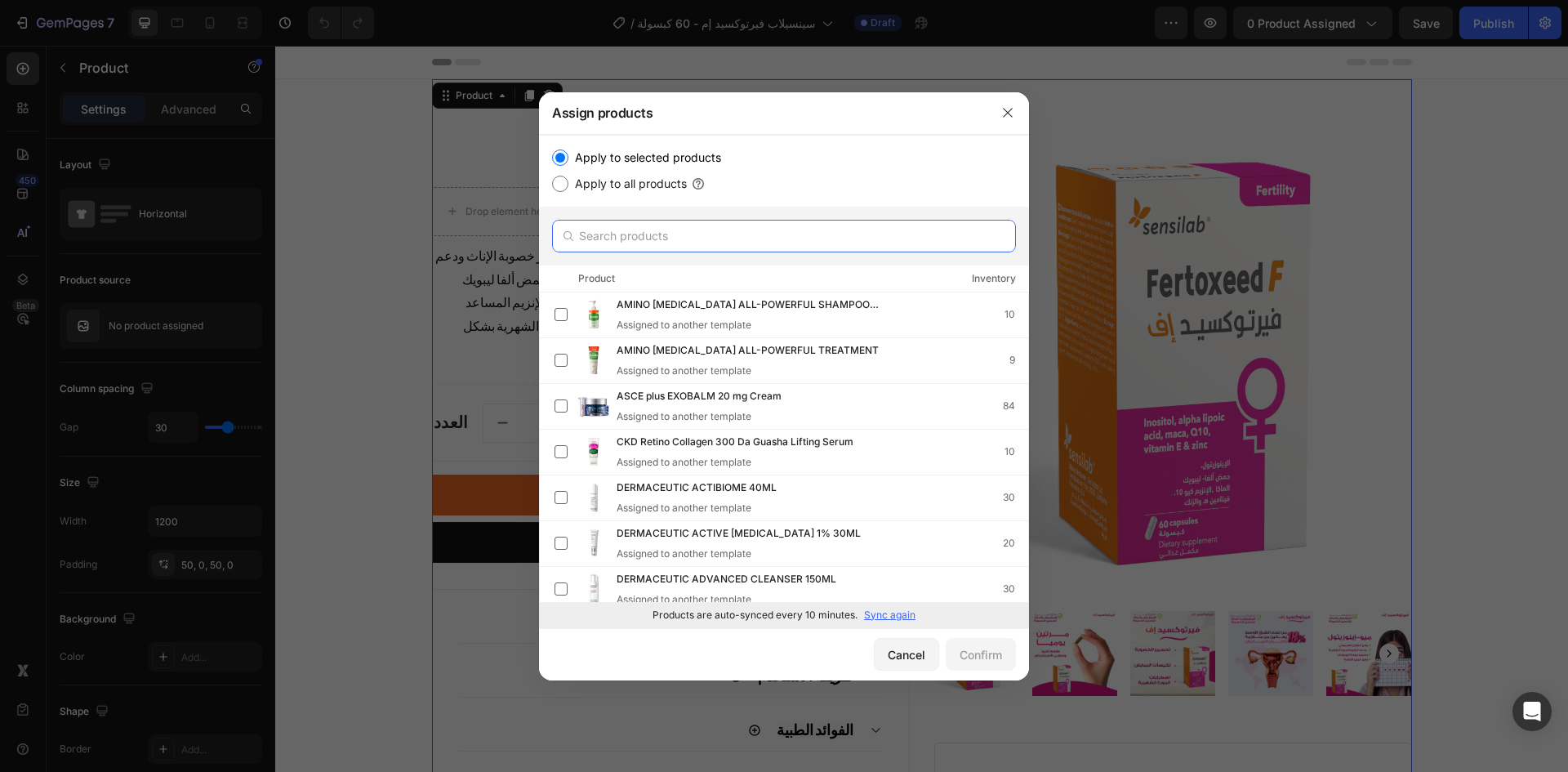
click at [650, 232] on input "text" at bounding box center [784, 236] width 464 height 33
type input "r"
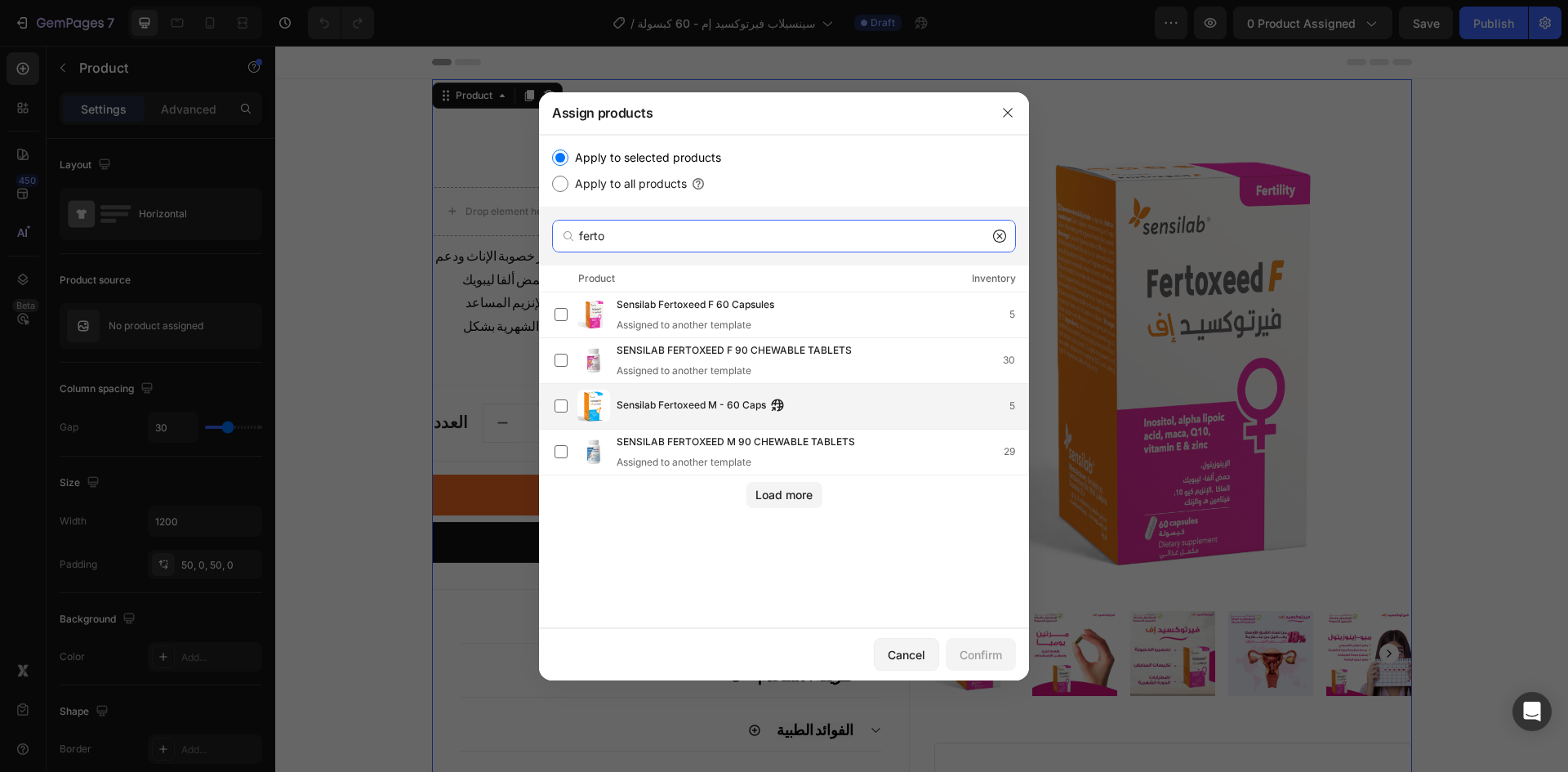
type input "ferto"
click at [680, 407] on span "Sensilab Fertoxeed M - 60 Caps" at bounding box center [690, 406] width 149 height 18
click at [972, 658] on div "Confirm" at bounding box center [980, 654] width 42 height 17
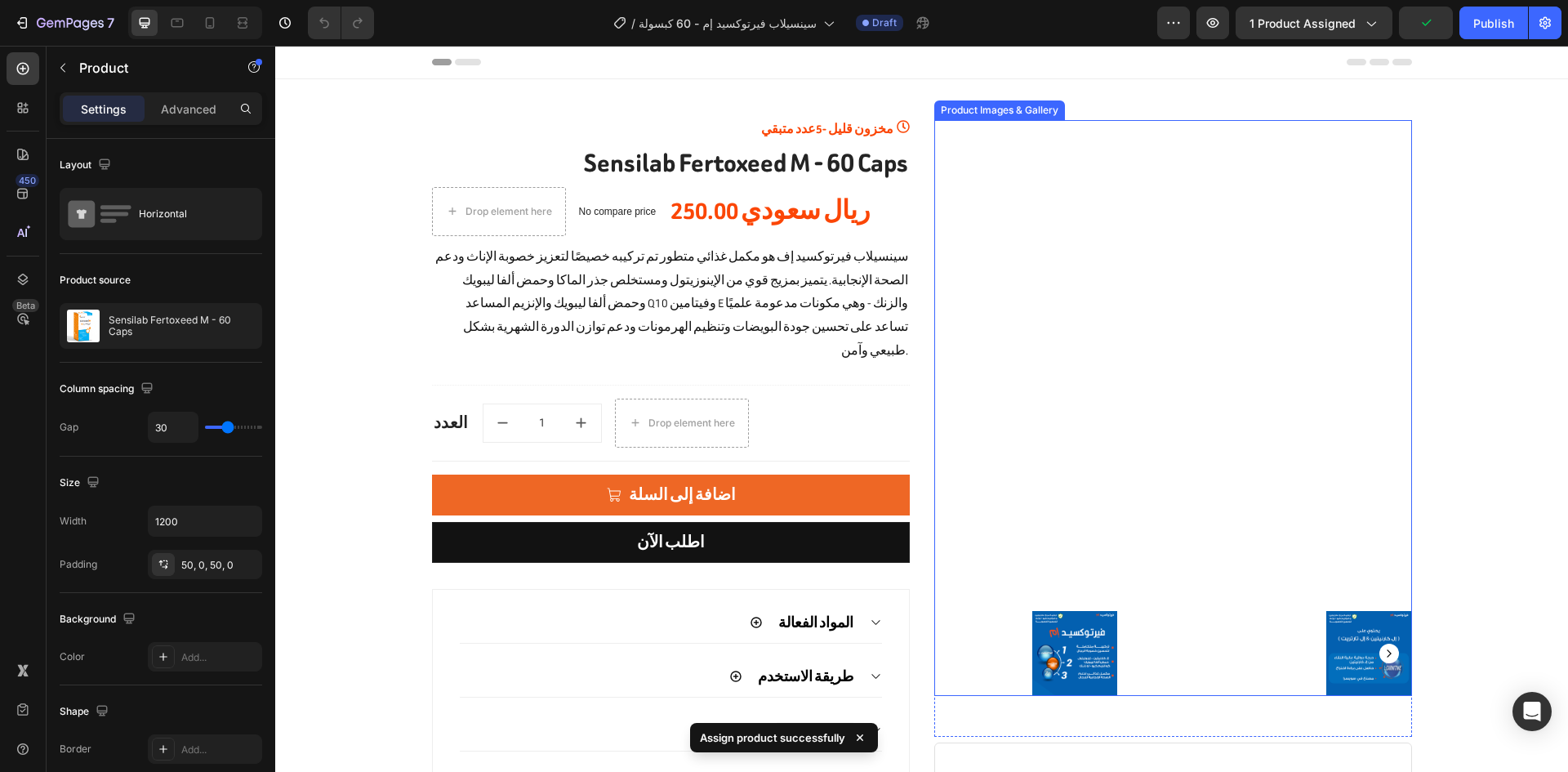
scroll to position [2, 0]
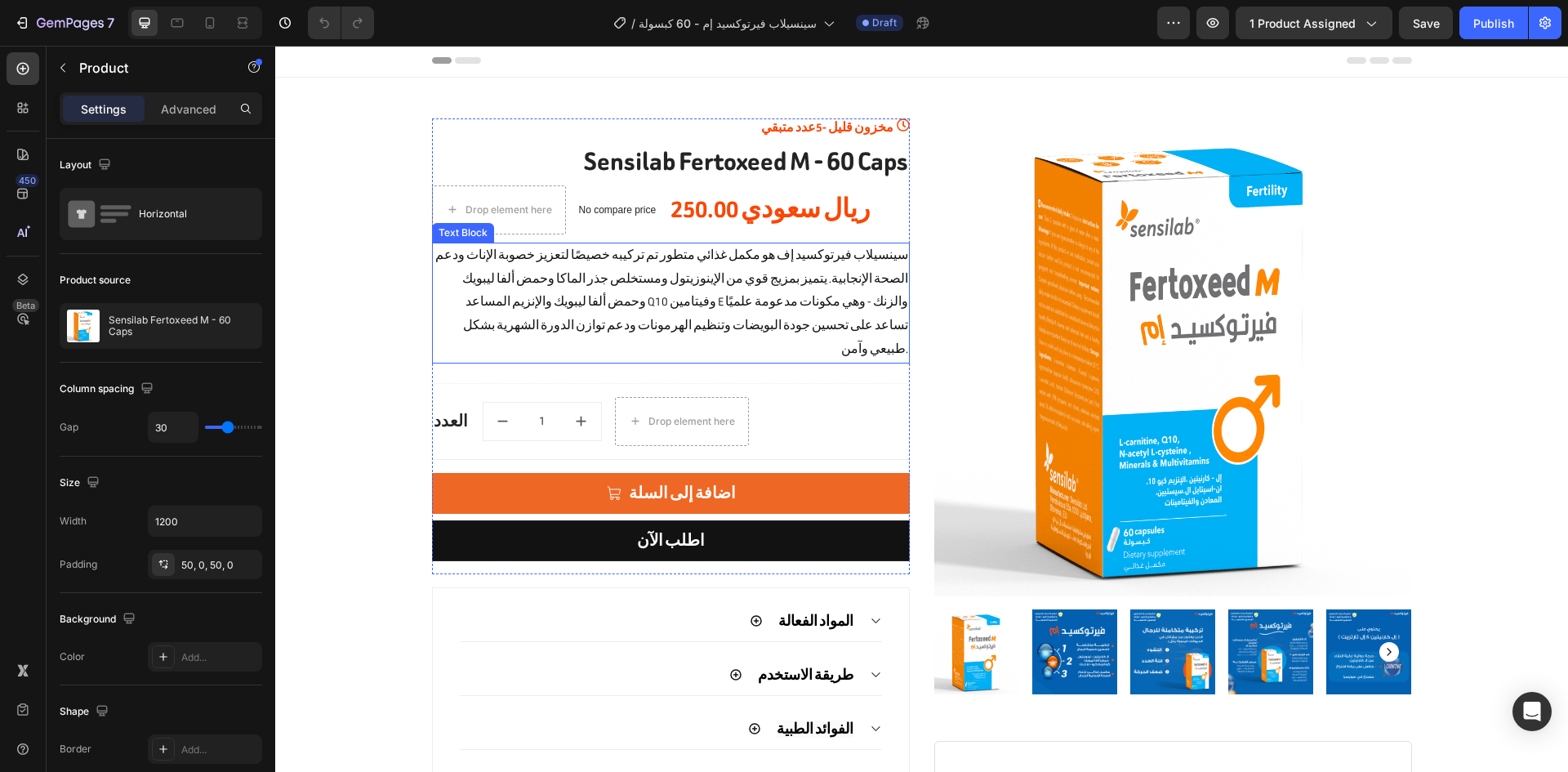
click at [807, 278] on p "سينسيلاب فيرتوكسيد إف هو مكمل غذائي متطور تم تركيبه خصيصًا لتعزيز خصوبة الإناث …" at bounding box center [671, 303] width 474 height 118
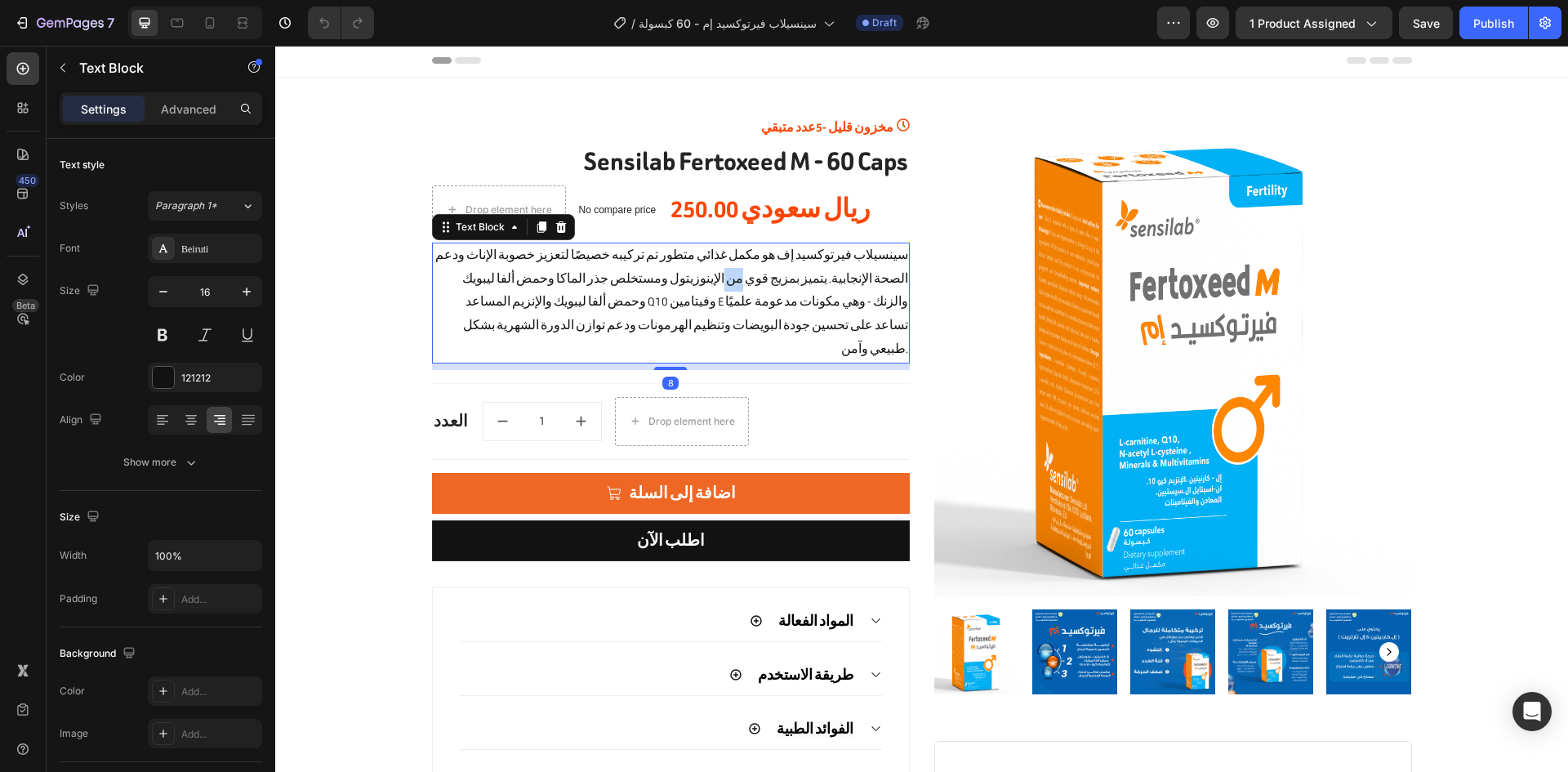
click at [807, 278] on p "سينسيلاب فيرتوكسيد إف هو مكمل غذائي متطور تم تركيبه خصيصًا لتعزيز خصوبة الإناث …" at bounding box center [671, 303] width 474 height 118
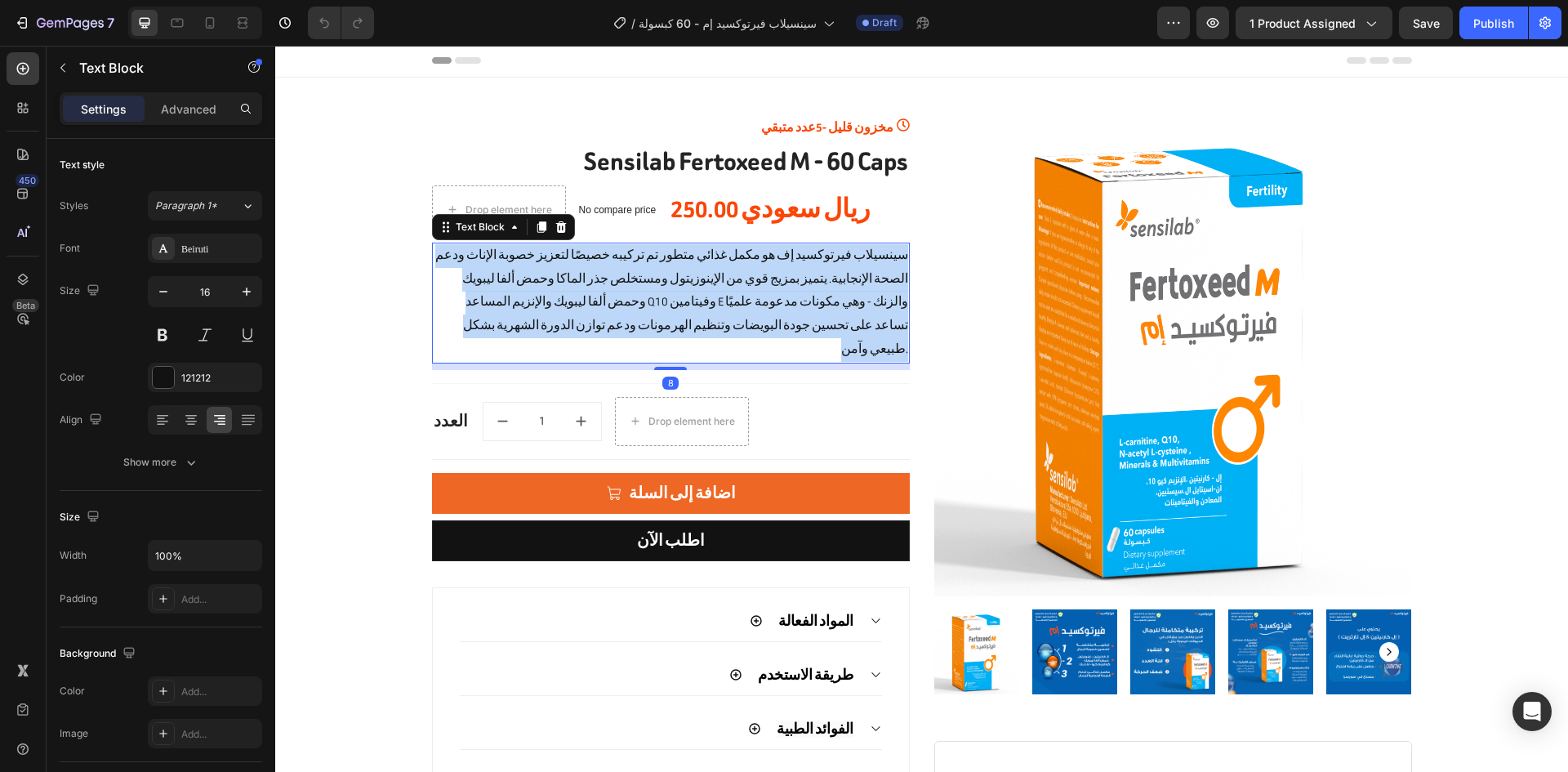
click at [807, 278] on p "سينسيلاب فيرتوكسيد إف هو مكمل غذائي متطور تم تركيبه خصيصًا لتعزيز خصوبة الإناث …" at bounding box center [671, 303] width 474 height 118
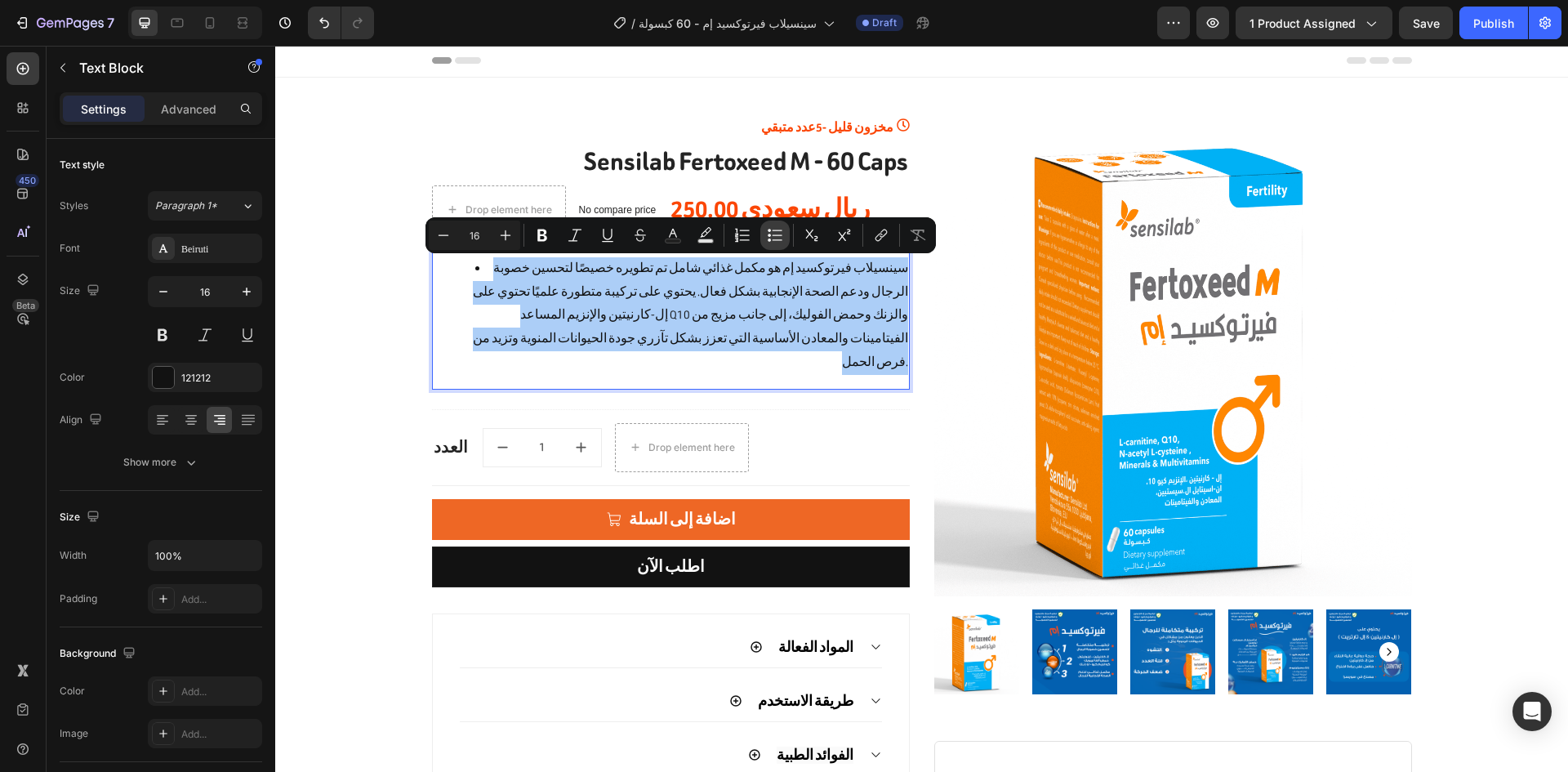
click at [781, 233] on icon "Editor contextual toolbar" at bounding box center [775, 235] width 16 height 16
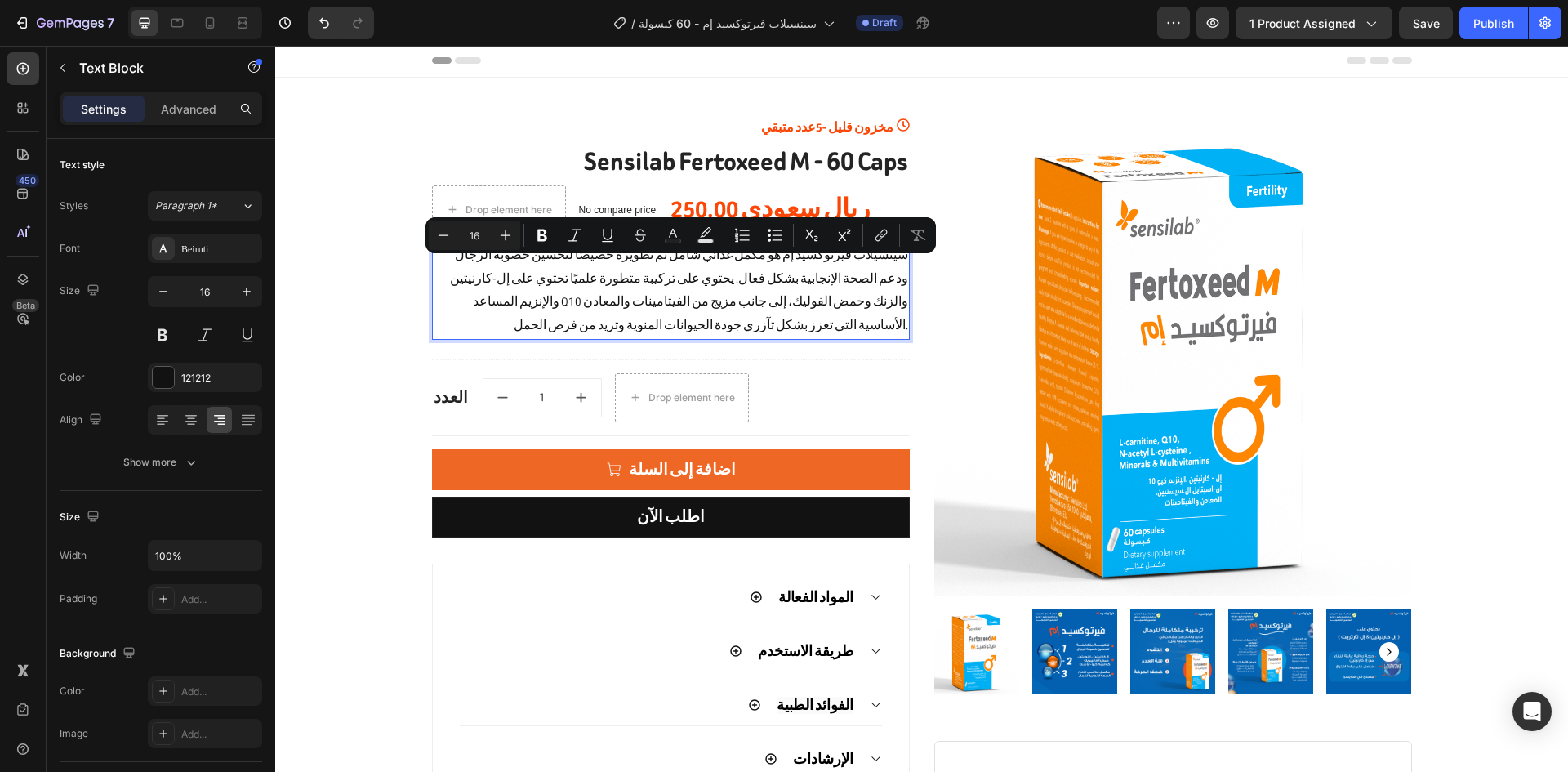
click at [772, 296] on p "سينسيلاب فيرتوكسيد إم هو مكمل غذائي شامل تم تطويره خصيصًا لتحسين خصوبة الرجال و…" at bounding box center [671, 291] width 474 height 94
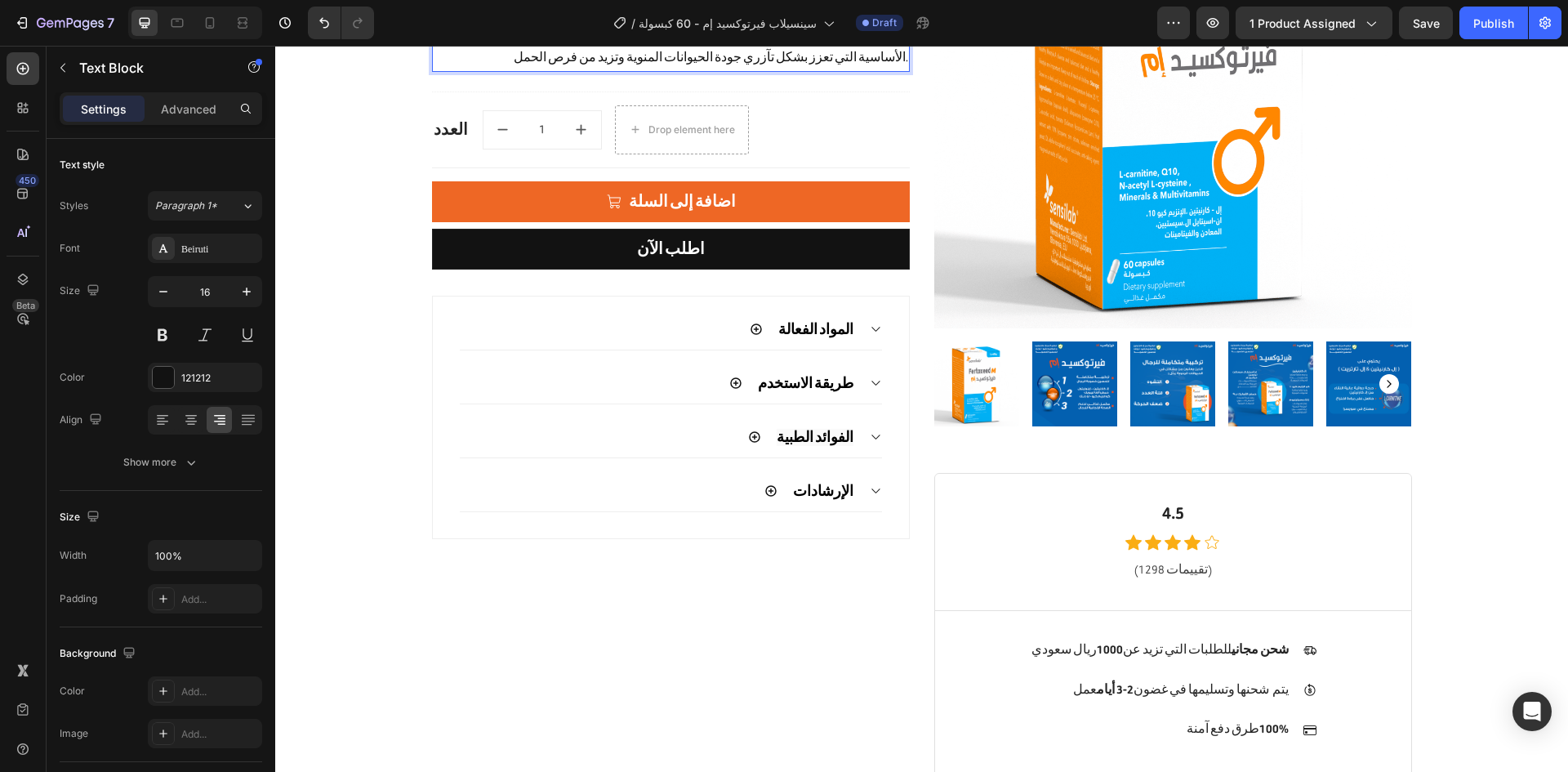
scroll to position [270, 0]
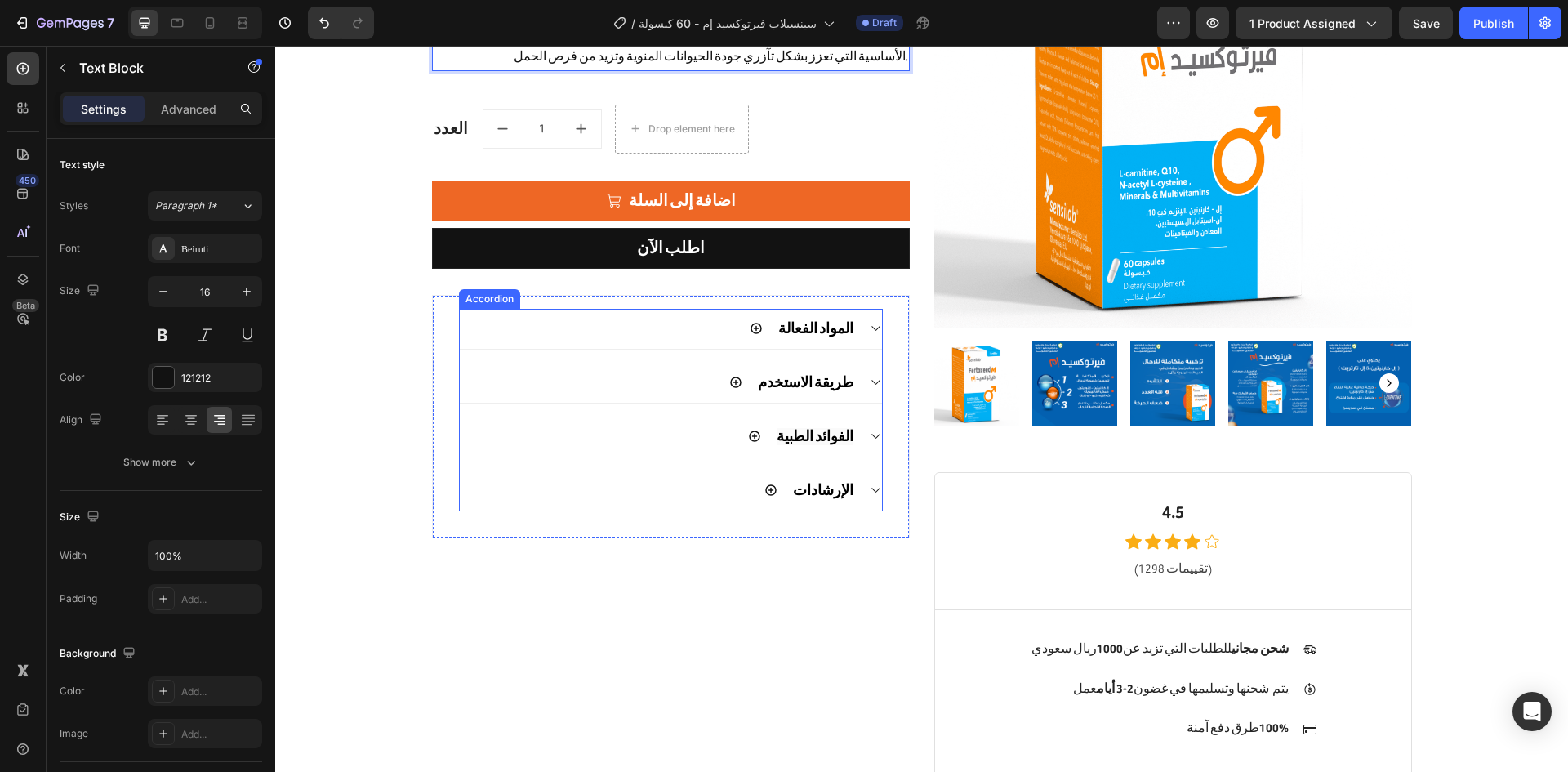
drag, startPoint x: 856, startPoint y: 328, endPoint x: 889, endPoint y: 324, distance: 33.7
click at [889, 324] on div "المواد الفعالة طريقة الاستخدم الفوائد الطبية الإرشادات Accordion Row" at bounding box center [671, 416] width 478 height 243
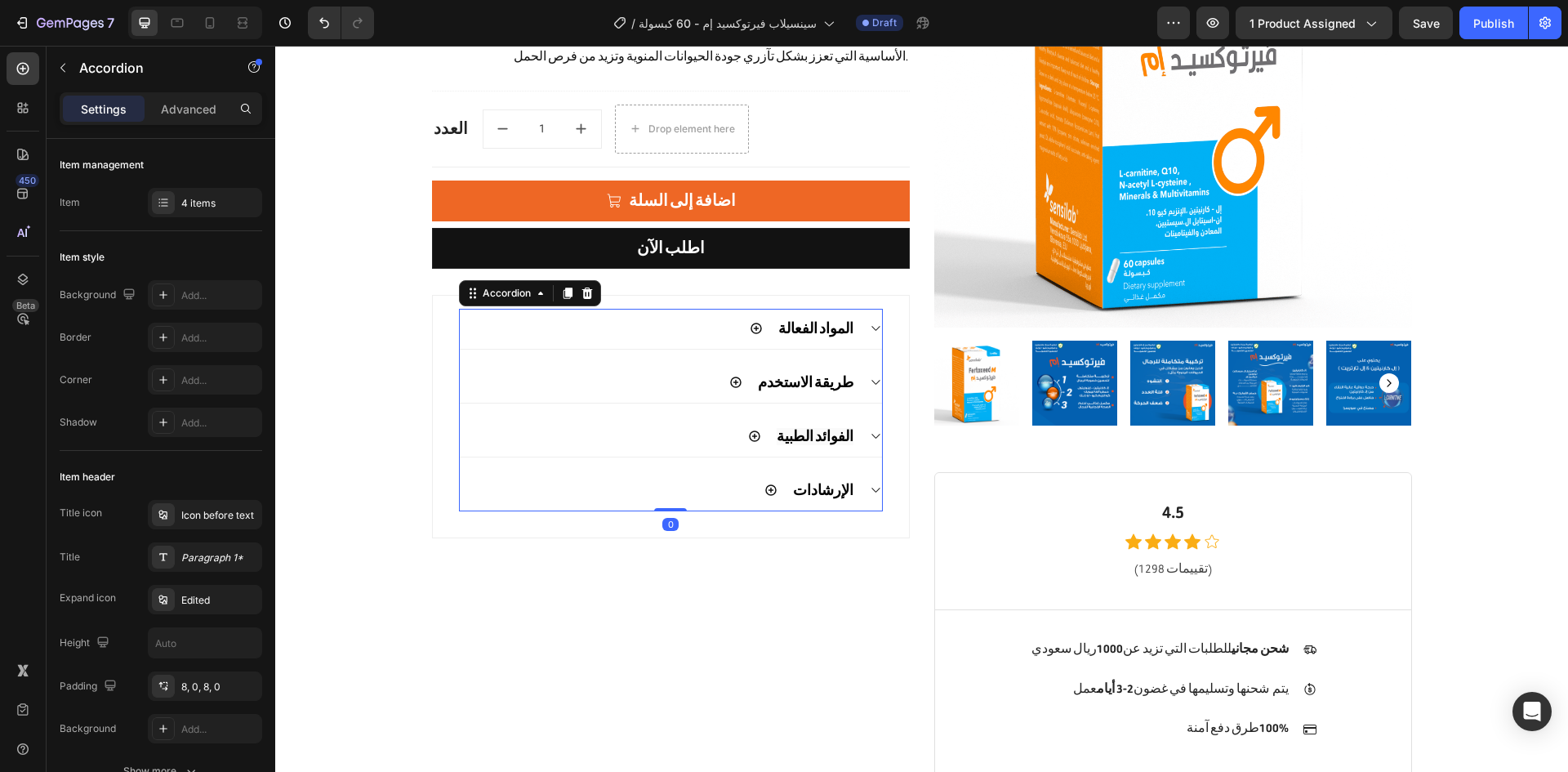
click at [867, 321] on div "المواد الفعالة" at bounding box center [671, 329] width 422 height 41
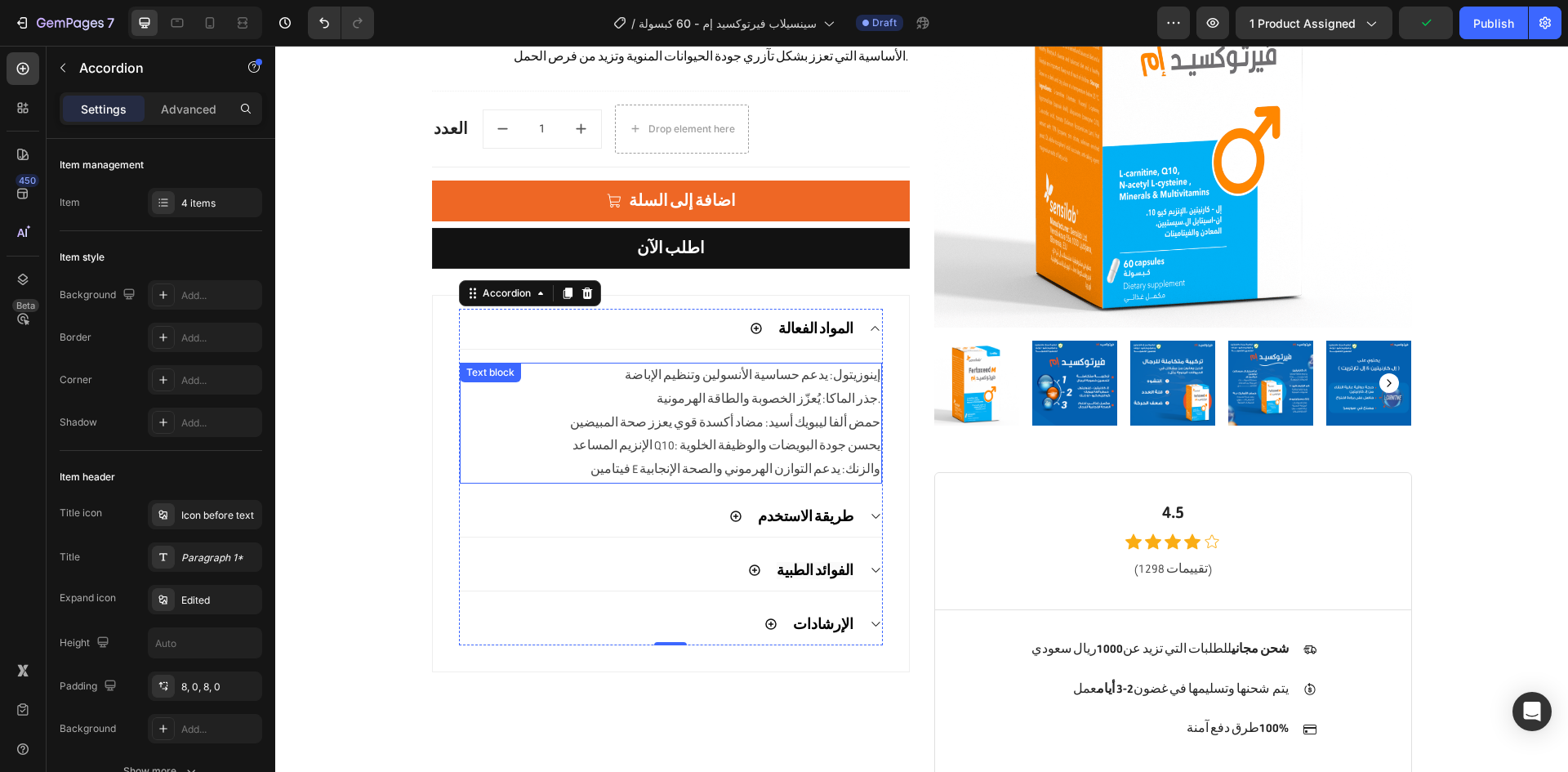
click at [821, 368] on p "إينوزيتول: يدعم حساسية الأنسولين وتنظيم الإباضة" at bounding box center [670, 376] width 419 height 24
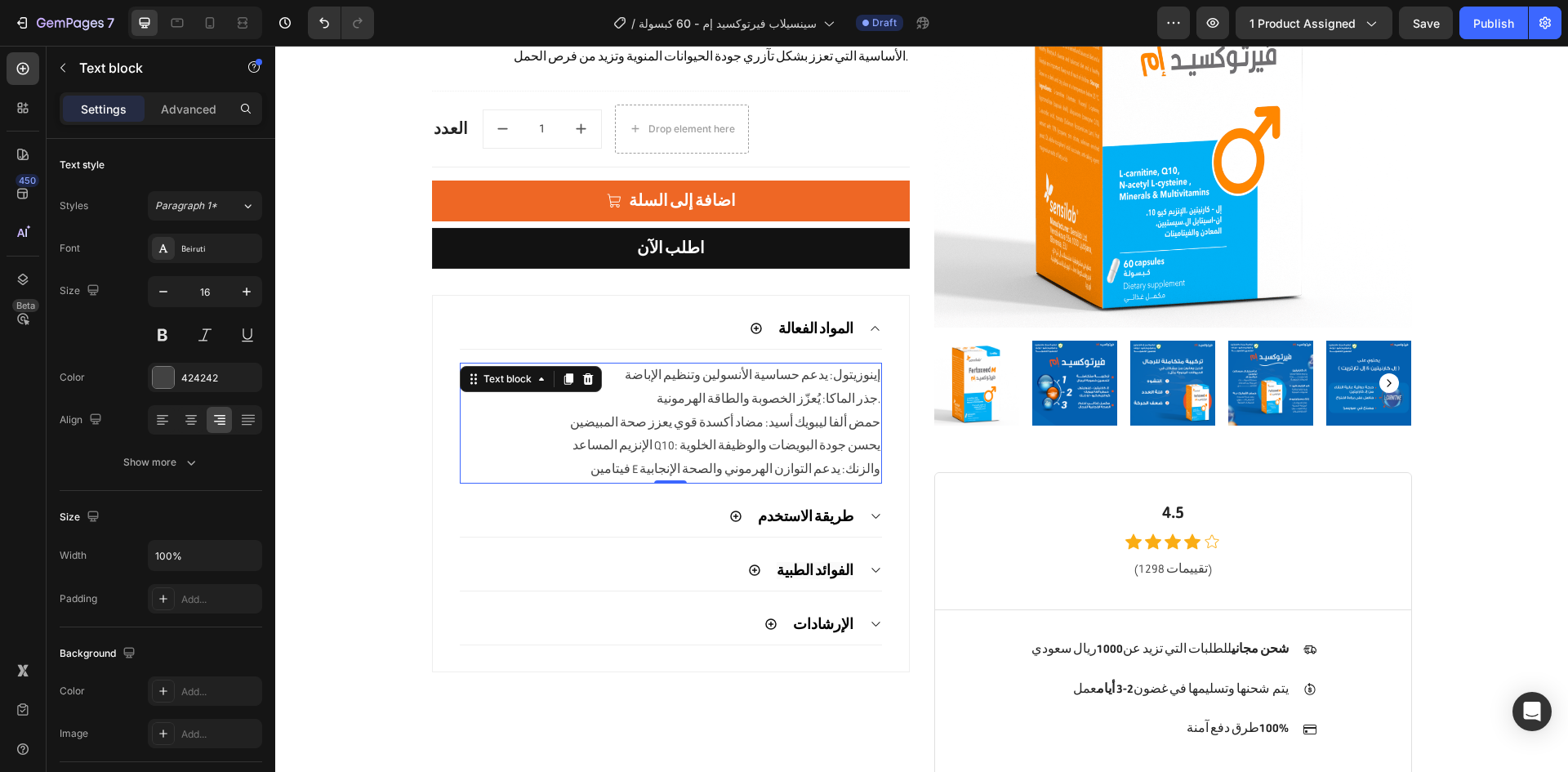
click at [821, 368] on p "إينوزيتول: يدعم حساسية الأنسولين وتنظيم الإباضة" at bounding box center [670, 376] width 419 height 24
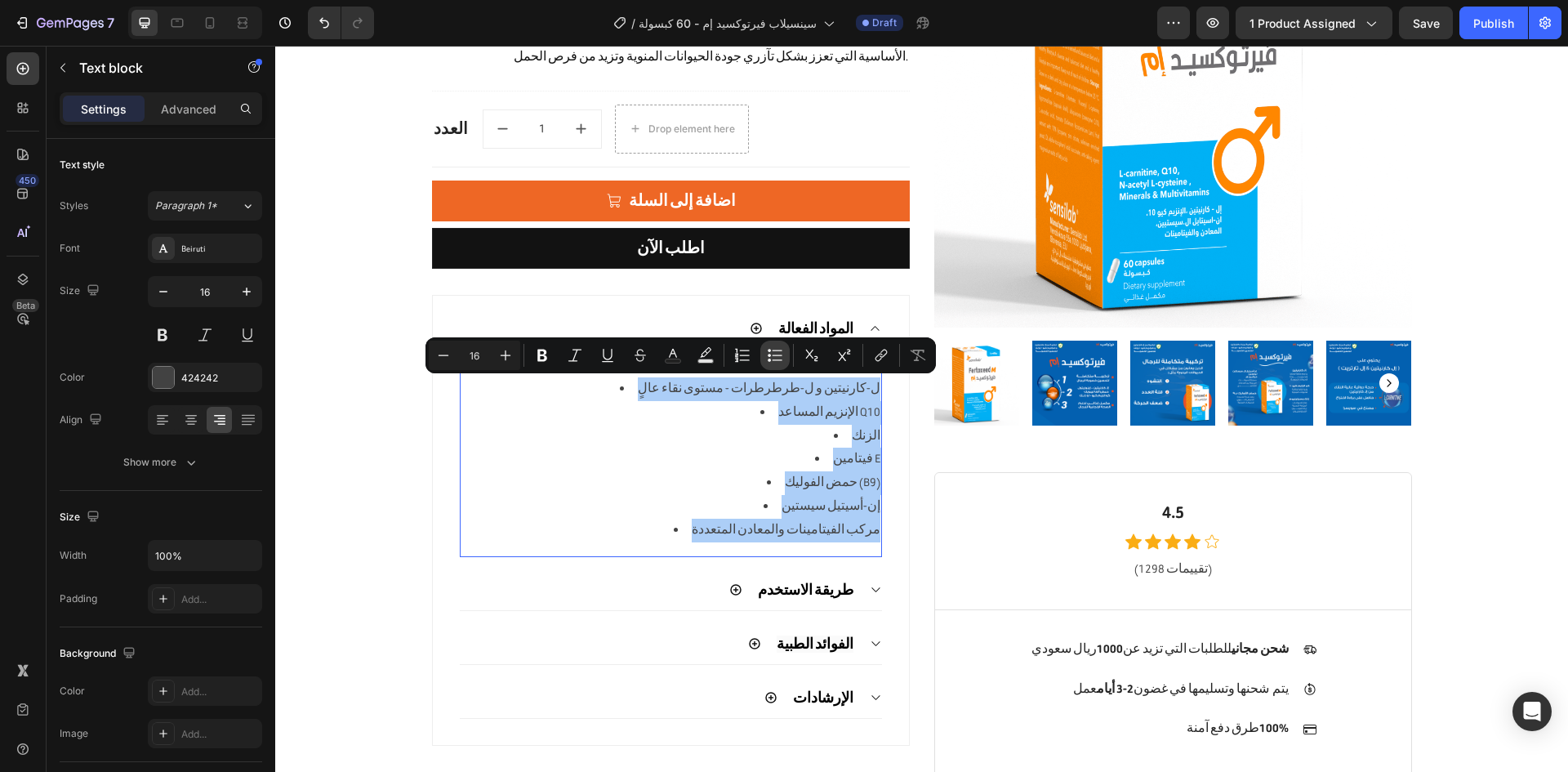
click at [772, 359] on icon "Editor contextual toolbar" at bounding box center [775, 355] width 16 height 16
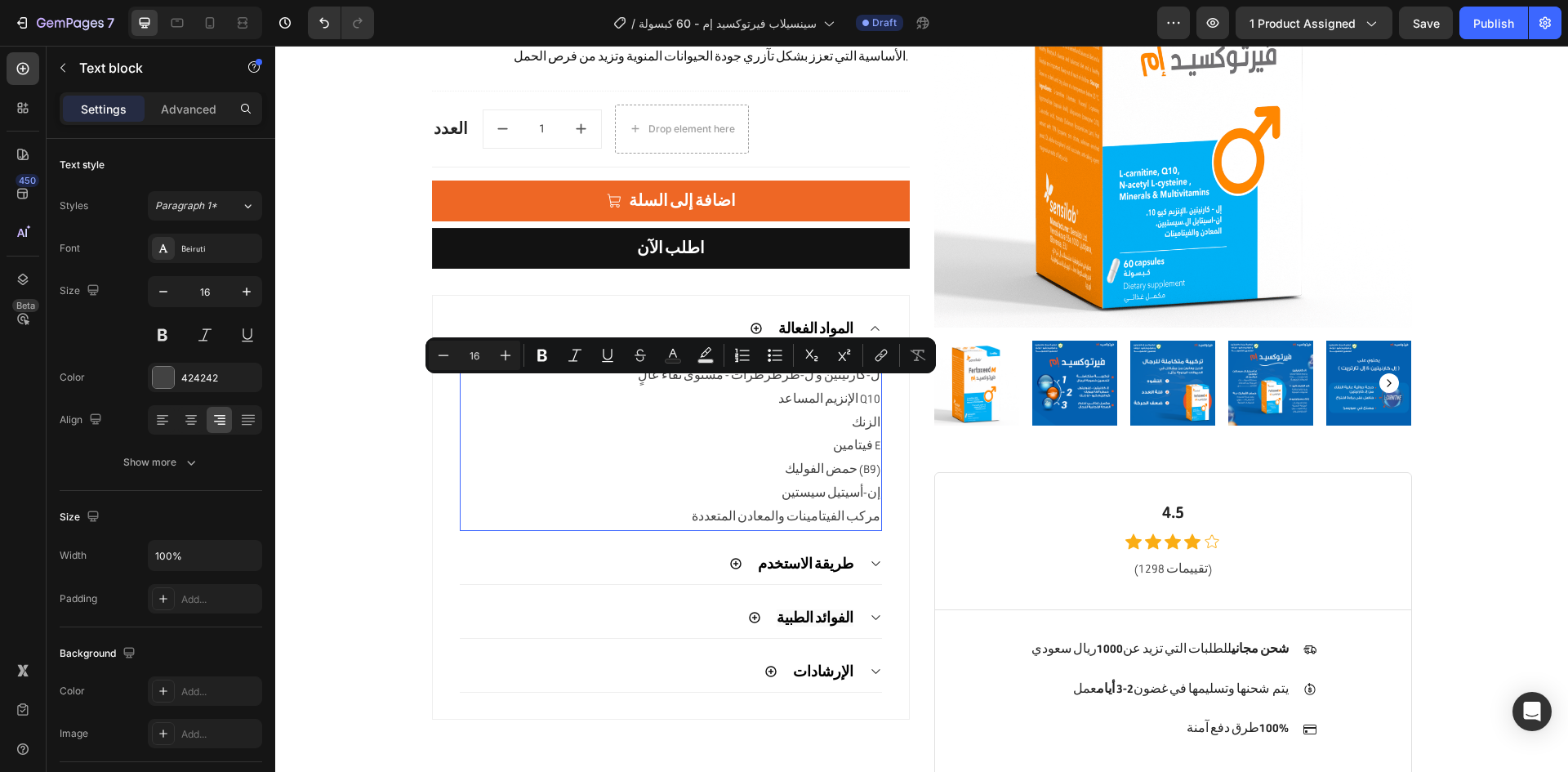
click at [776, 429] on p "الزنك" at bounding box center [670, 424] width 419 height 24
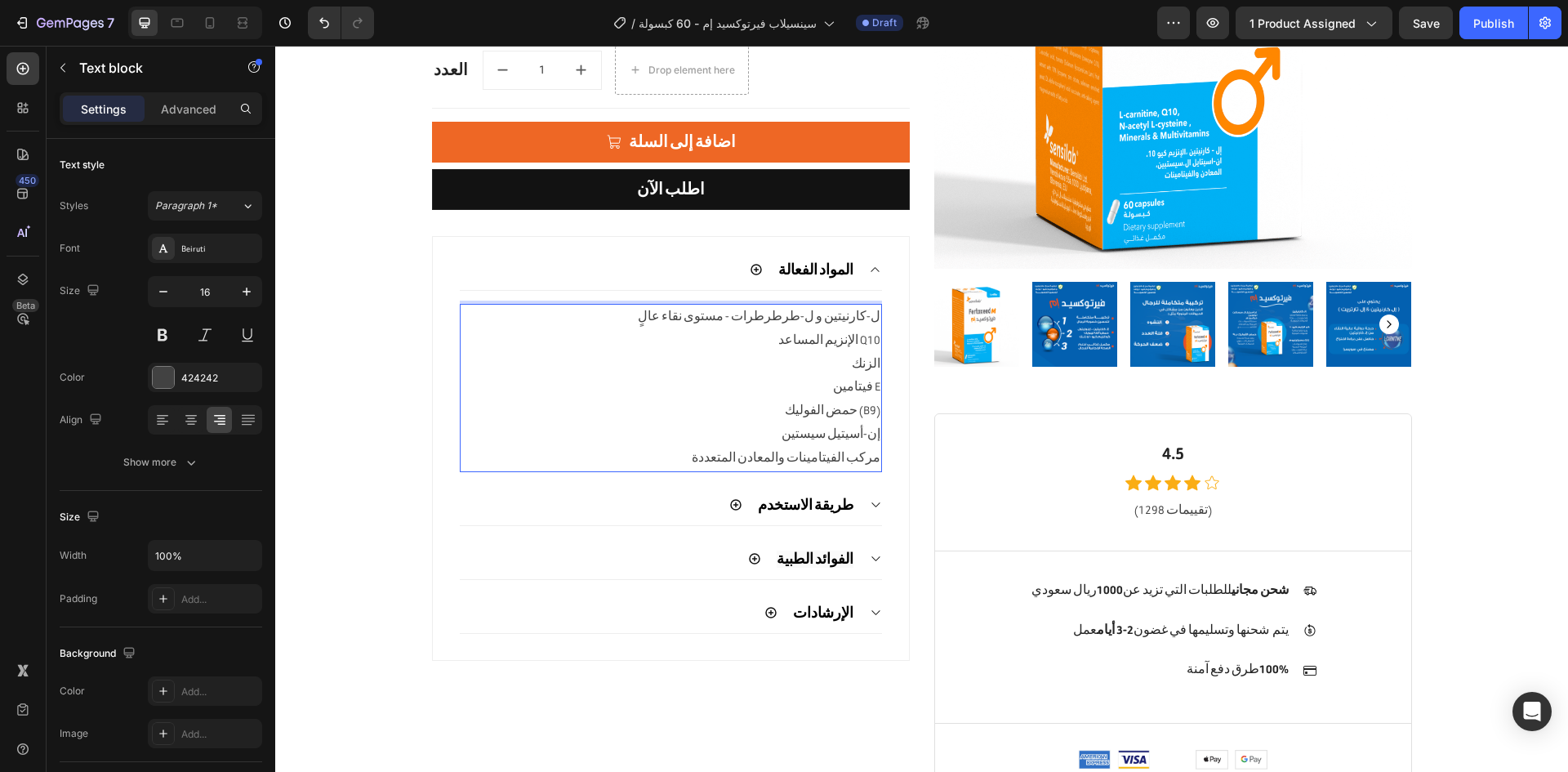
scroll to position [335, 0]
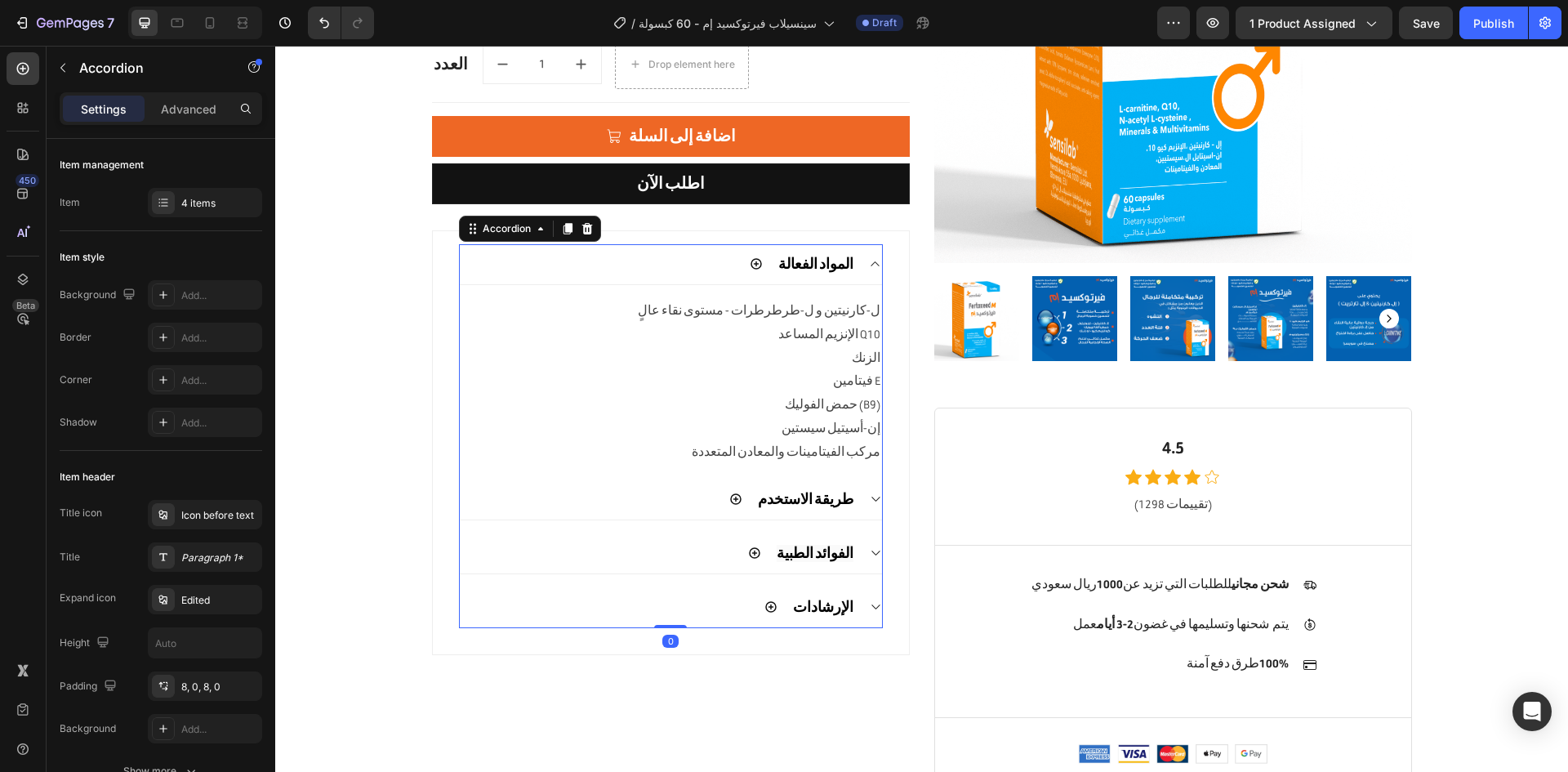
click at [869, 503] on icon at bounding box center [875, 498] width 12 height 13
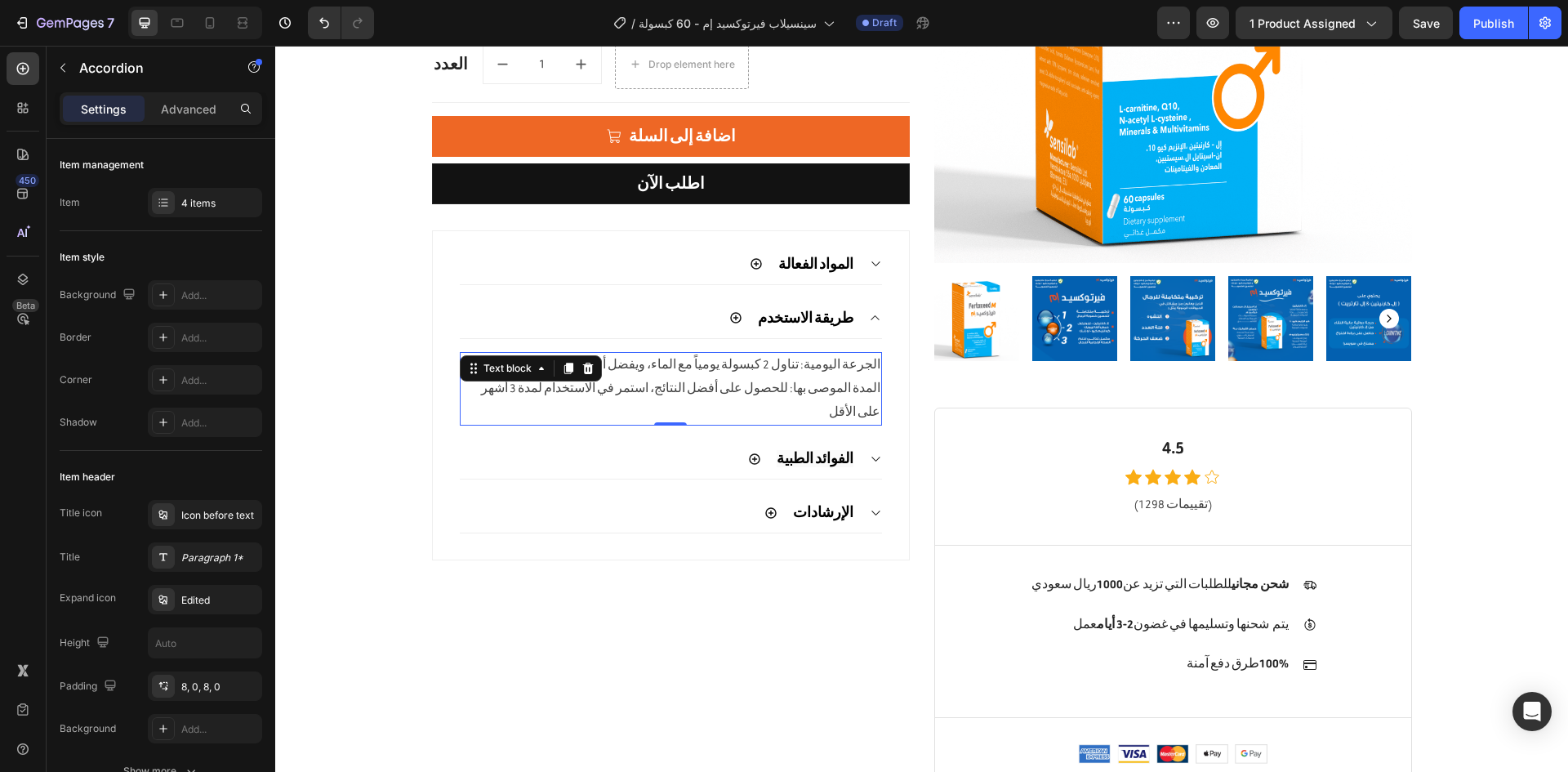
click at [838, 393] on p "المدة الموصى بها: للحصول على أفضل النتائج، استمر في الاستخدام لمدة 3 أشهر على ا…" at bounding box center [670, 400] width 419 height 47
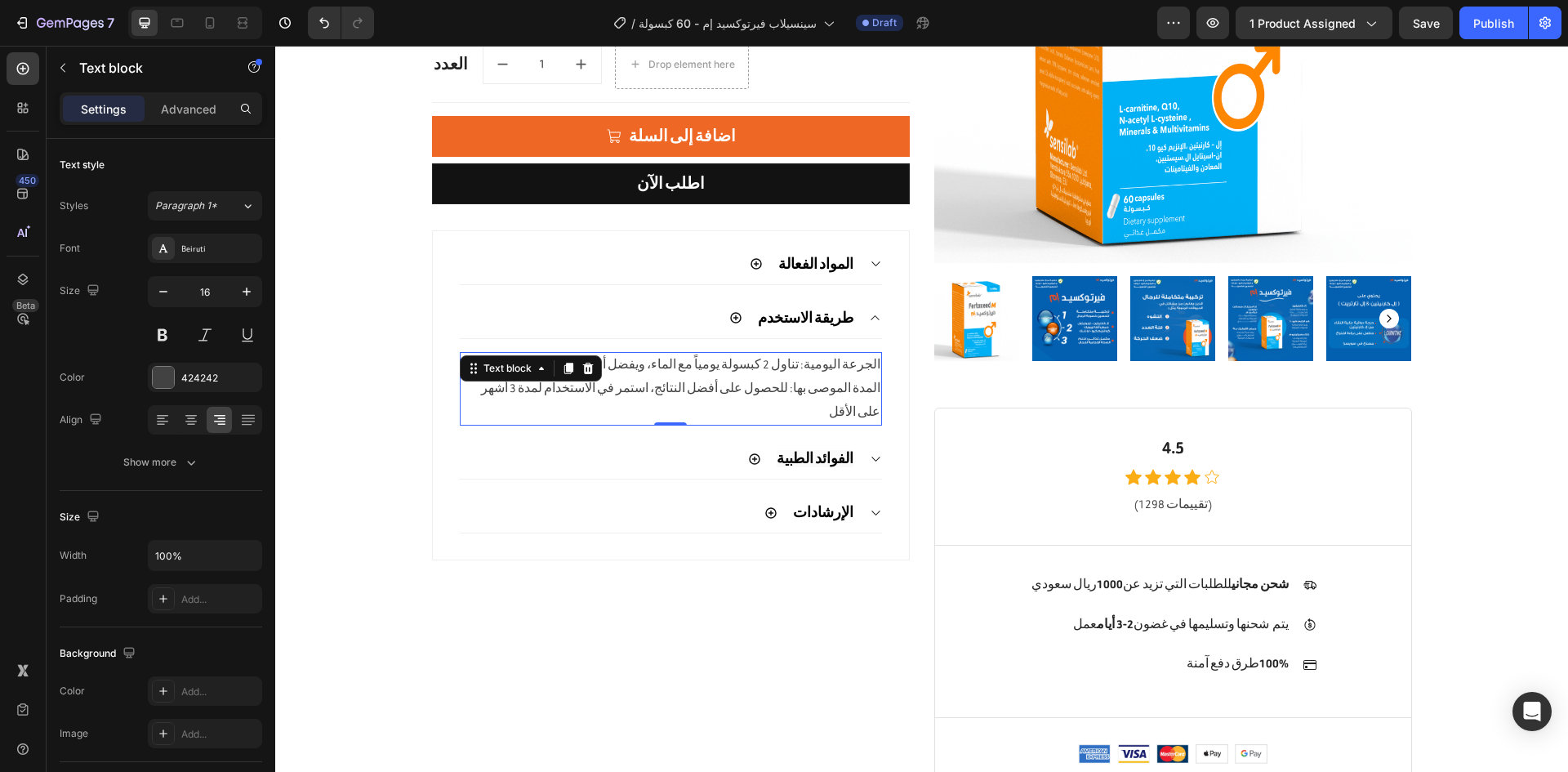
click at [838, 393] on p "المدة الموصى بها: للحصول على أفضل النتائج، استمر في الاستخدام لمدة 3 أشهر على ا…" at bounding box center [670, 400] width 419 height 47
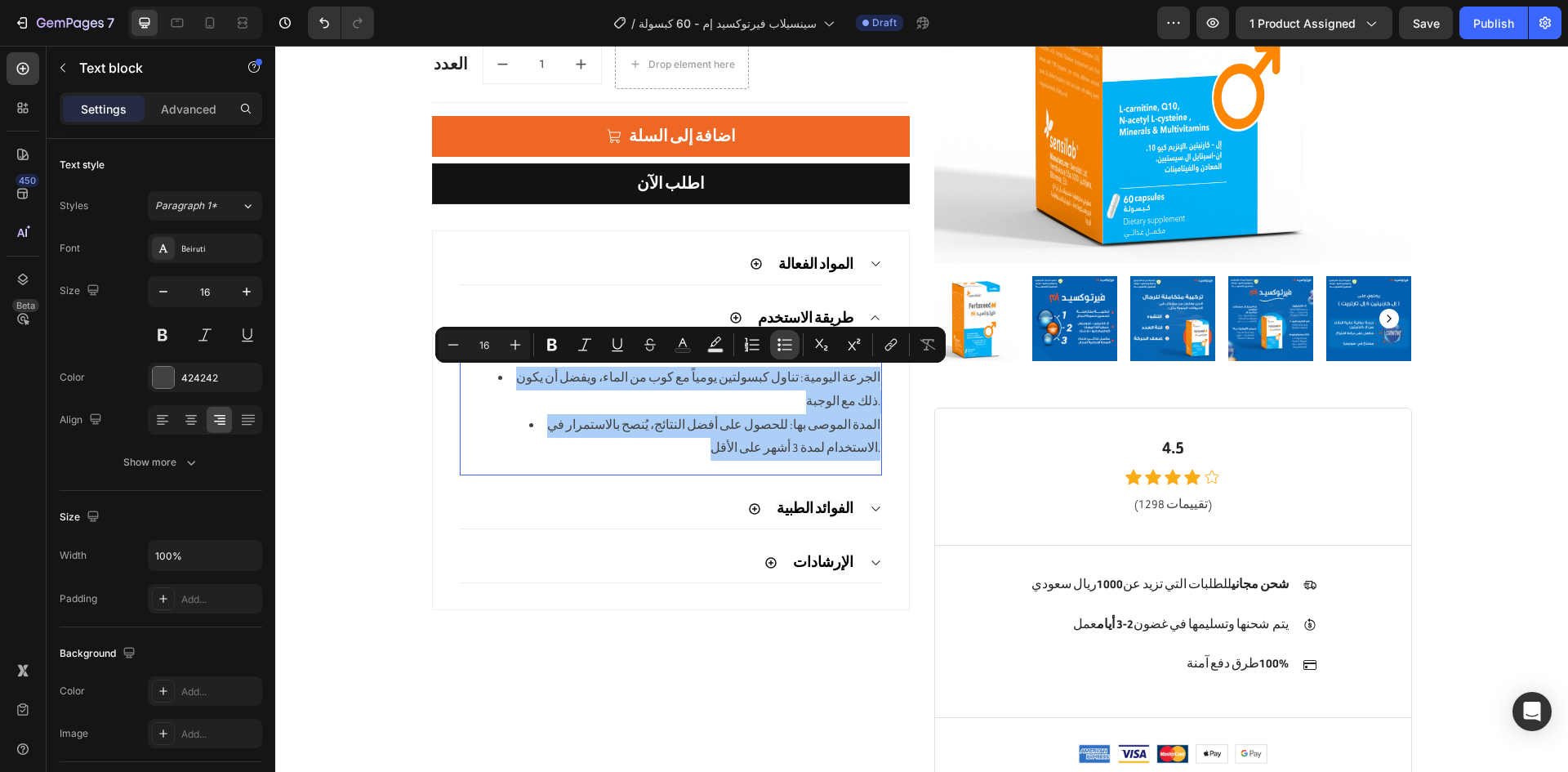
click at [780, 348] on icon "Editor contextual toolbar" at bounding box center [784, 344] width 16 height 16
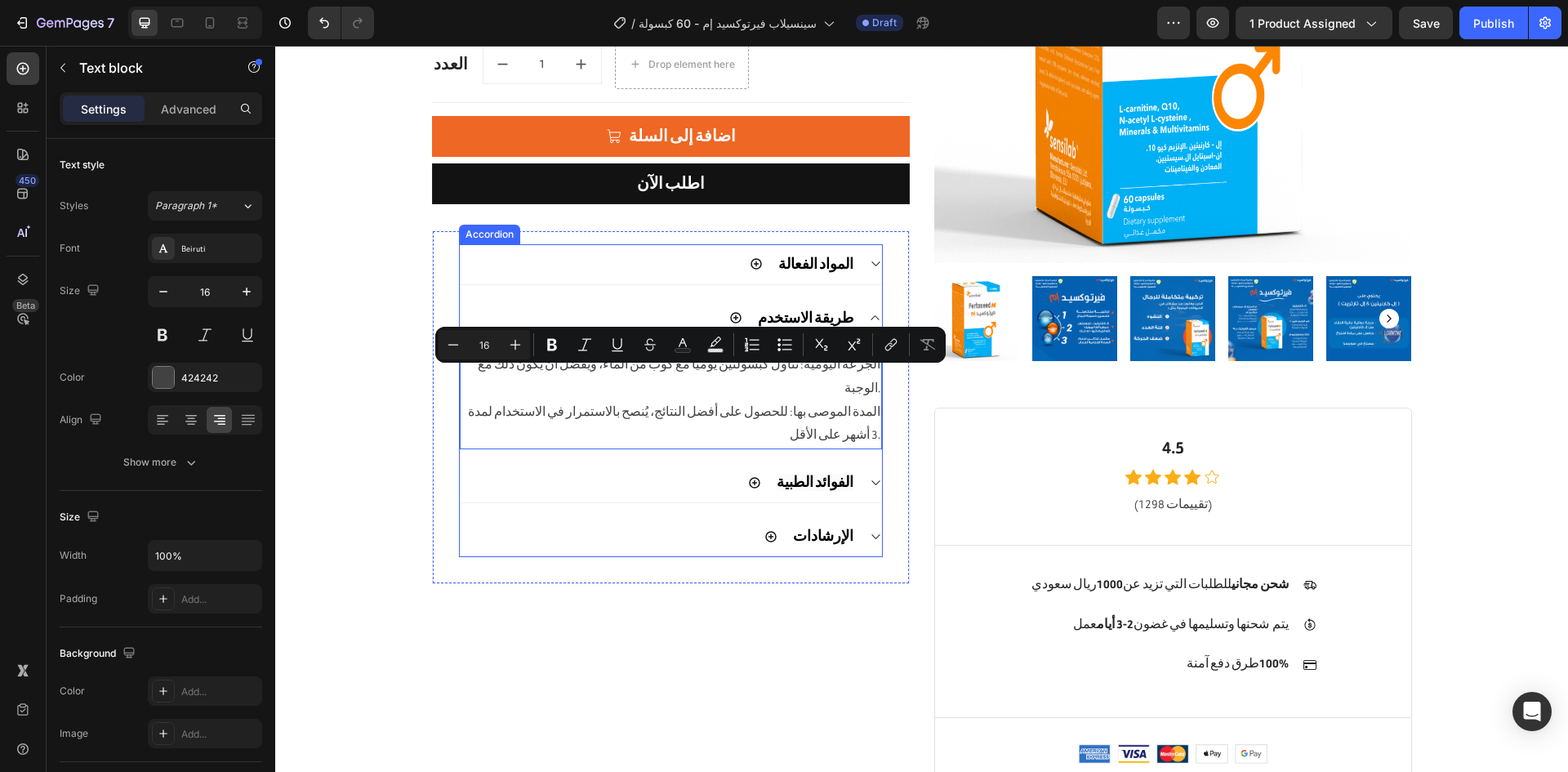
click at [856, 462] on div "الفوائد الطبية" at bounding box center [671, 482] width 422 height 41
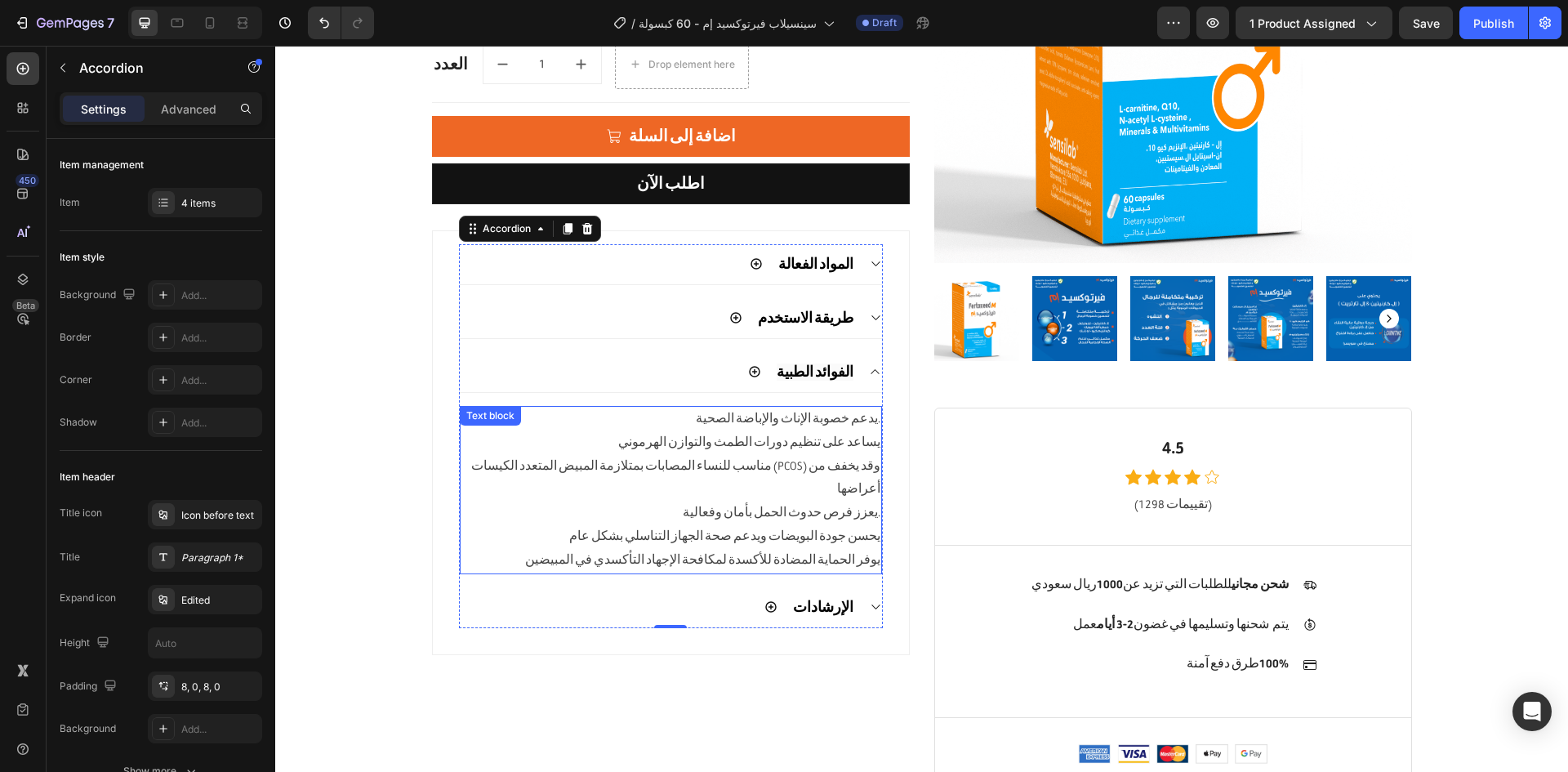
click at [821, 422] on p "يدعم خصوبة الإناث والإباضة الصحية." at bounding box center [670, 419] width 419 height 24
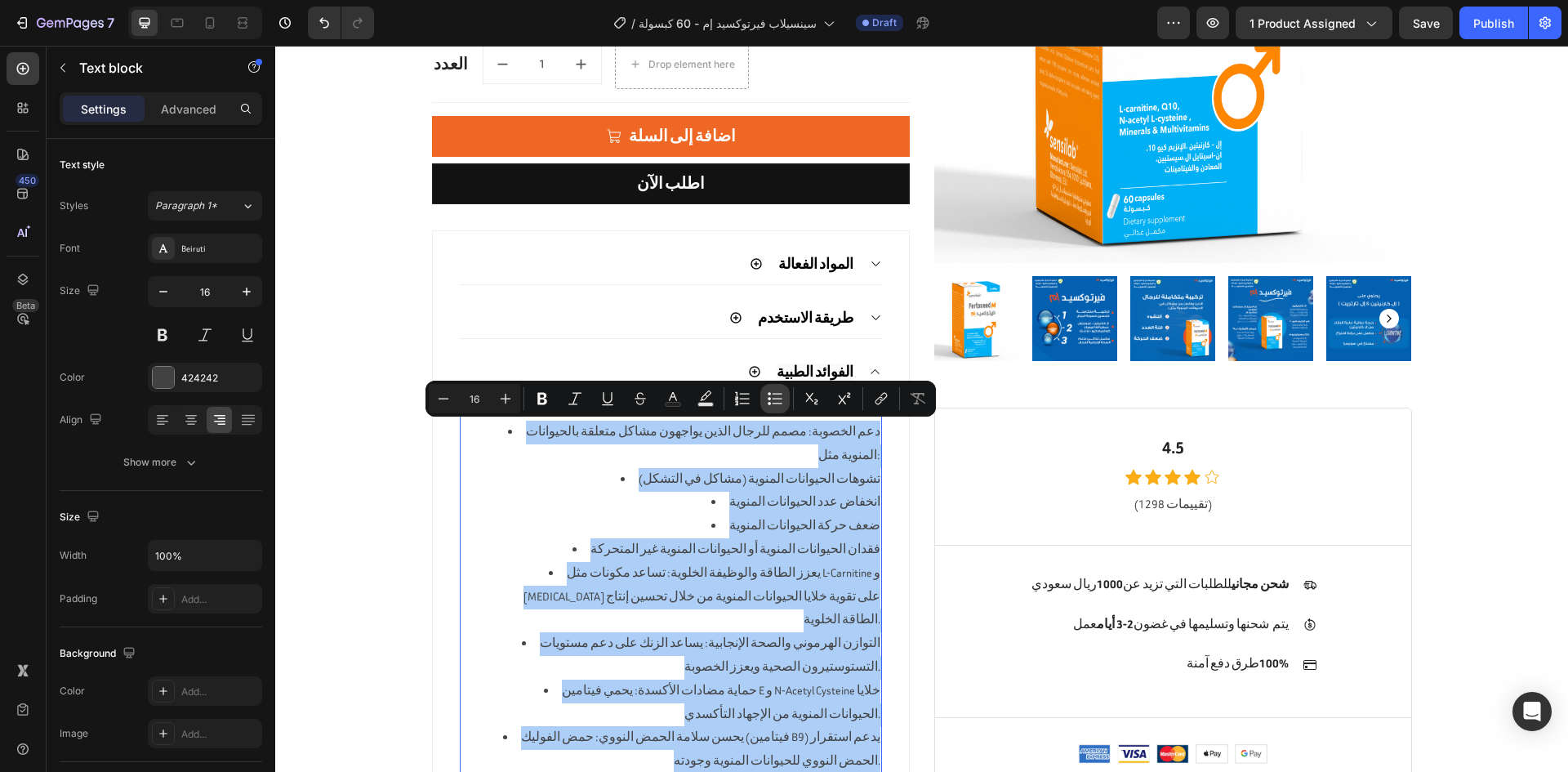
click at [775, 395] on icon "Editor contextual toolbar" at bounding box center [775, 398] width 16 height 16
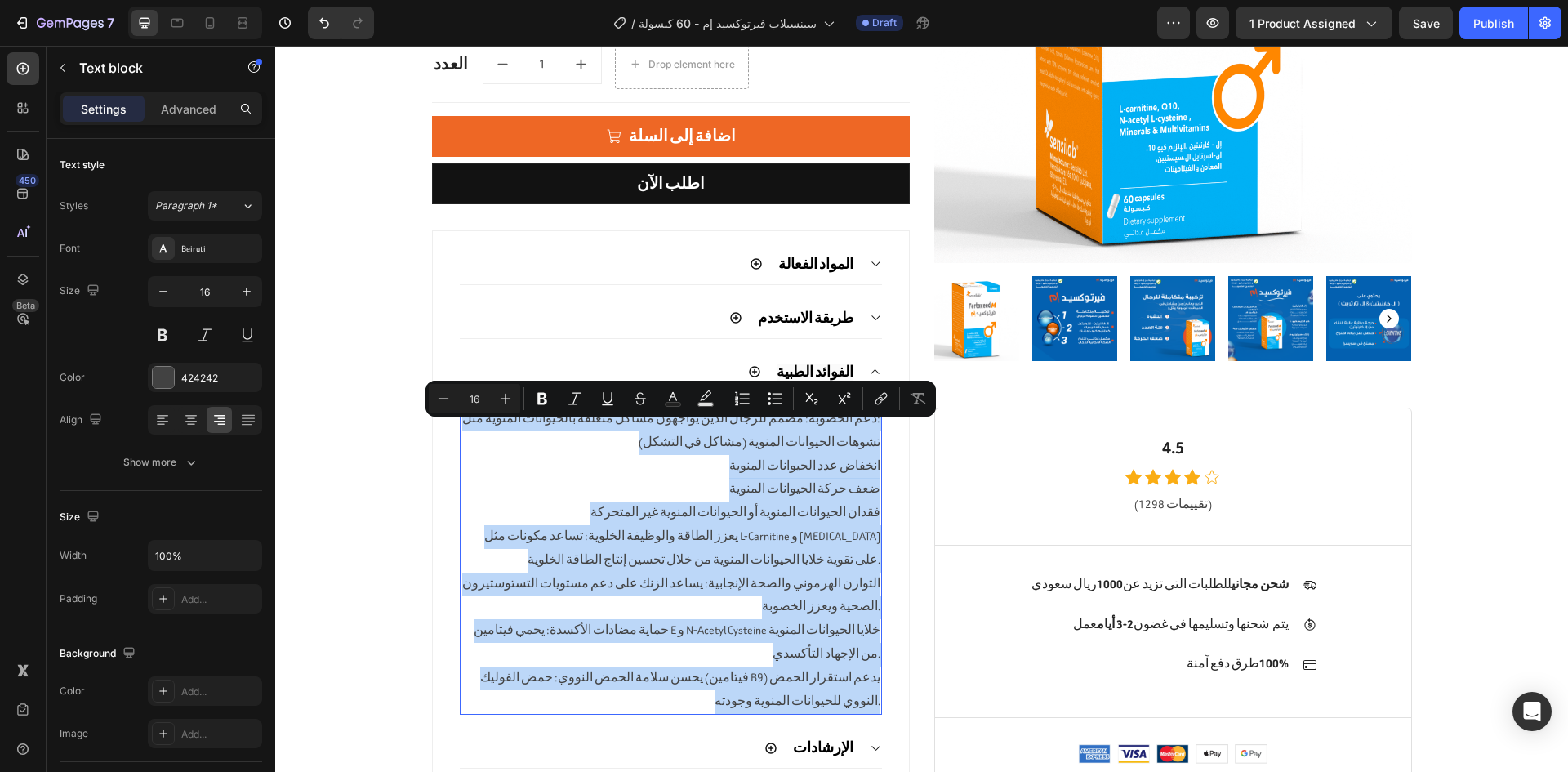
click at [785, 591] on p "التوازن الهرموني والصحة الإنجابية: يساعد الزنك على دعم مستويات التستوستيرون الص…" at bounding box center [670, 595] width 419 height 47
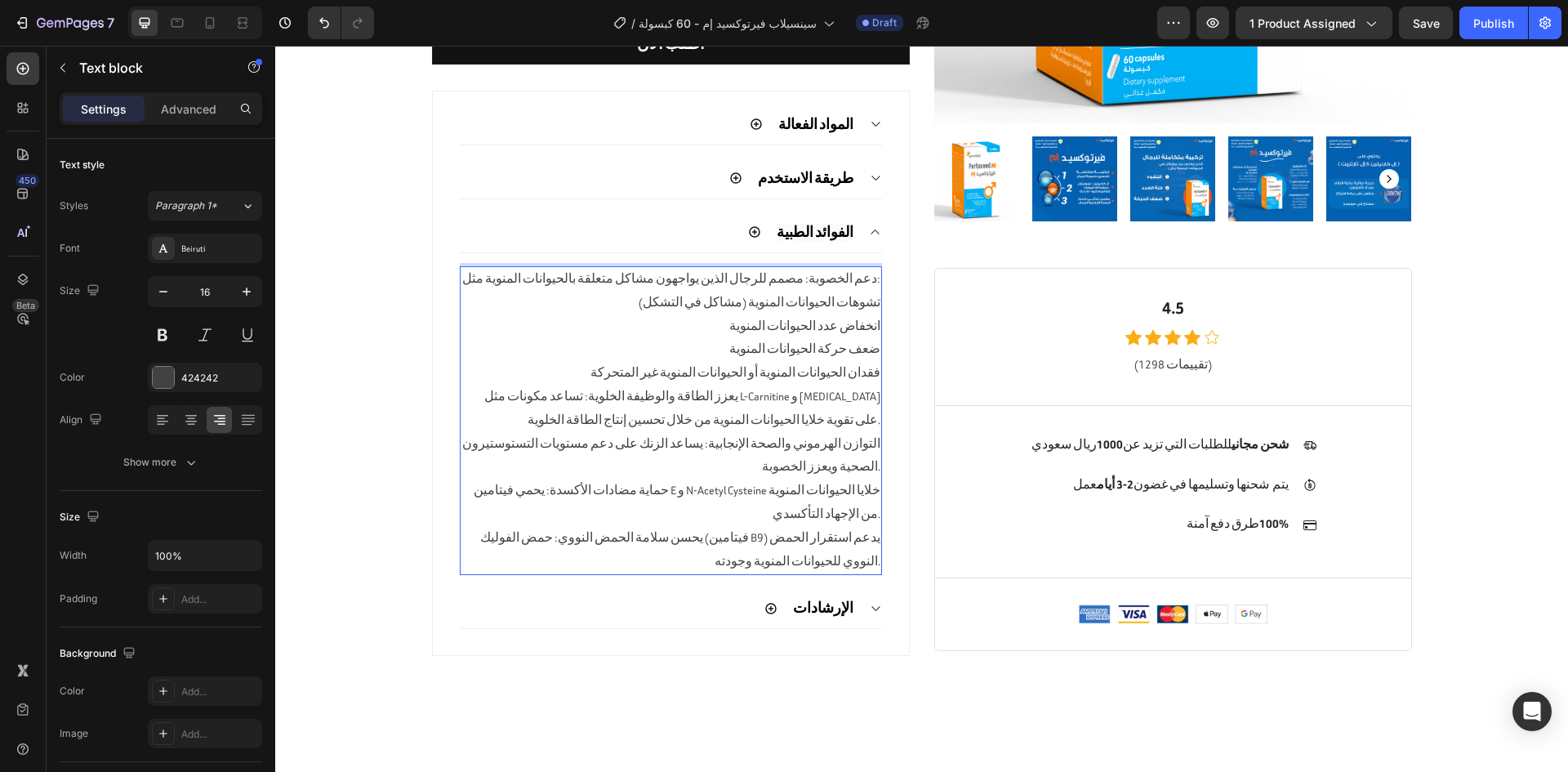
scroll to position [475, 0]
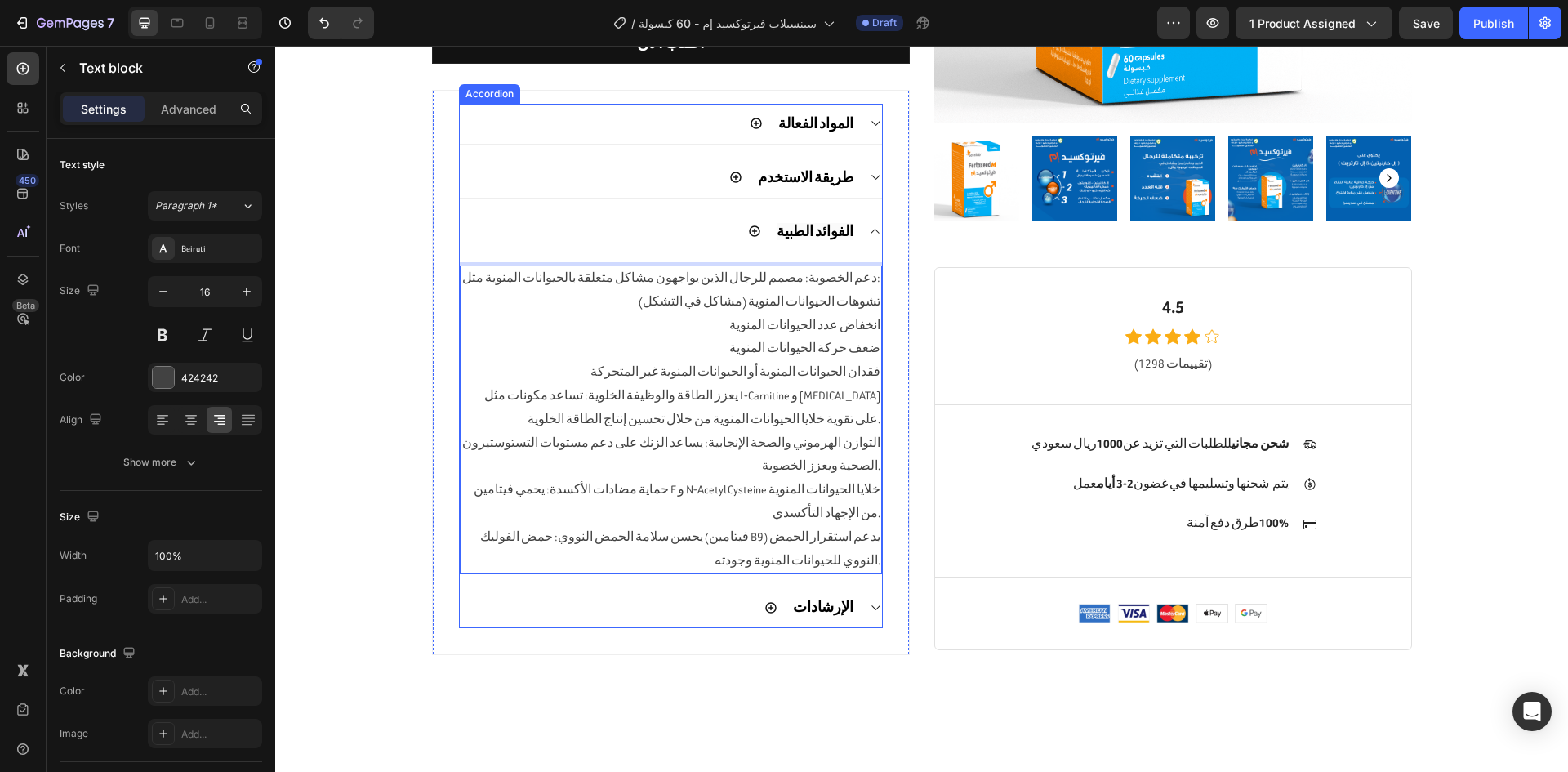
click at [869, 605] on icon at bounding box center [875, 607] width 12 height 13
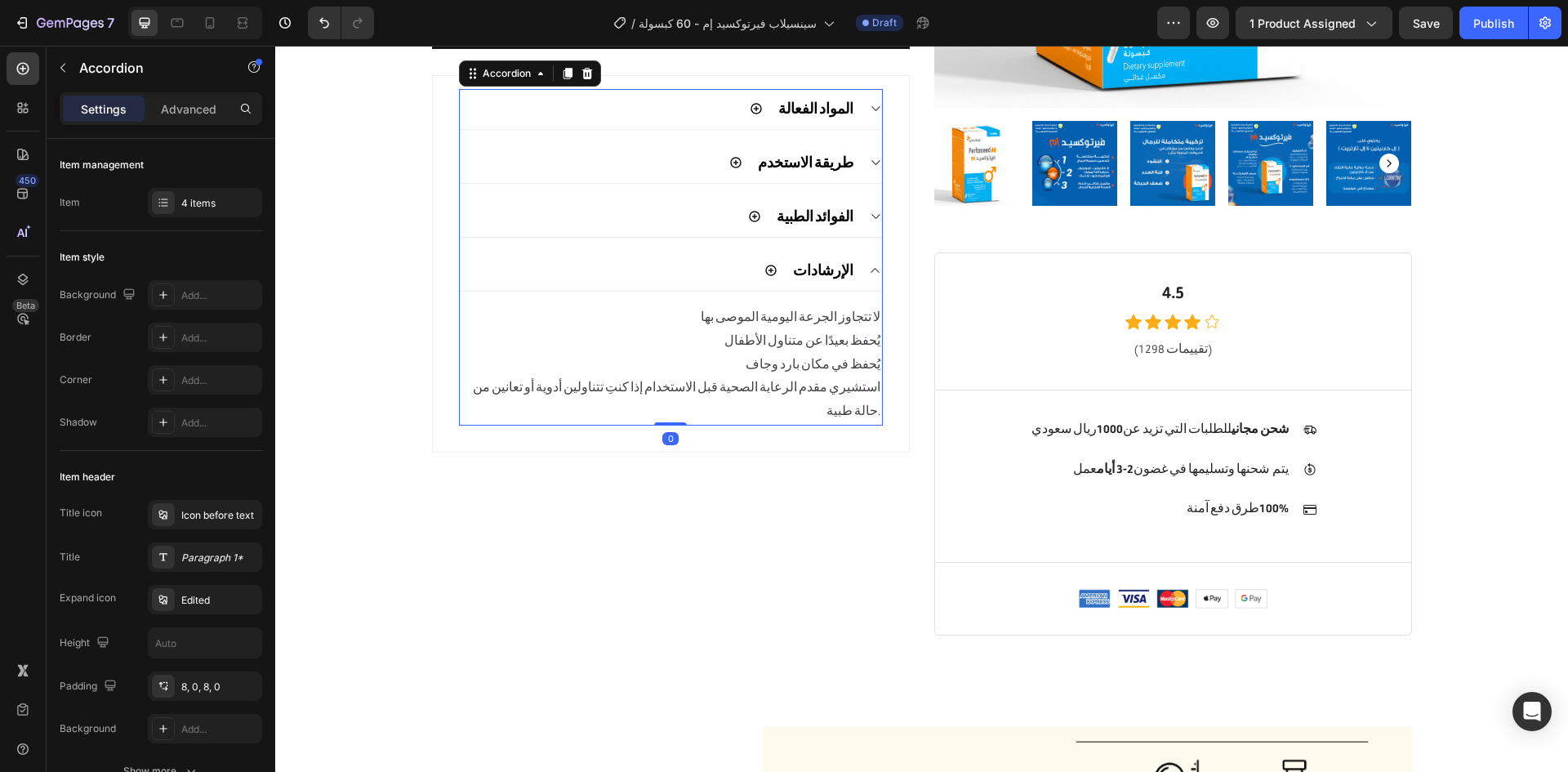
scroll to position [487, 0]
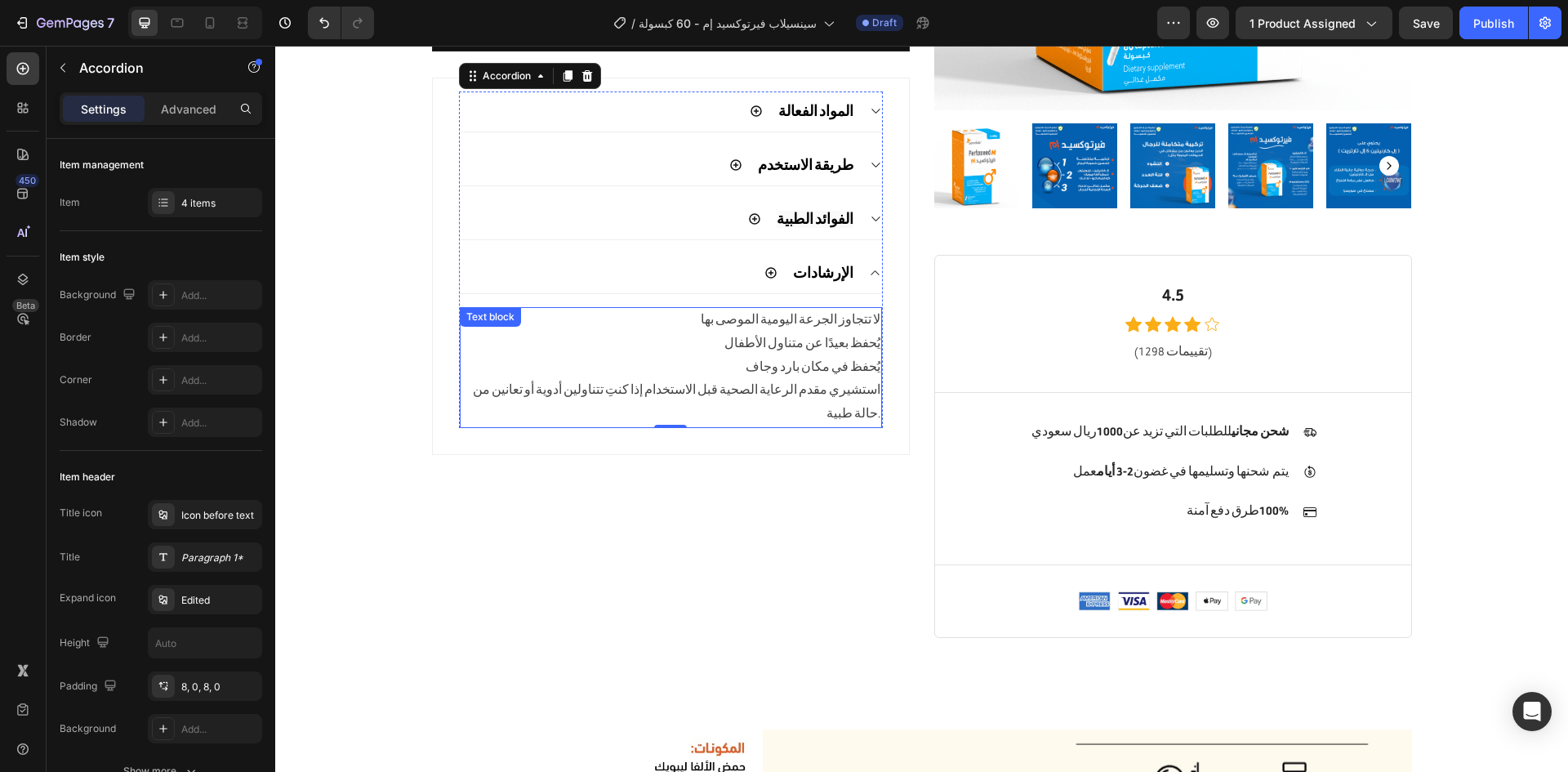
click at [839, 314] on p "لا تتجاوز الجرعة اليومية الموصى بها" at bounding box center [670, 321] width 419 height 24
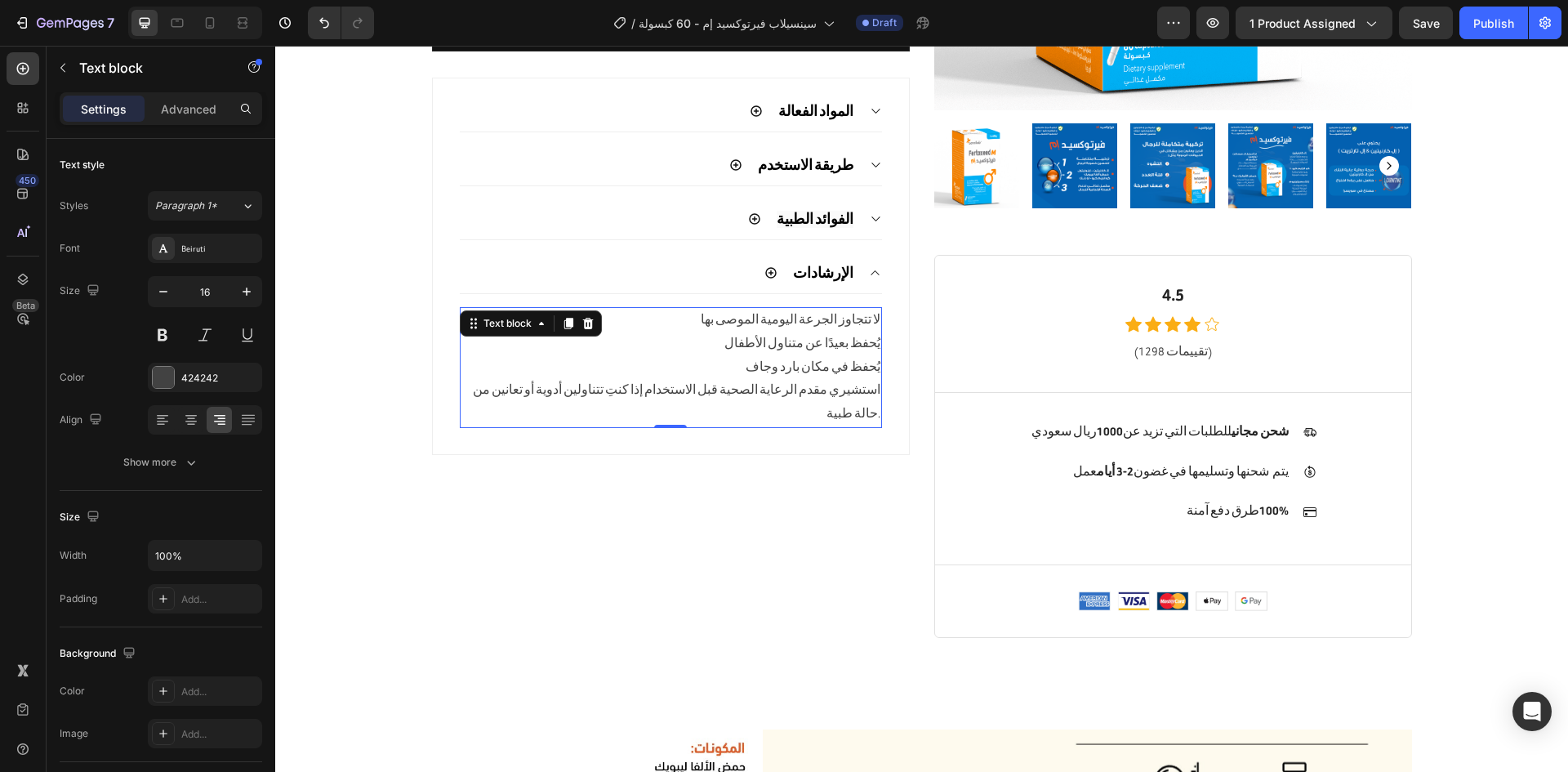
click at [839, 314] on p "لا تتجاوز الجرعة اليومية الموصى بها" at bounding box center [670, 321] width 419 height 24
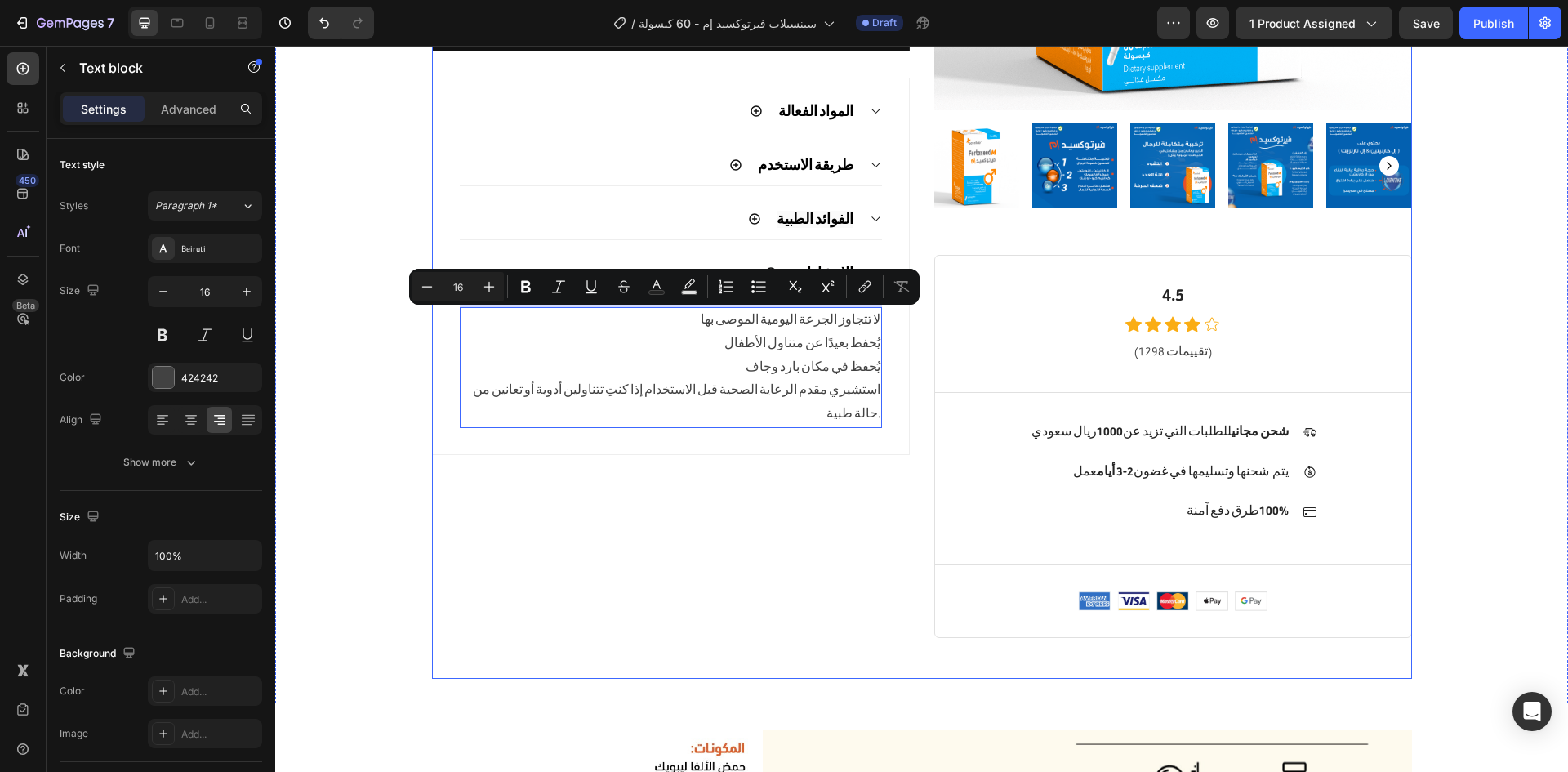
click at [829, 485] on div "مخزون قليل - 5 عدد متبقي (P) Stock Counter Sensilab Fertoxeed M - 60 Caps (P) T…" at bounding box center [671, 135] width 478 height 1005
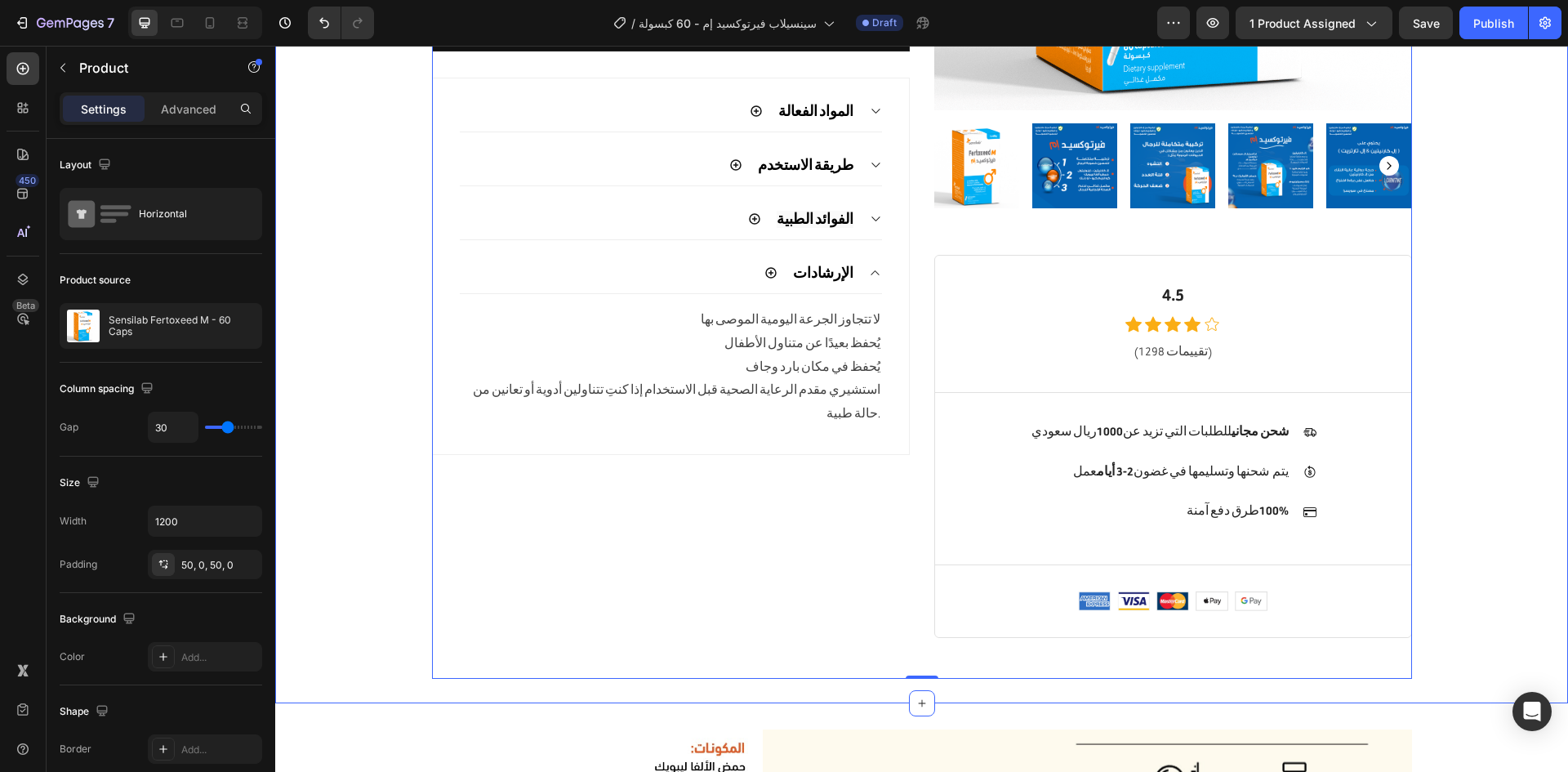
click at [1458, 510] on div "Product Images & Gallery Row 4.5 Heading Icon Icon Icon Icon Icon Icon List Hoz…" at bounding box center [921, 135] width 1268 height 1087
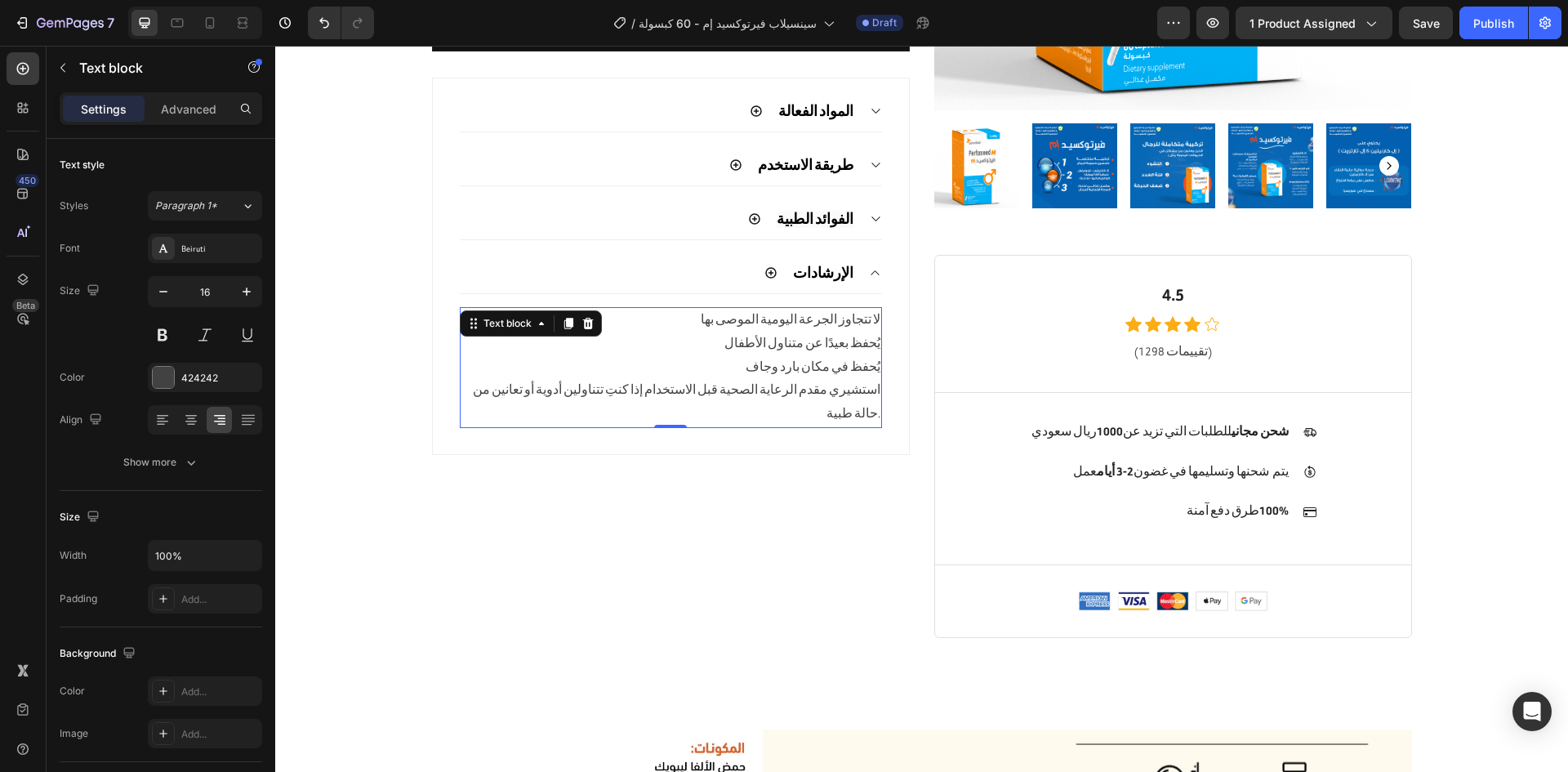
click at [616, 394] on p "استشيري مقدم الرعاية الصحية قبل الاستخدام إذا كنتِ تتناولين أدوية أو تعانين من …" at bounding box center [670, 402] width 419 height 47
click at [560, 391] on p "استشيري مقدم الرعاية الصحية قبل الاستخدام إذا كنتِ تتناول أدوية أو تعانين من حا…" at bounding box center [670, 402] width 419 height 47
click at [828, 397] on p "استشيري مقدم الرعاية الصحية قبل الاستخدام إذا كنتِ تتناول أدوية أو تعاني من حال…" at bounding box center [670, 402] width 419 height 47
click at [828, 397] on p "استشيرمق دم الرعاية الصحية قبل الاستخدام إذا كنتِ تتناول أدوية أو تعاني من حالة…" at bounding box center [670, 402] width 419 height 47
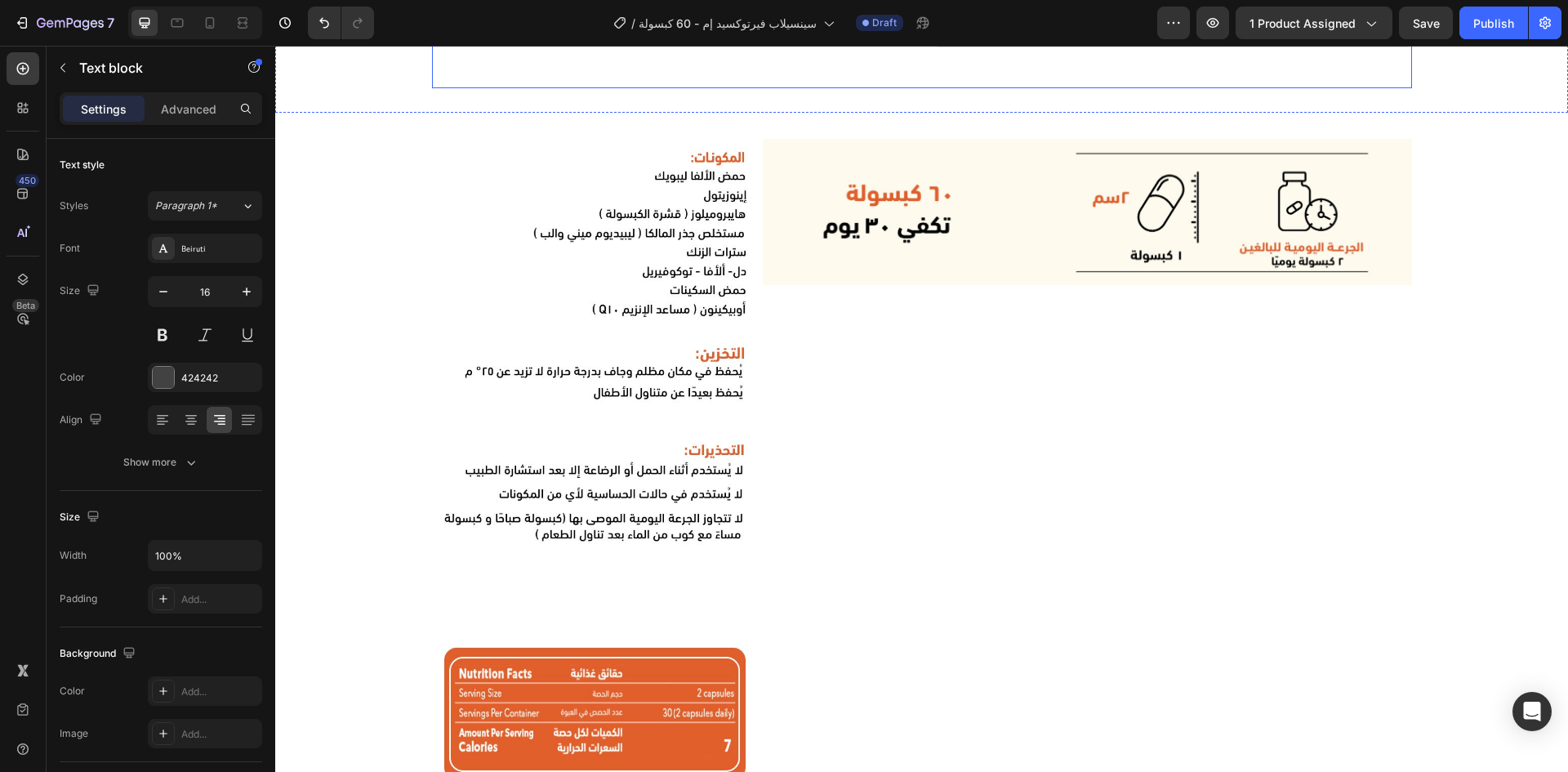
scroll to position [1079, 0]
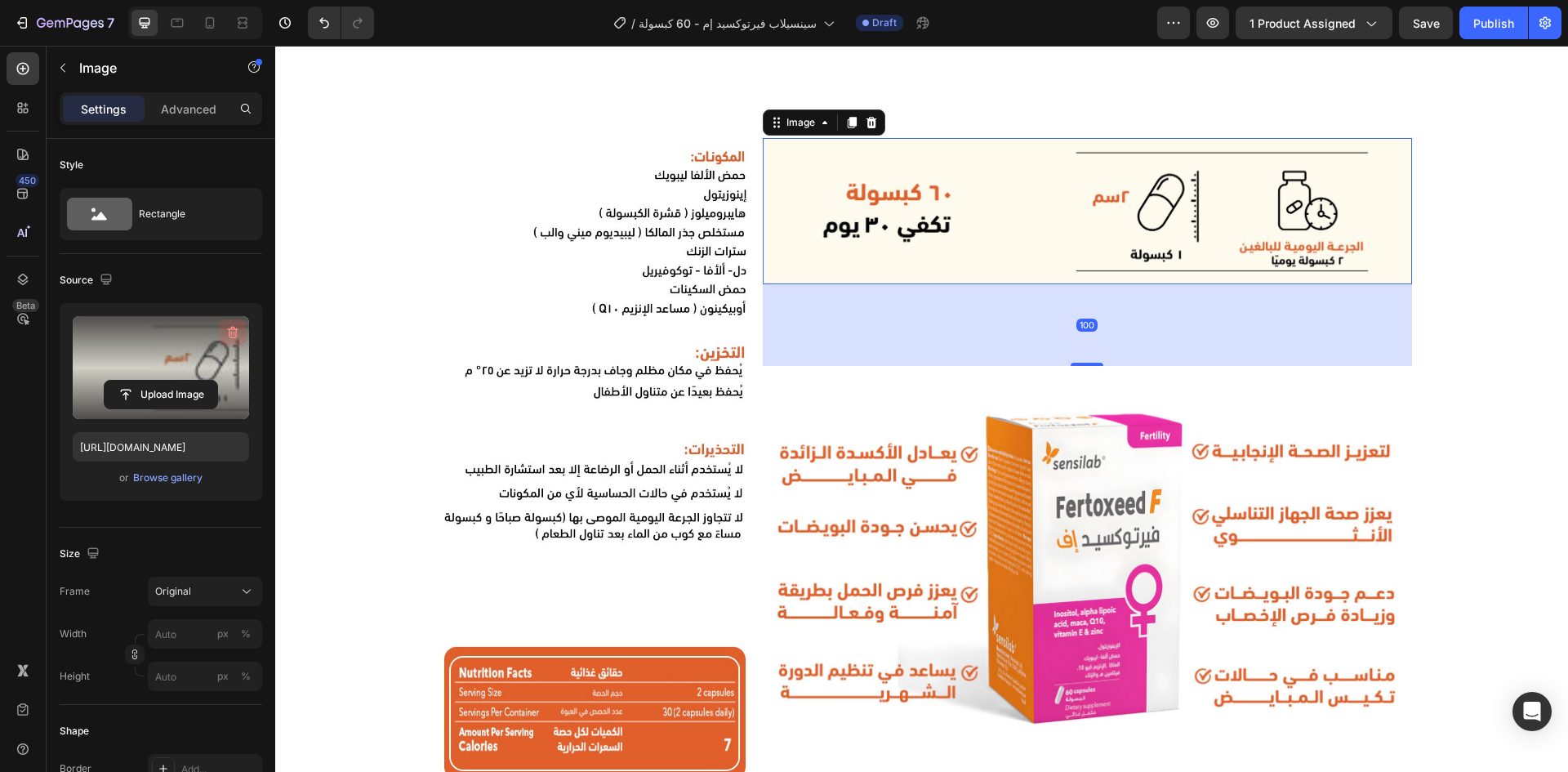
click at [235, 334] on icon "button" at bounding box center [233, 332] width 16 height 16
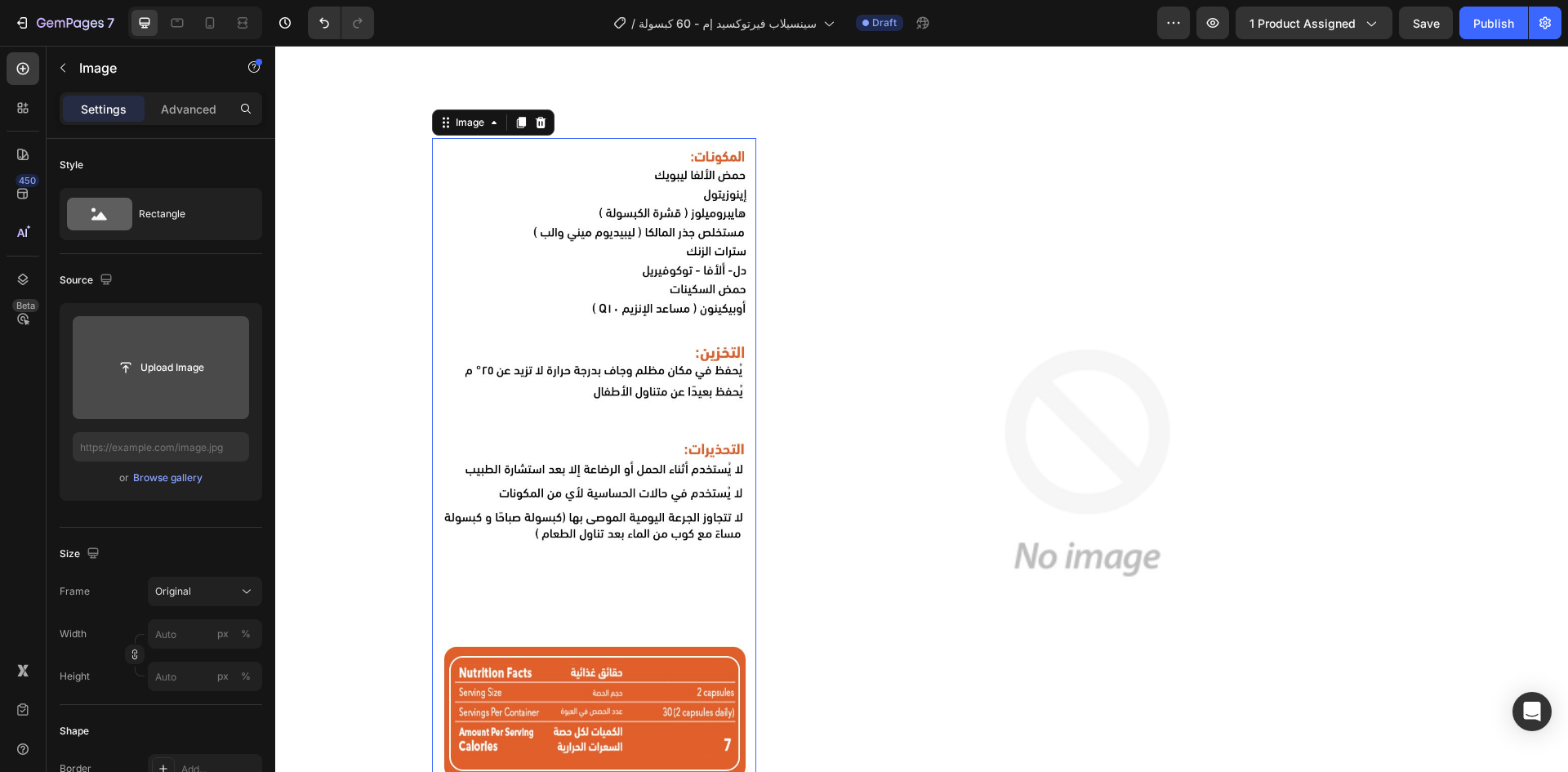
click at [535, 345] on img at bounding box center [594, 477] width 324 height 679
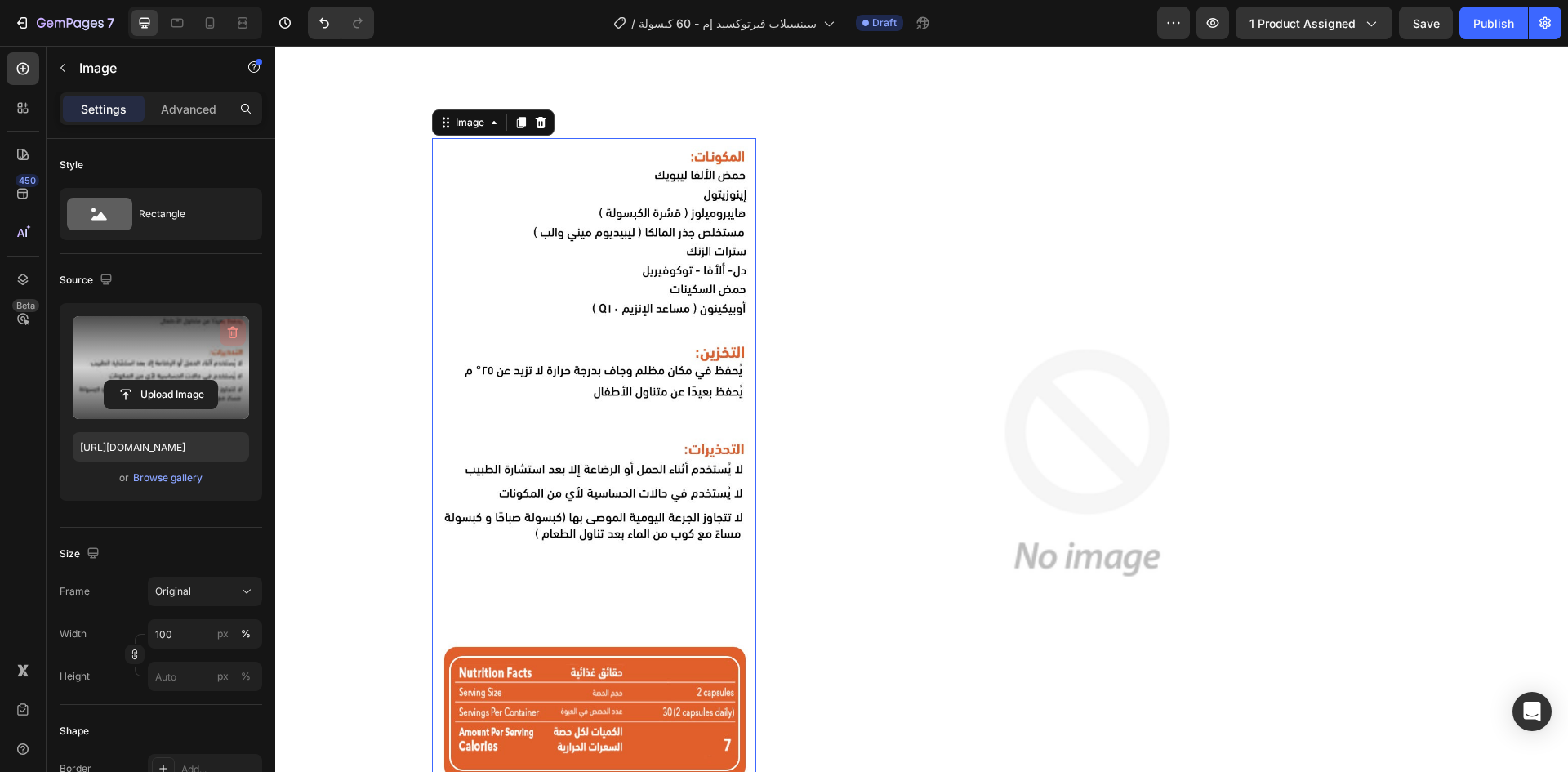
click at [235, 329] on icon "button" at bounding box center [233, 333] width 11 height 12
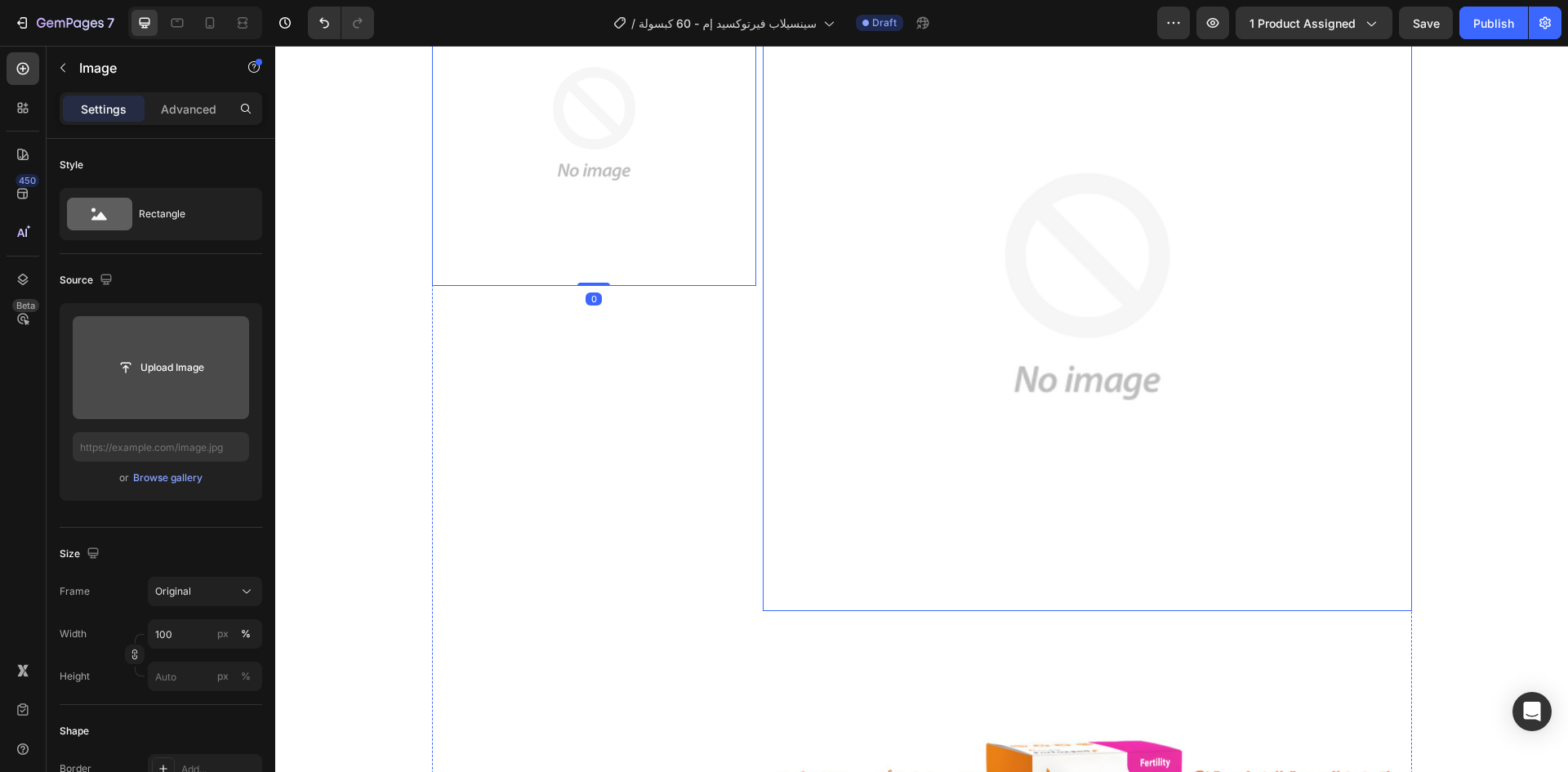
scroll to position [1256, 0]
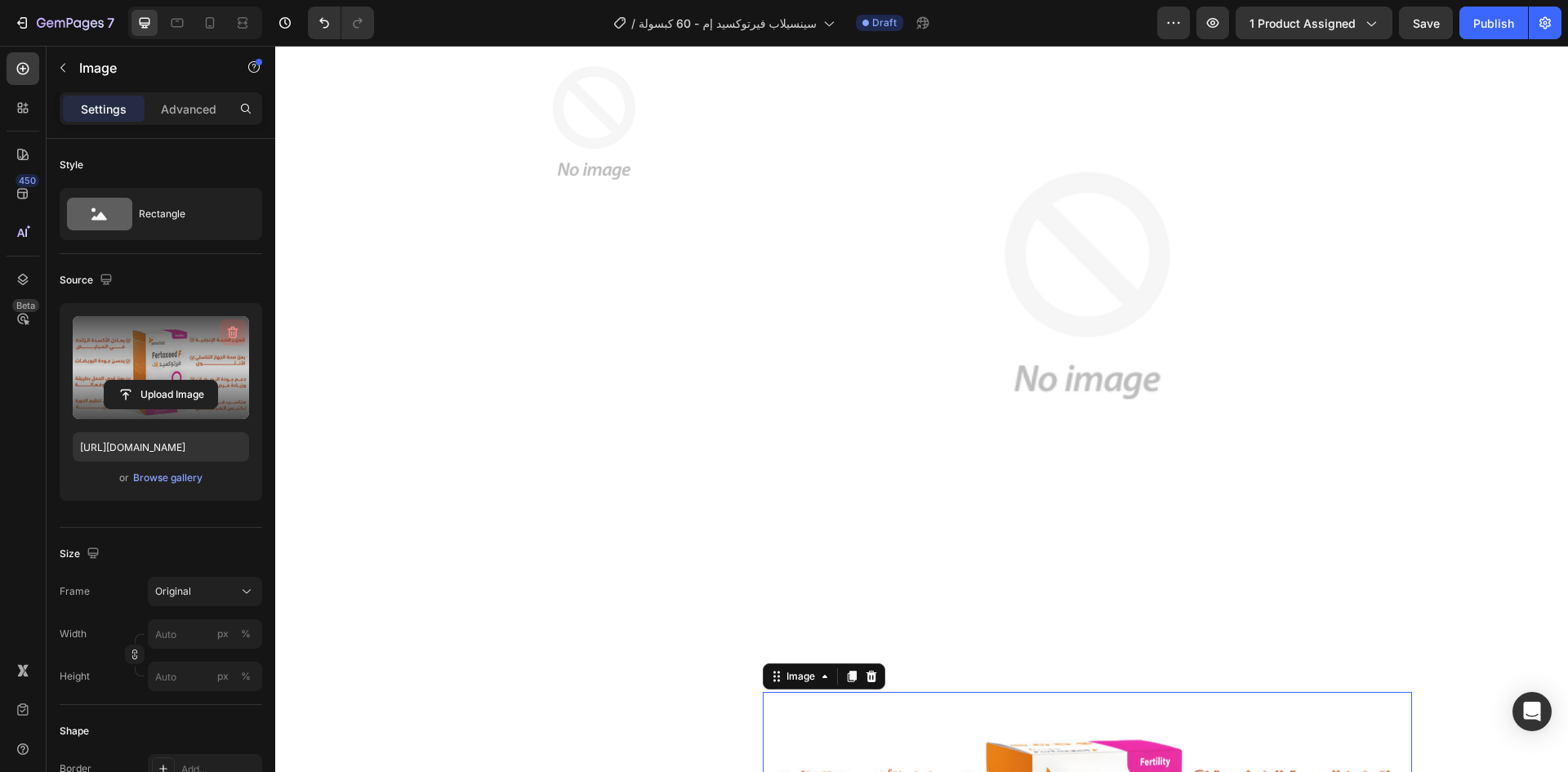
click at [234, 330] on icon "button" at bounding box center [233, 332] width 16 height 16
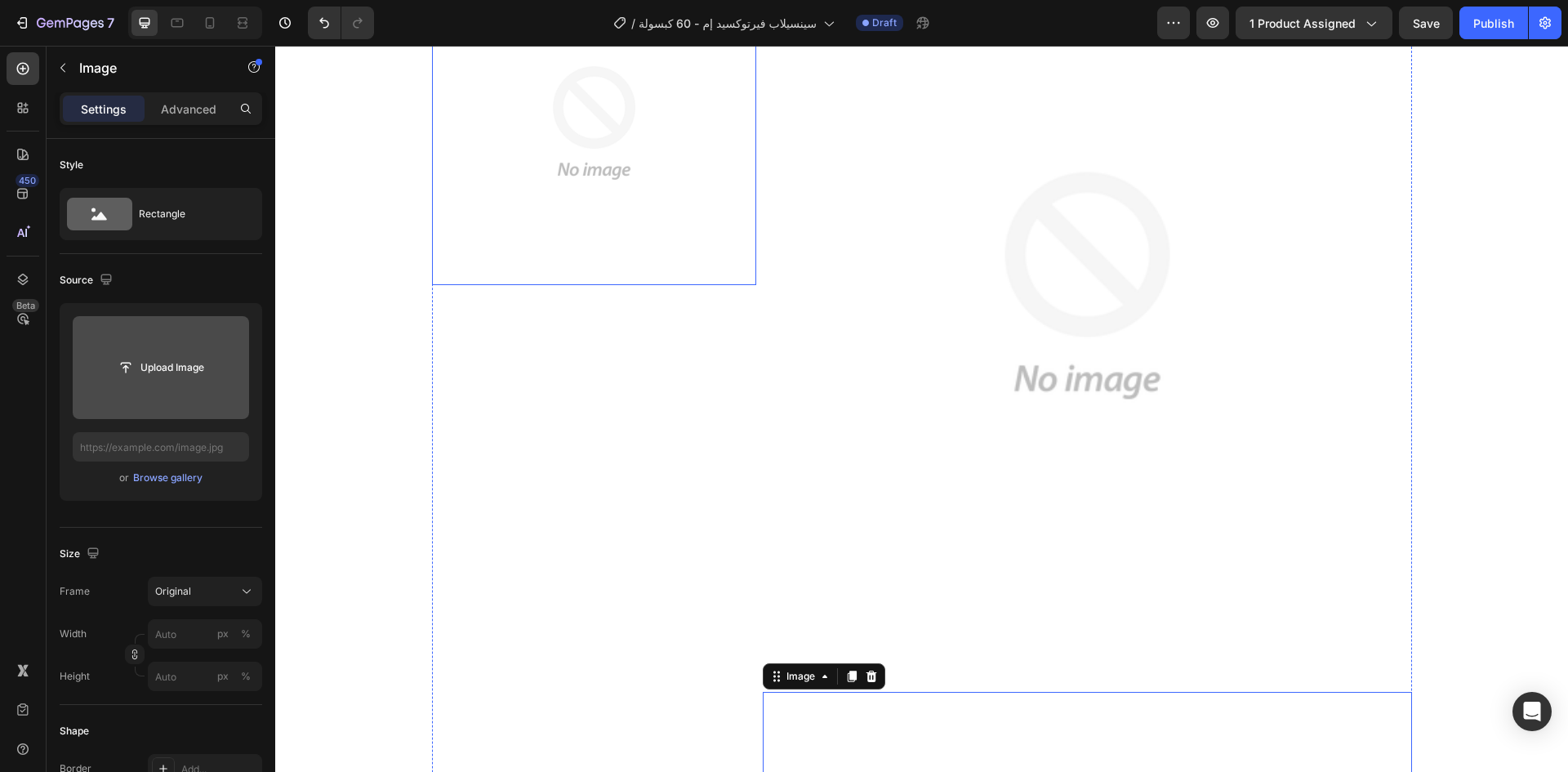
scroll to position [1040, 0]
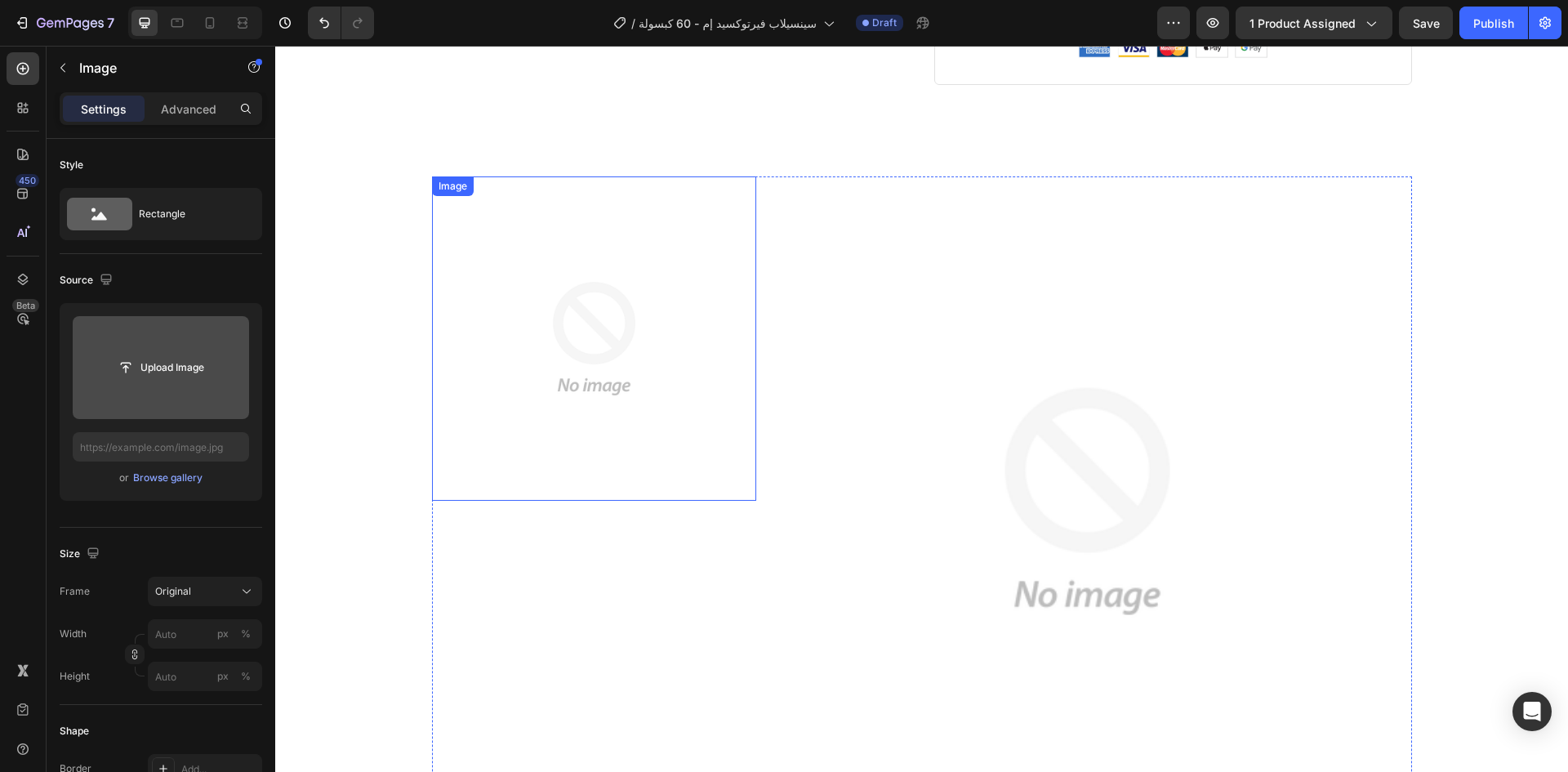
click at [552, 288] on img at bounding box center [594, 338] width 324 height 324
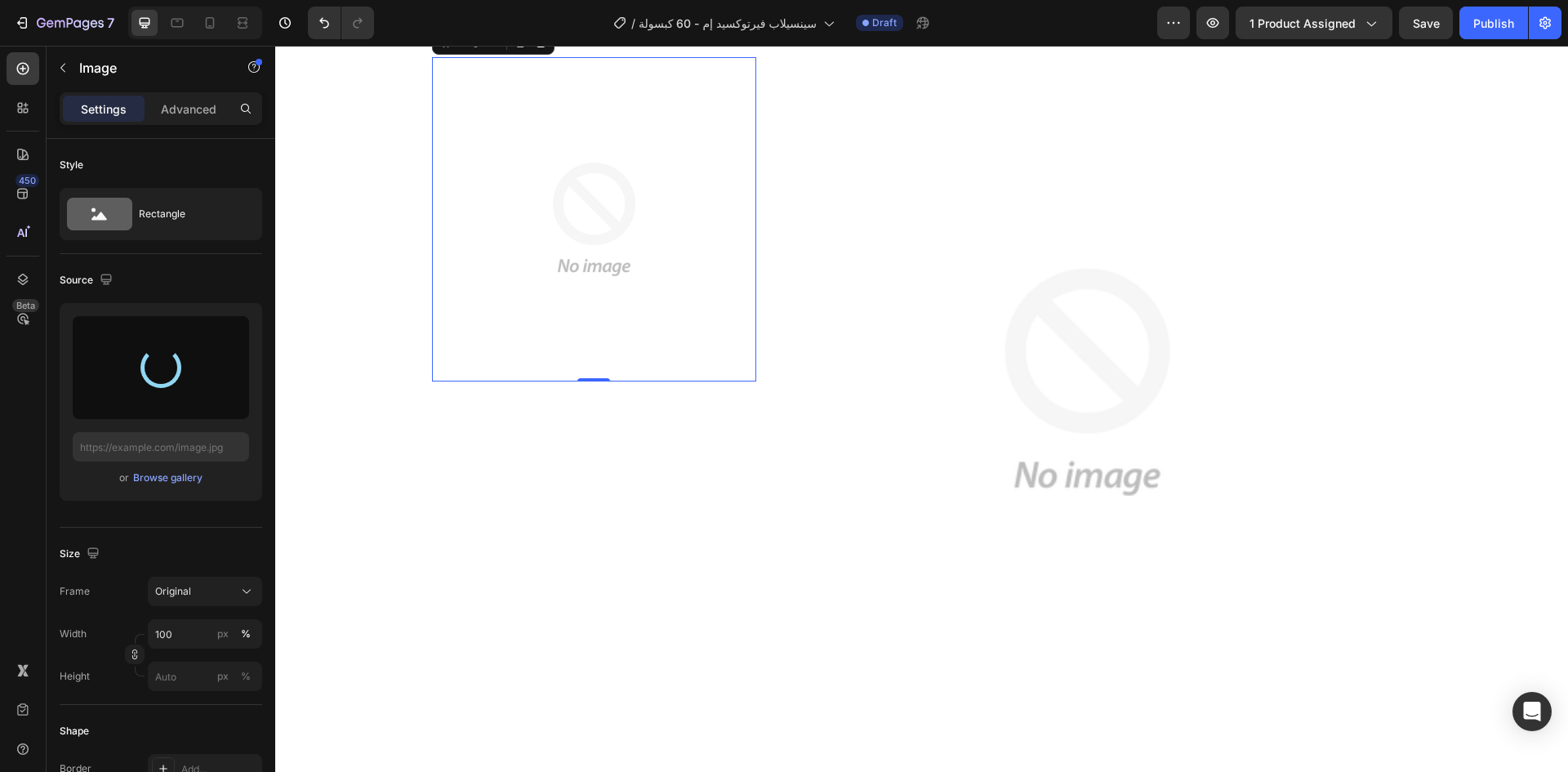
scroll to position [1159, 0]
type input "https://cdn.shopify.com/s/files/1/0914/8684/7268/files/gempages_545832799098111…"
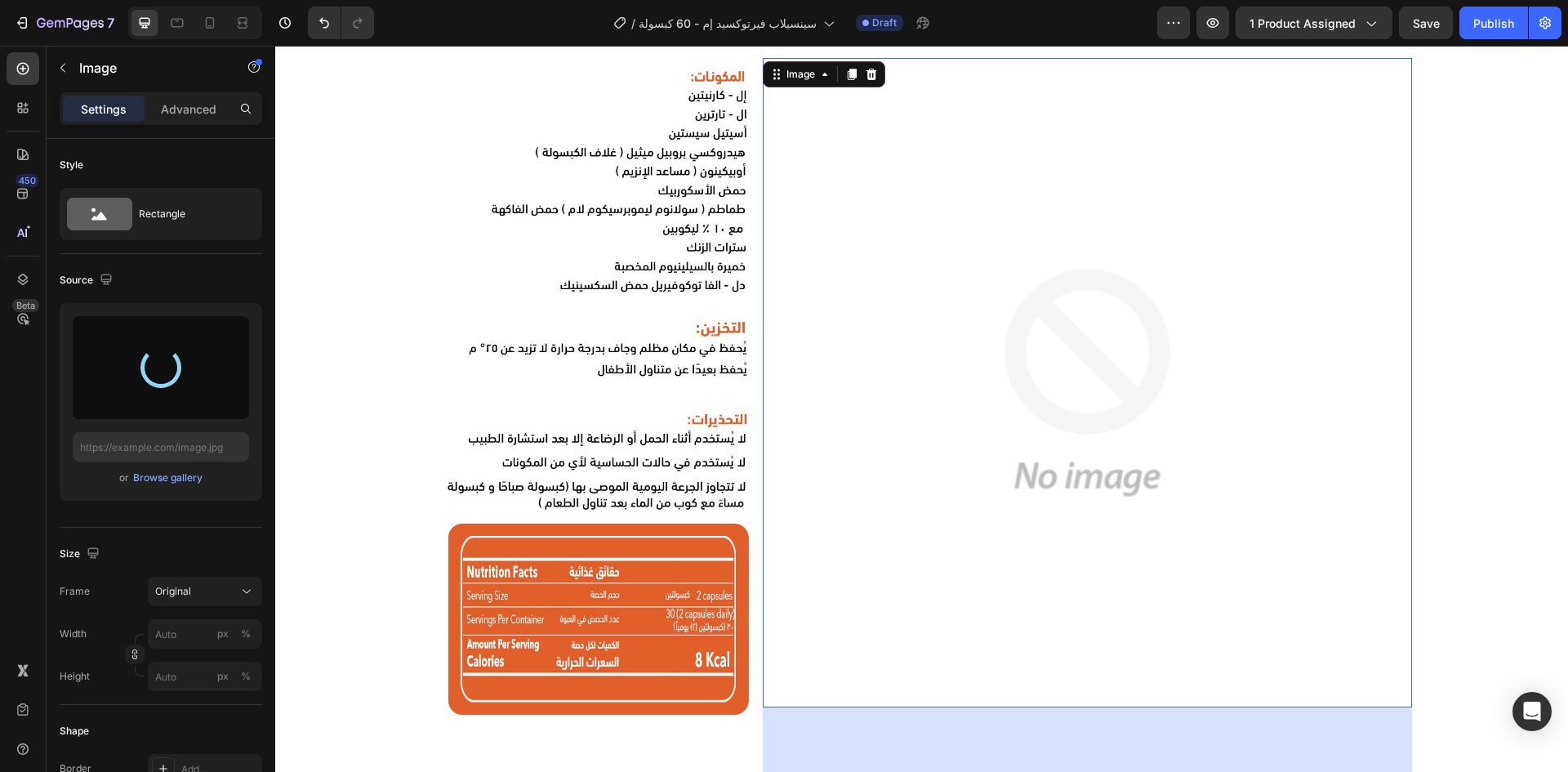
type input "[URL][DOMAIN_NAME]"
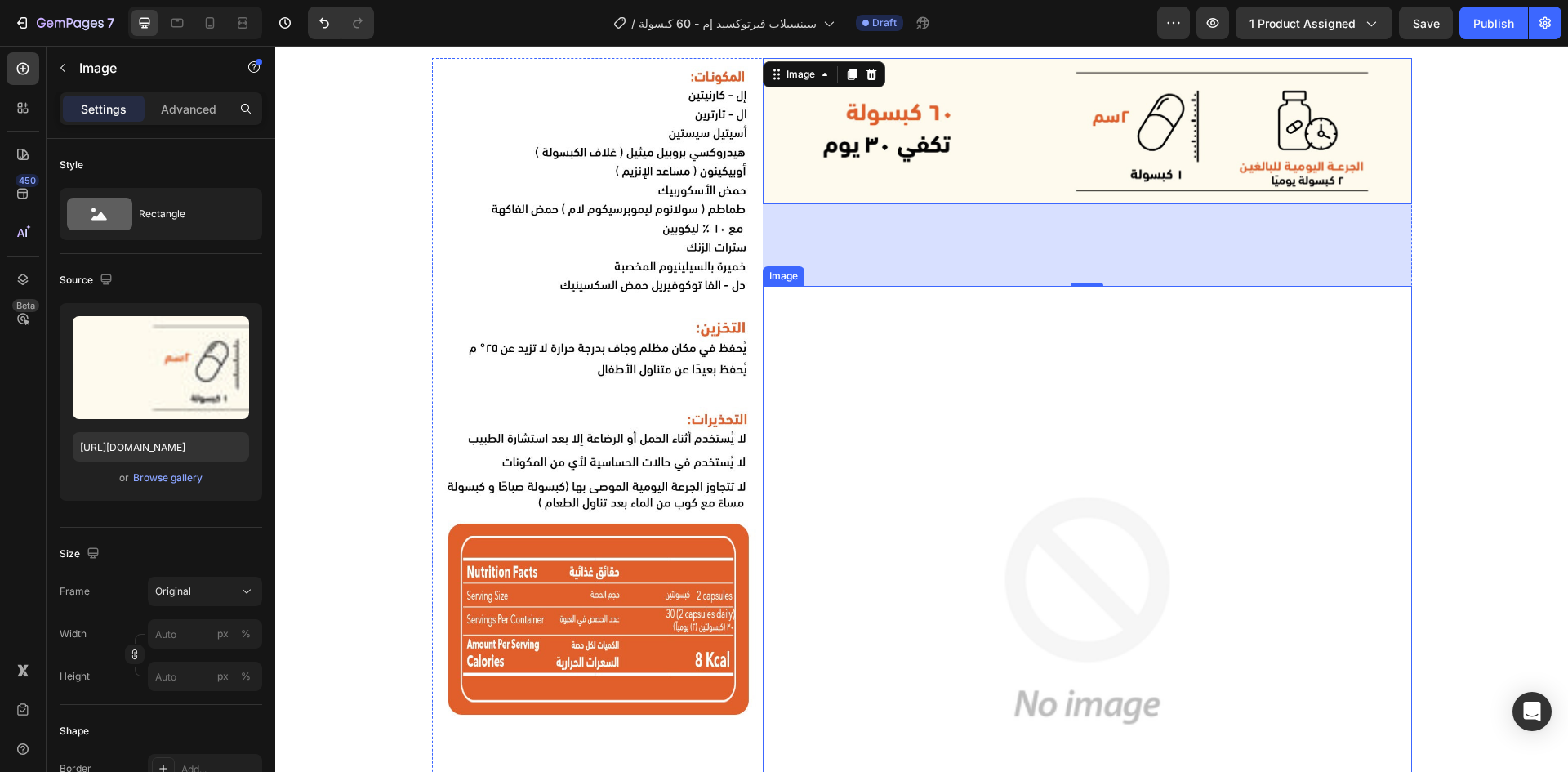
scroll to position [1257, 0]
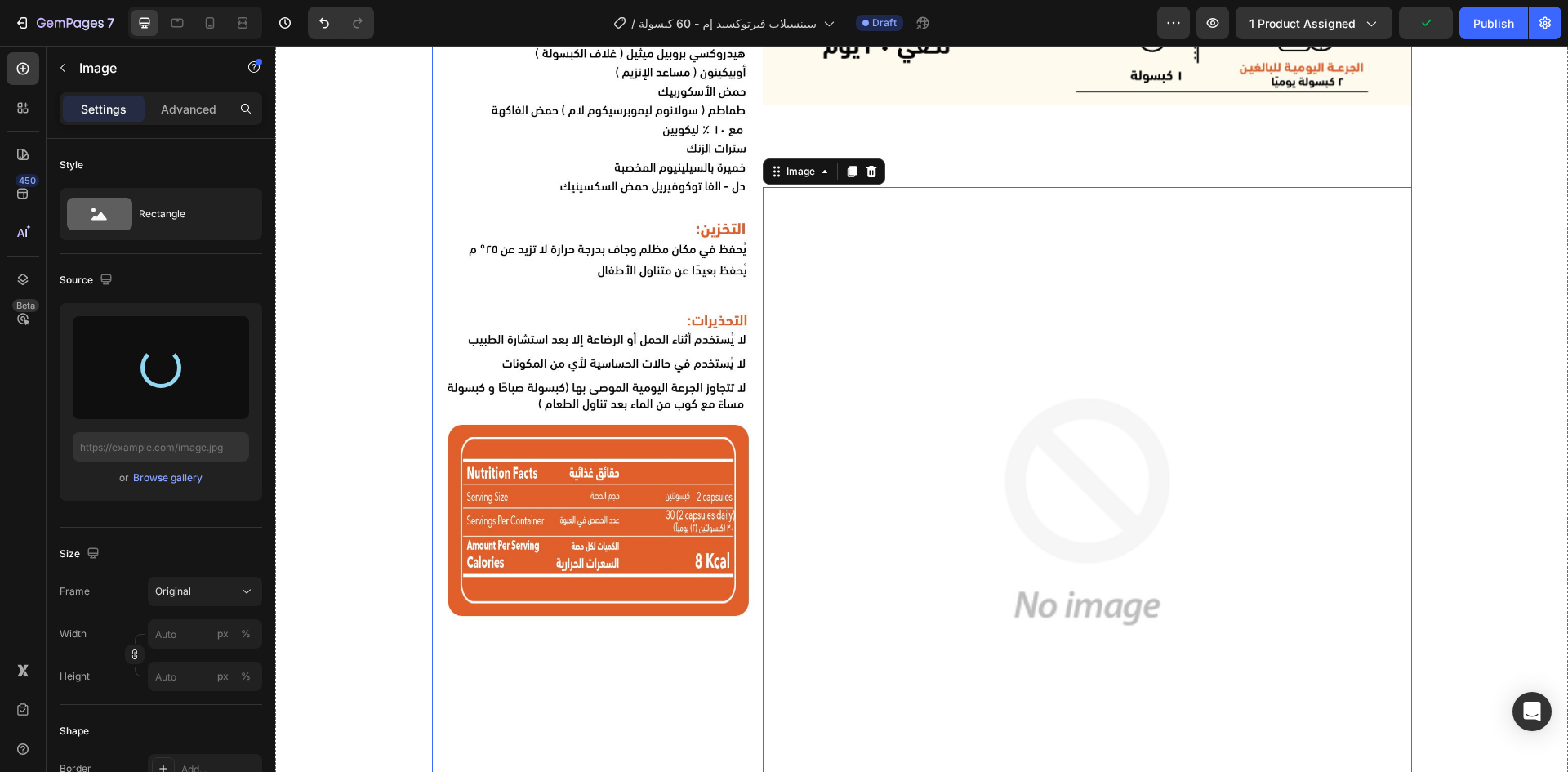
type input "https://cdn.shopify.com/s/files/1/0914/8684/7268/files/gempages_545832799098111…"
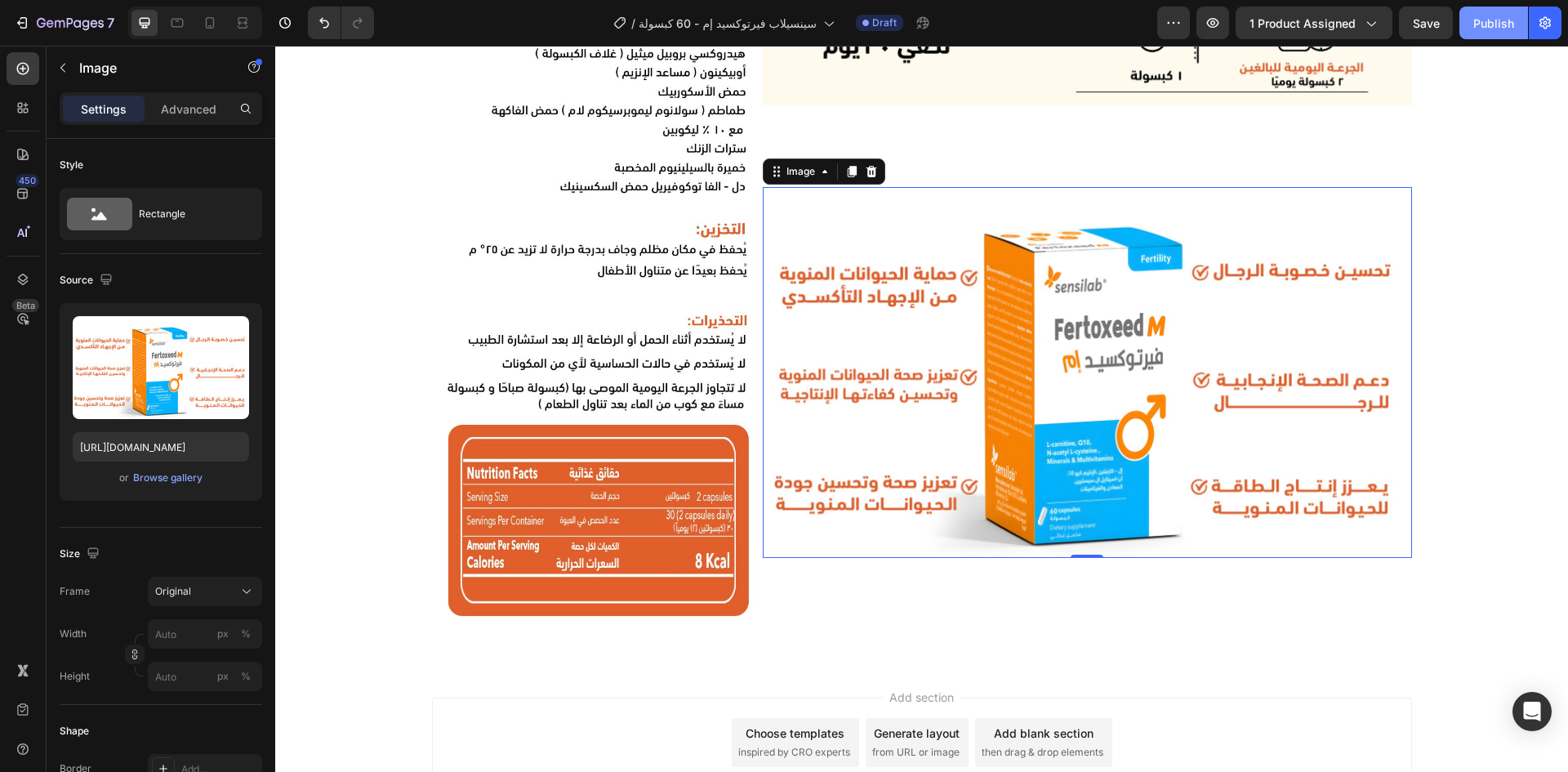
click at [1478, 33] on button "Publish" at bounding box center [1493, 23] width 69 height 33
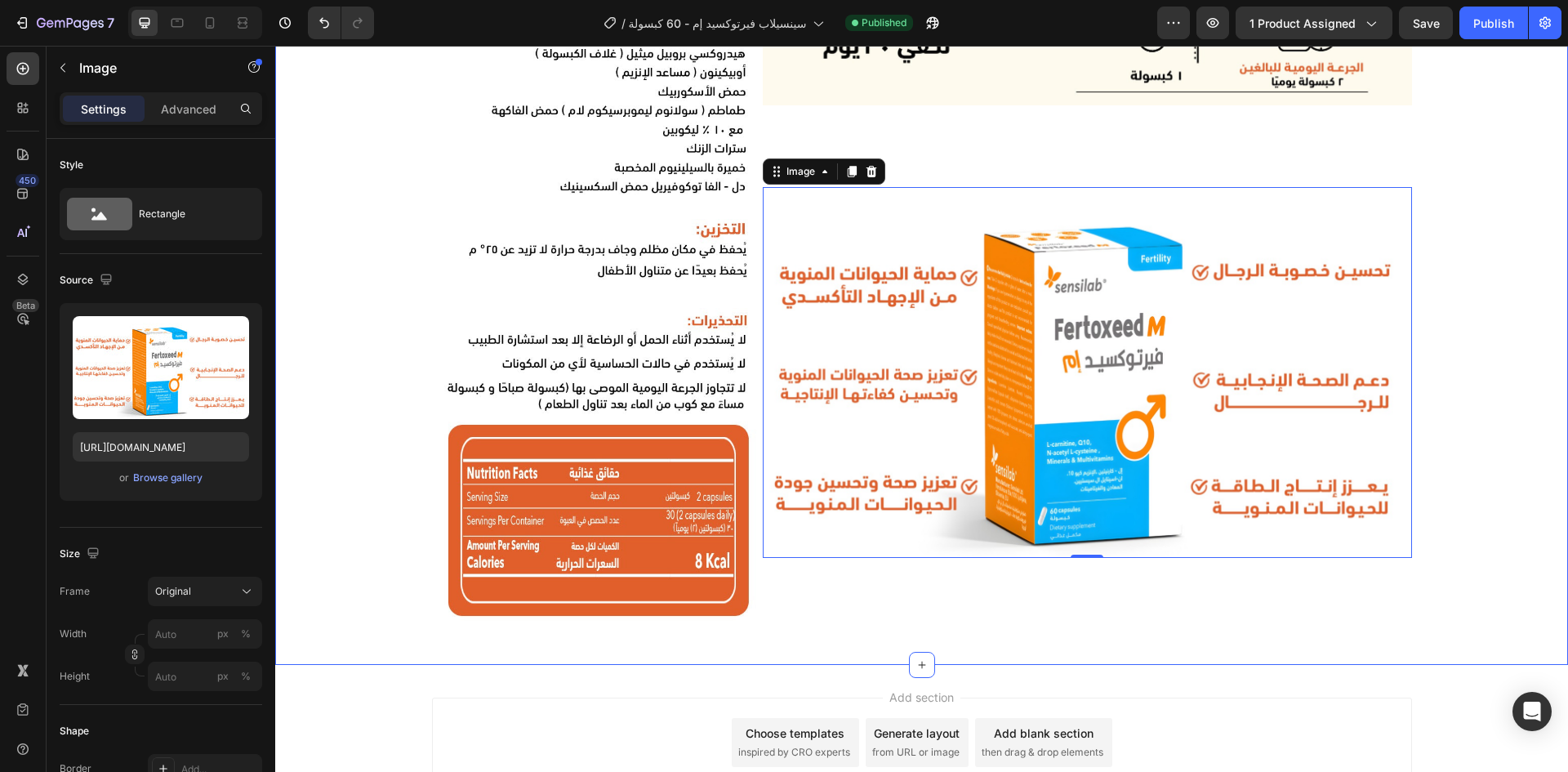
click at [1459, 7] on button "Publish" at bounding box center [1493, 23] width 69 height 33
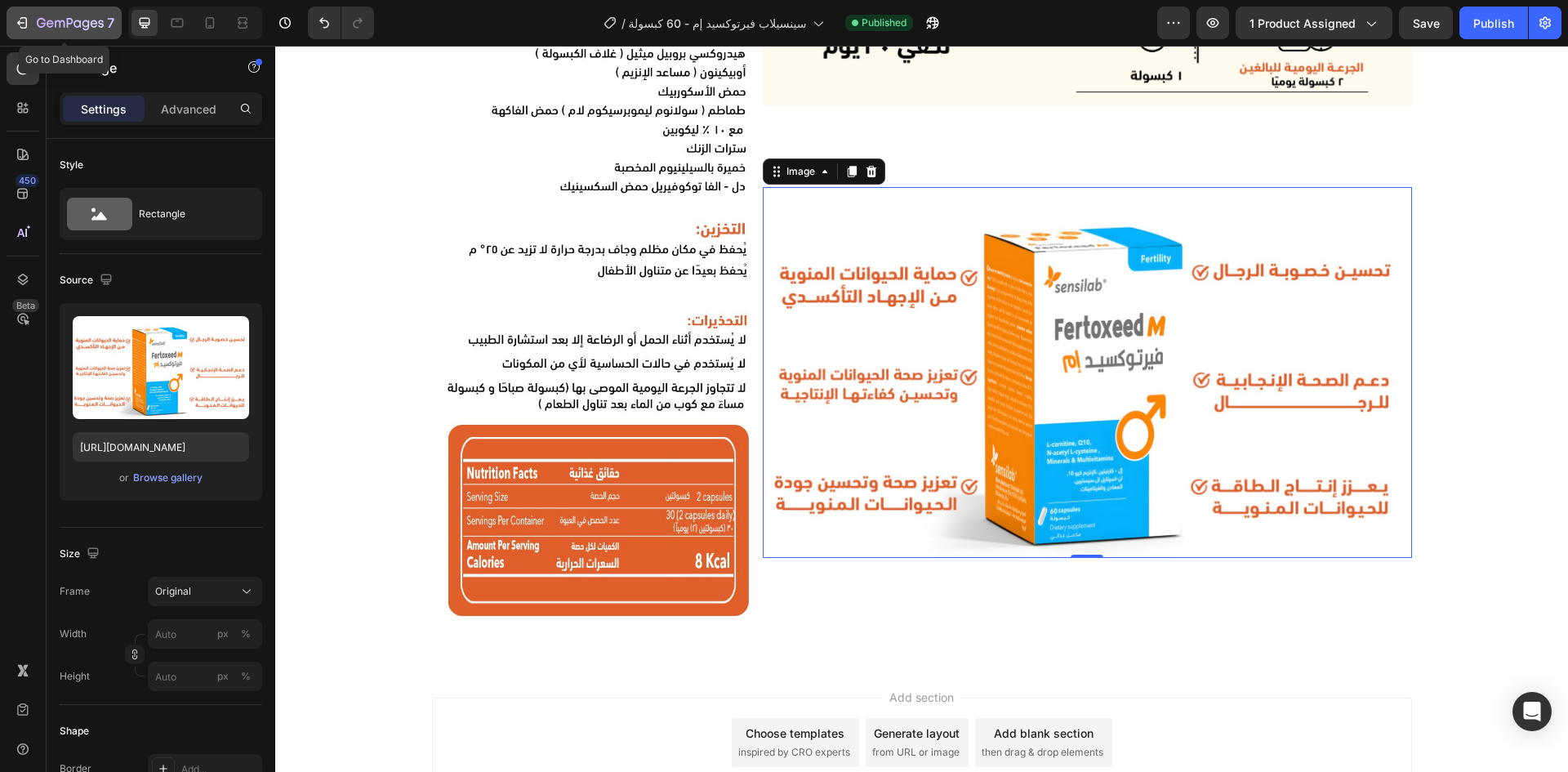
click at [74, 16] on div "7" at bounding box center [76, 23] width 78 height 20
